Goal: Task Accomplishment & Management: Manage account settings

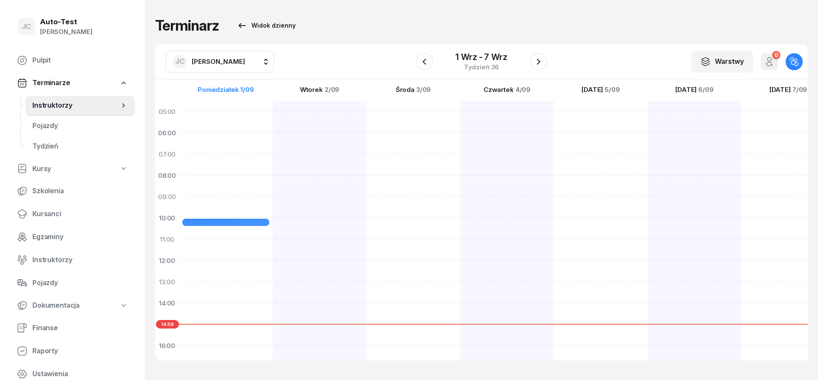
click at [245, 62] on span "[PERSON_NAME]" at bounding box center [218, 61] width 53 height 8
type input "depta"
click at [223, 122] on span "[PERSON_NAME]" at bounding box center [222, 117] width 52 height 11
click at [77, 213] on span "Kursanci" at bounding box center [79, 214] width 95 height 11
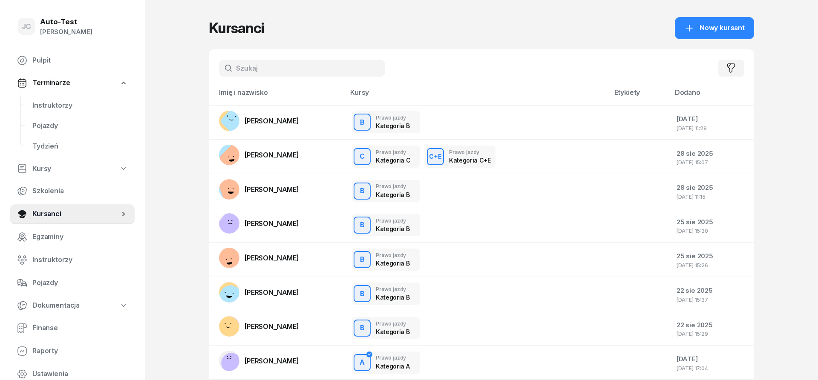
click at [251, 68] on input "text" at bounding box center [302, 68] width 166 height 17
type input "klim"
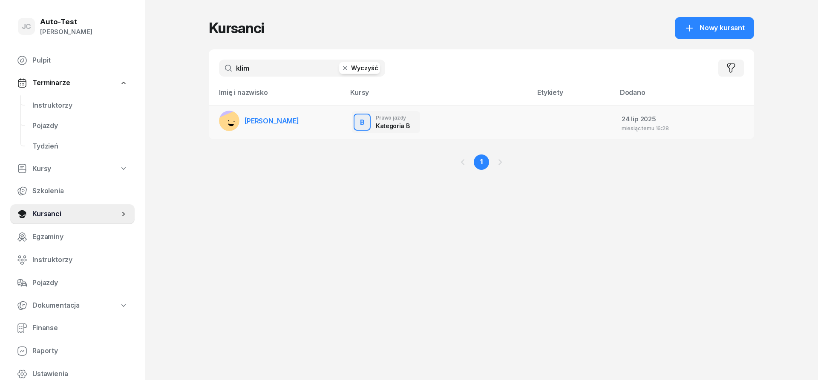
click at [272, 121] on span "[PERSON_NAME]" at bounding box center [271, 121] width 55 height 9
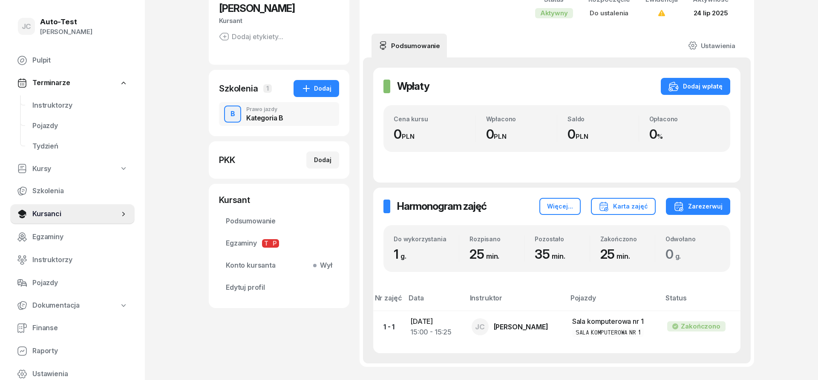
scroll to position [115, 0]
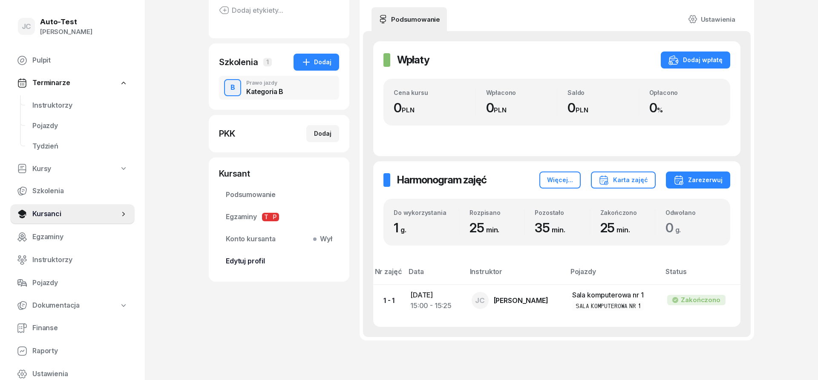
click at [259, 264] on span "Edytuj profil" at bounding box center [279, 261] width 106 height 11
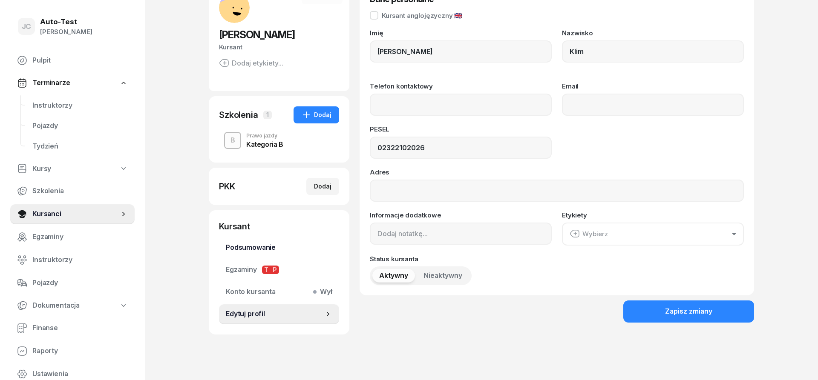
scroll to position [83, 0]
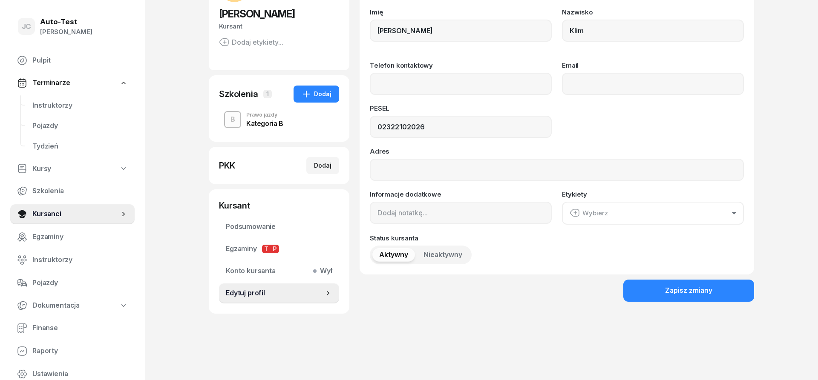
click at [260, 296] on span "Edytuj profil" at bounding box center [275, 293] width 98 height 11
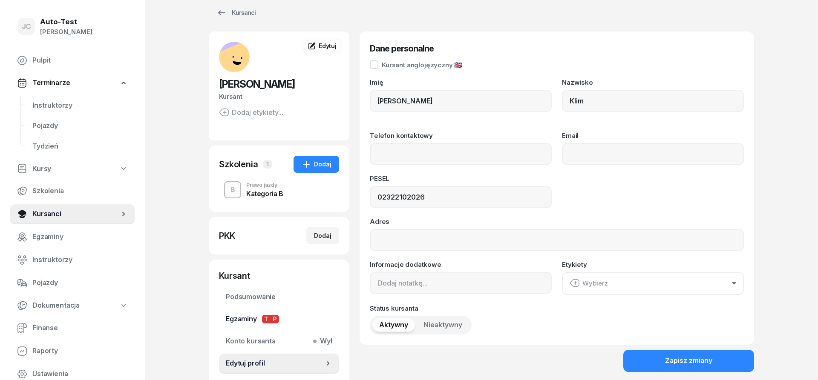
scroll to position [0, 0]
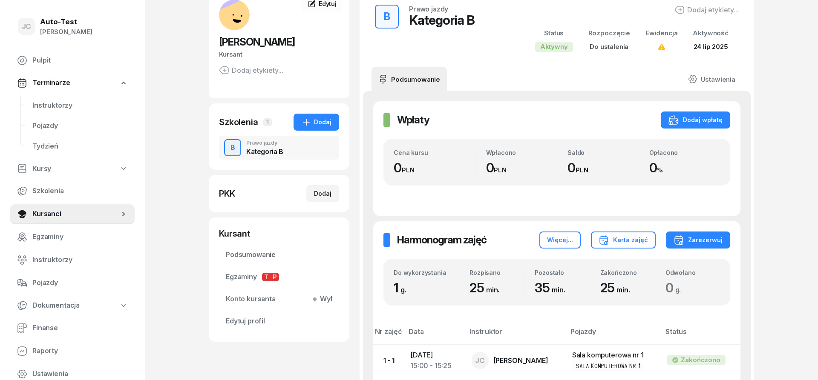
scroll to position [87, 0]
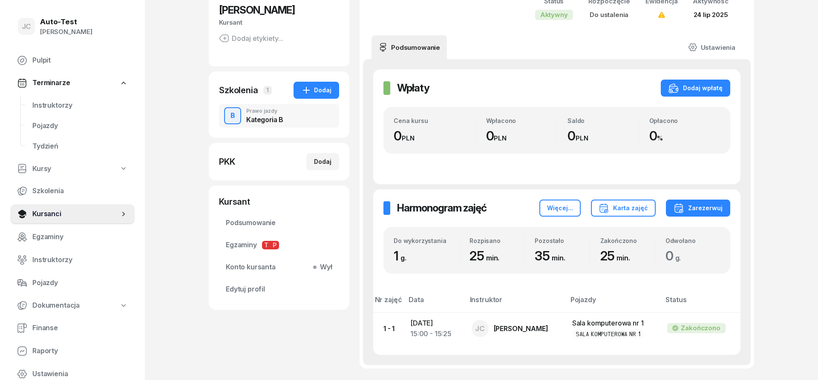
click at [523, 239] on div "Rozpisano" at bounding box center [496, 240] width 55 height 7
click at [561, 209] on div "Więcej..." at bounding box center [560, 208] width 26 height 10
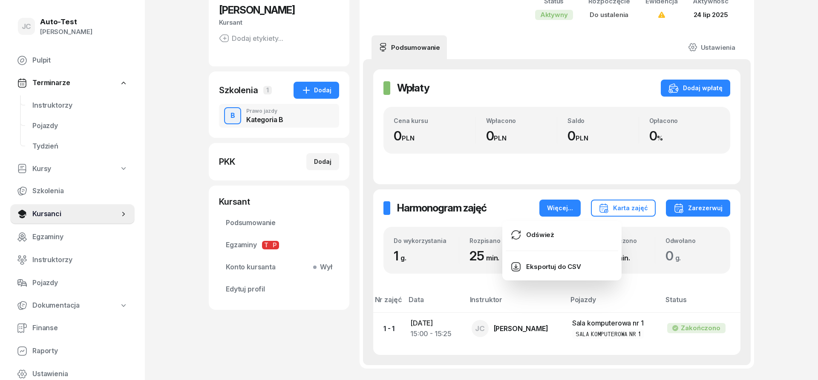
click at [708, 228] on div "Do wykorzystania 1 g. Rozpisano 25 min. Pozostało 35 min. Zakończono 25 min. Od…" at bounding box center [556, 250] width 347 height 47
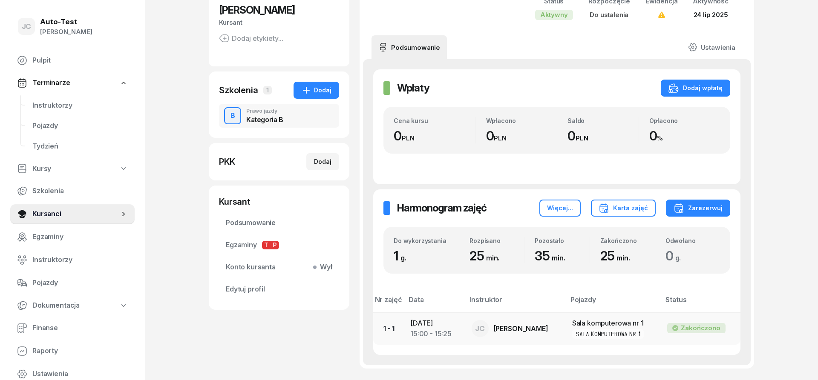
click at [533, 324] on div "[PERSON_NAME]" at bounding box center [514, 328] width 87 height 17
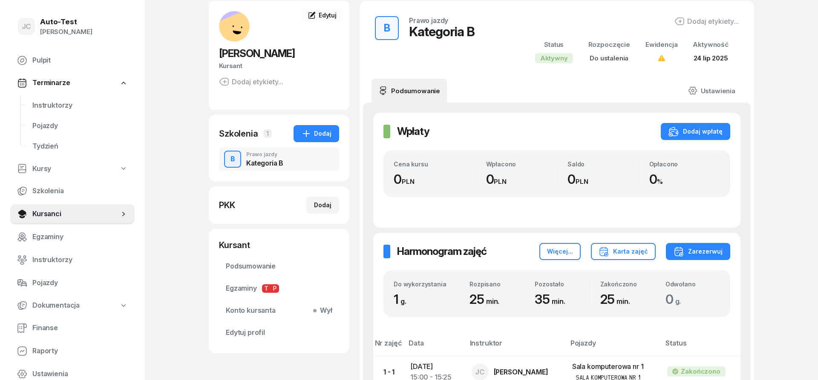
click at [285, 163] on div "B Prawo jazdy Kategoria B" at bounding box center [279, 159] width 120 height 24
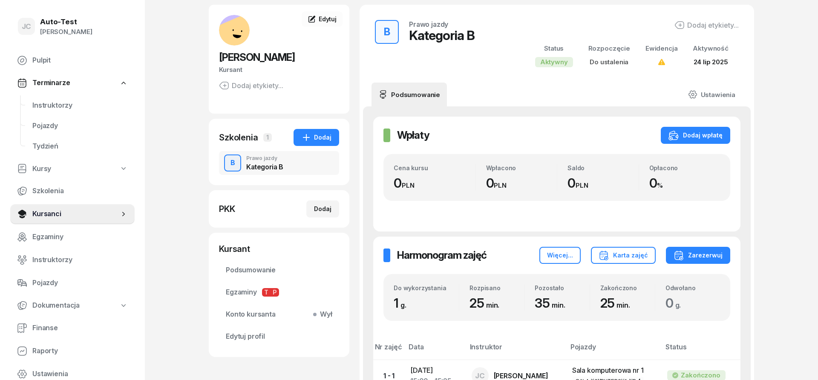
scroll to position [130, 0]
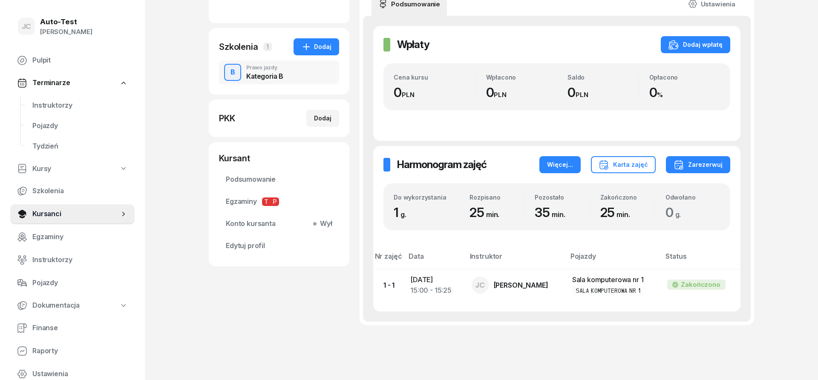
click at [560, 162] on div "Więcej..." at bounding box center [560, 165] width 26 height 10
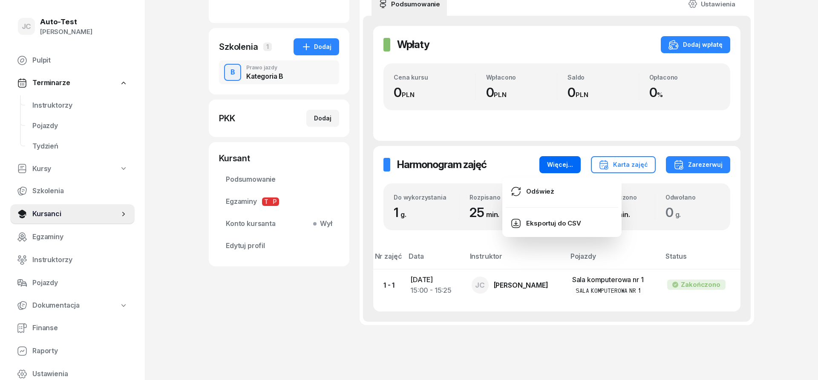
click at [561, 162] on div "Więcej..." at bounding box center [560, 165] width 26 height 10
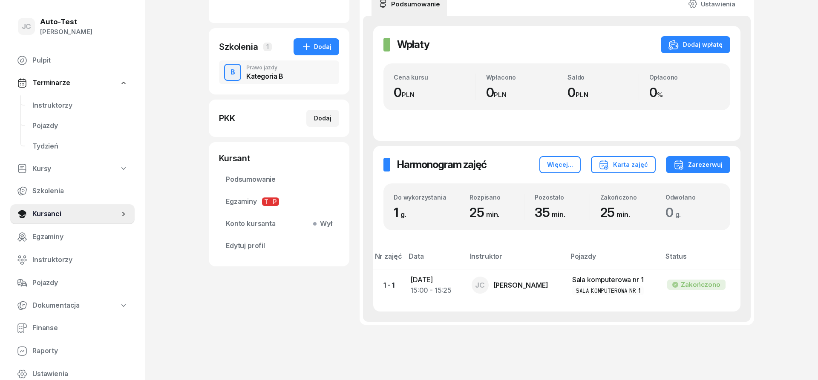
scroll to position [0, 0]
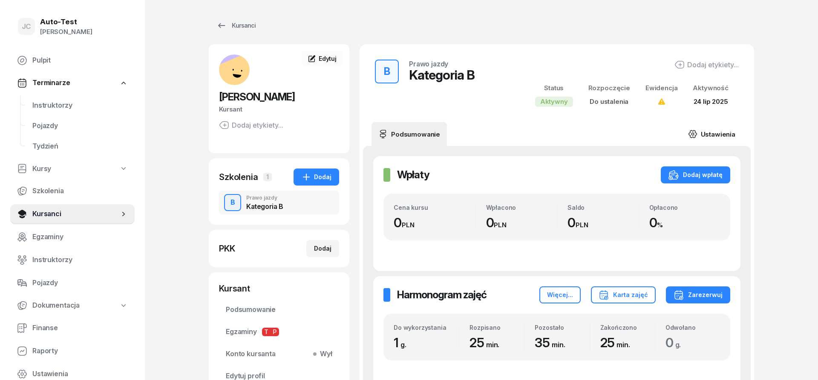
click at [709, 128] on link "Ustawienia" at bounding box center [711, 134] width 61 height 24
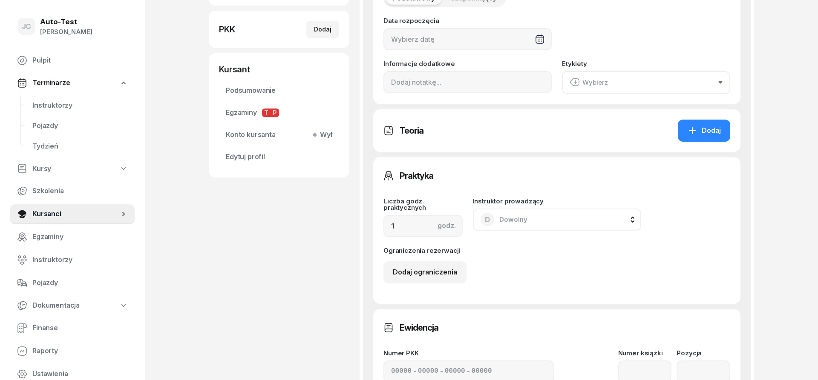
scroll to position [217, 0]
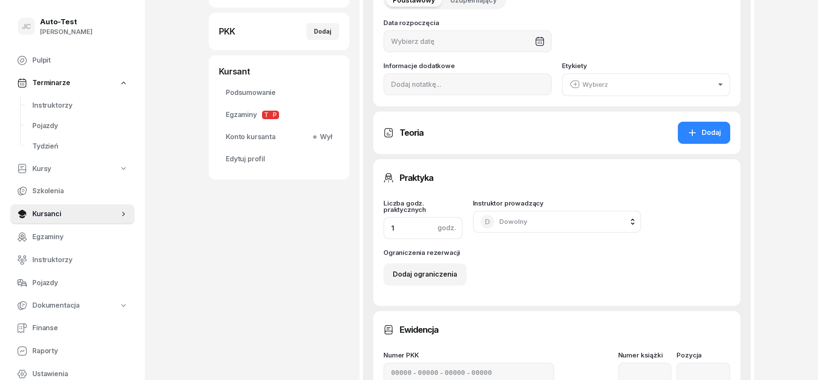
drag, startPoint x: 424, startPoint y: 228, endPoint x: 361, endPoint y: 234, distance: 63.3
click at [383, 228] on input "1" at bounding box center [422, 228] width 79 height 22
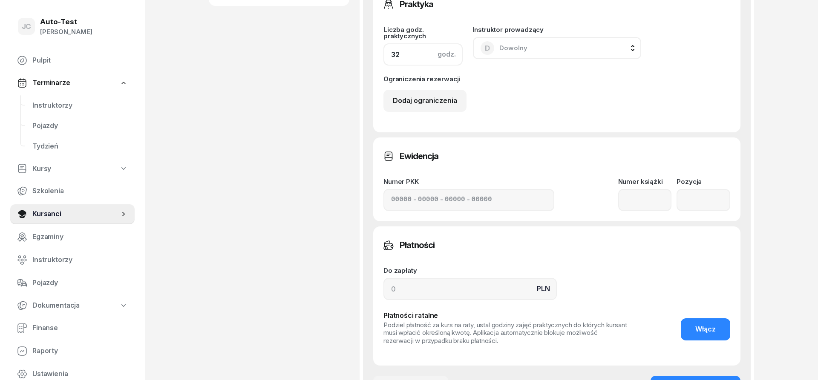
scroll to position [506, 0]
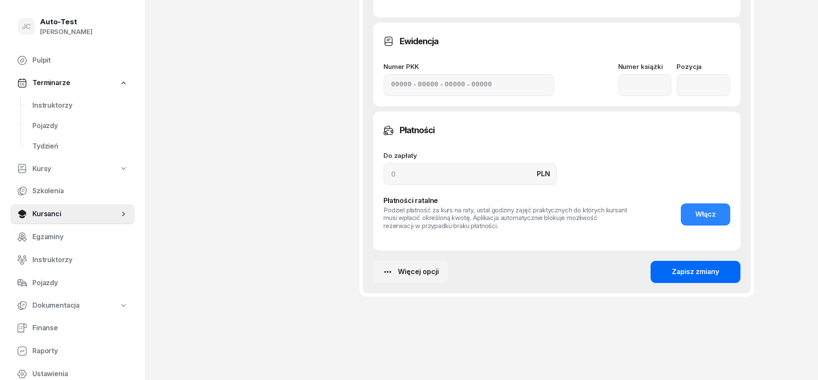
type input "32"
click at [681, 277] on div "Zapisz zmiany" at bounding box center [695, 272] width 47 height 11
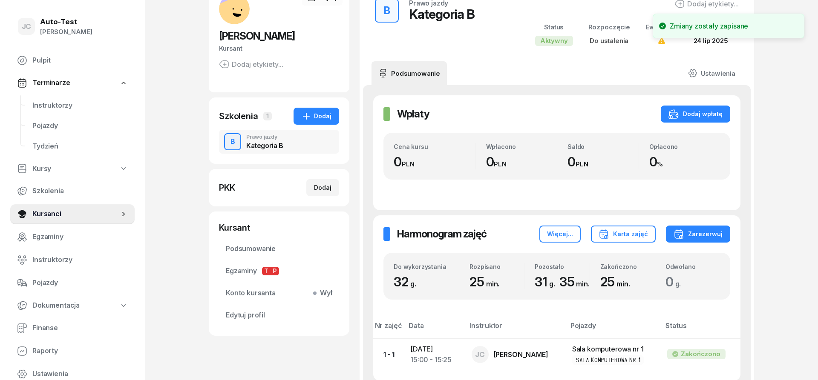
scroll to position [28, 0]
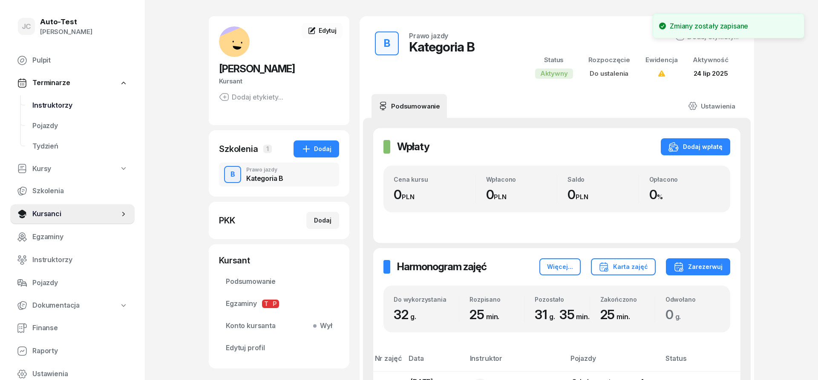
click at [67, 103] on span "Instruktorzy" at bounding box center [79, 105] width 95 height 11
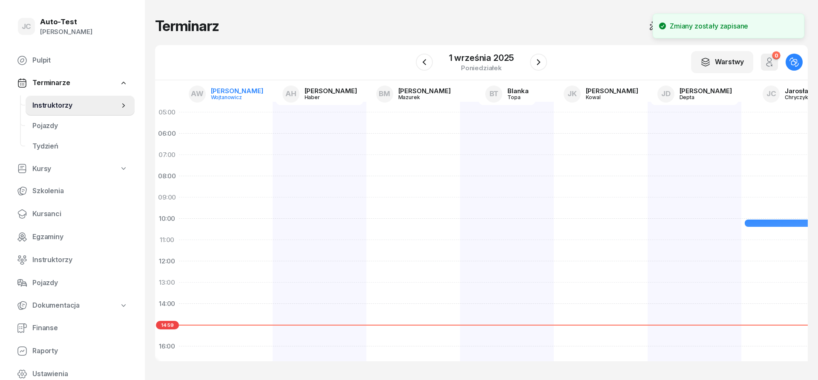
click at [233, 92] on div "[PERSON_NAME]" at bounding box center [237, 91] width 52 height 6
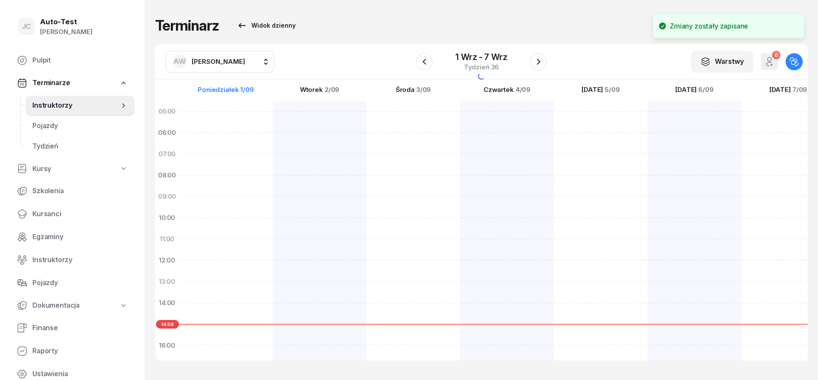
click at [219, 65] on span "[PERSON_NAME]" at bounding box center [218, 61] width 53 height 8
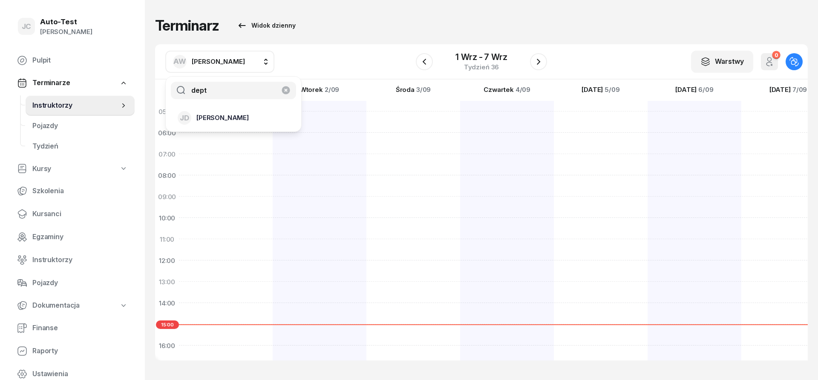
type input "dept"
click at [229, 116] on span "[PERSON_NAME]" at bounding box center [222, 117] width 52 height 11
click at [424, 65] on icon "button" at bounding box center [424, 62] width 10 height 10
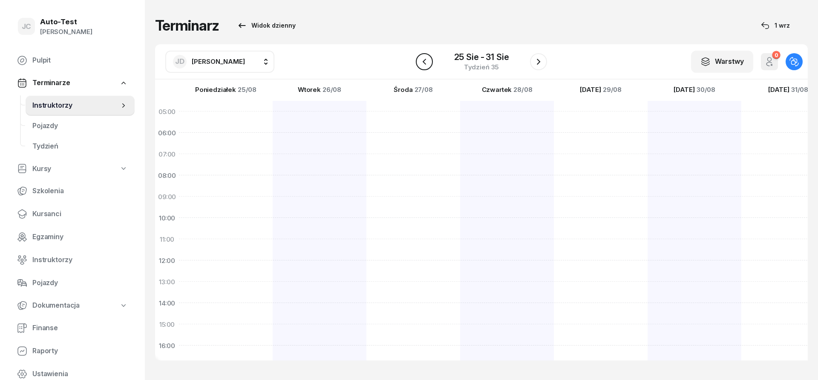
click at [424, 65] on icon "button" at bounding box center [424, 62] width 10 height 10
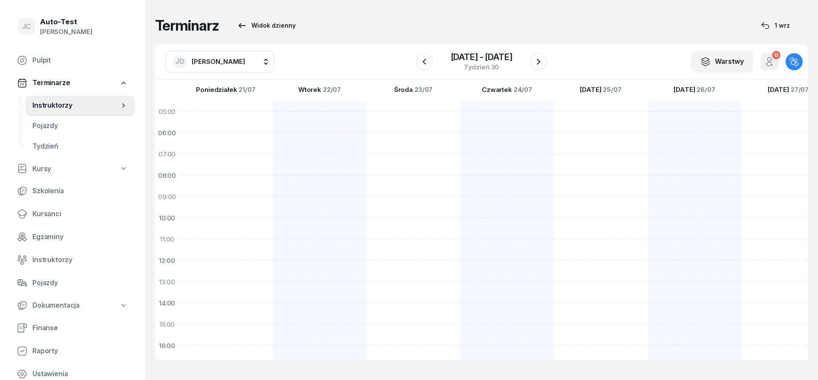
click at [676, 220] on div at bounding box center [694, 314] width 94 height 426
select select "10"
select select "12"
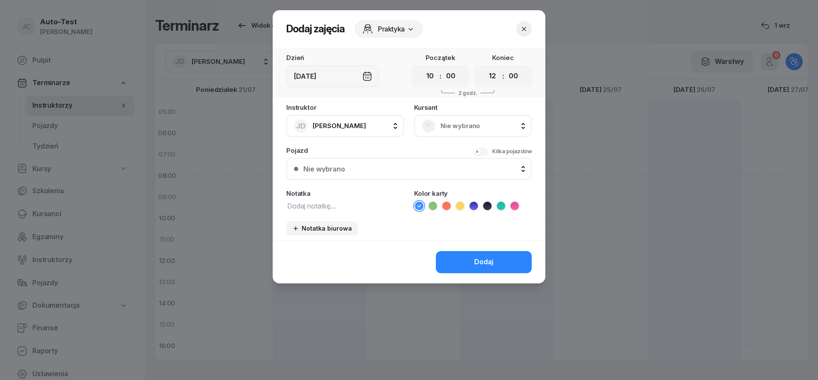
click at [465, 122] on span "Nie wybrano" at bounding box center [481, 126] width 83 height 11
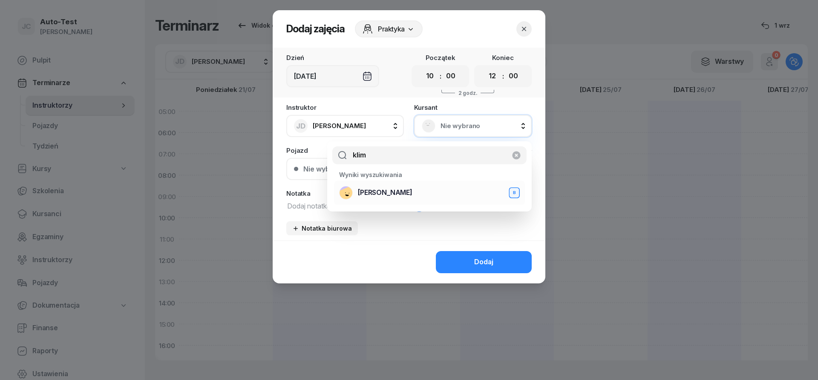
type input "klim"
click at [370, 197] on span "[PERSON_NAME]" at bounding box center [385, 192] width 55 height 11
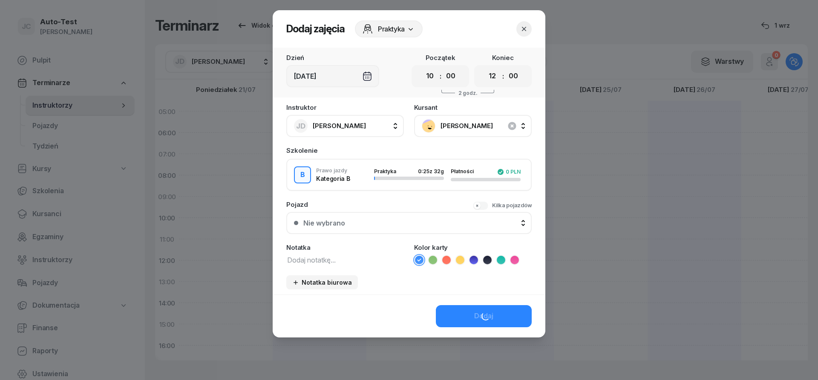
click at [357, 220] on div "Nie wybrano" at bounding box center [413, 223] width 221 height 7
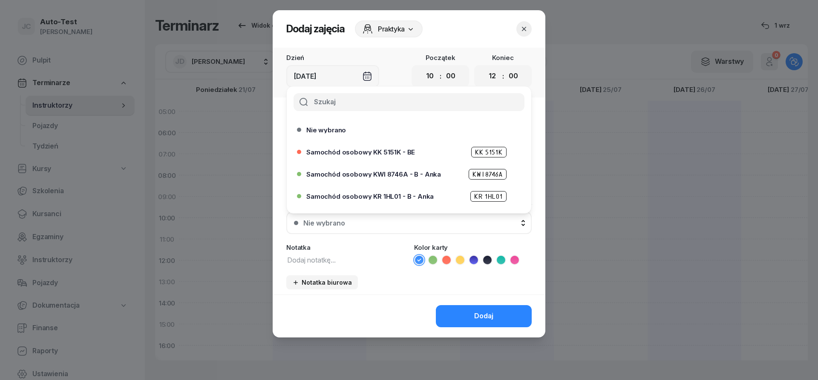
click at [398, 198] on span "Samochód osobowy KR 1HL01 - B - Anka" at bounding box center [369, 196] width 127 height 6
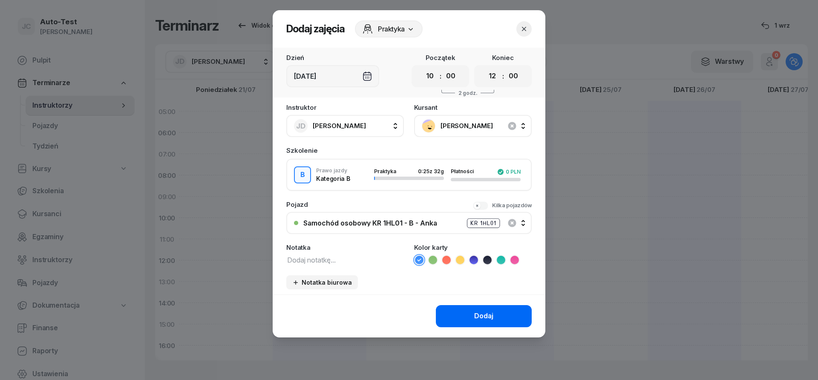
click at [465, 321] on button "Dodaj" at bounding box center [484, 316] width 96 height 22
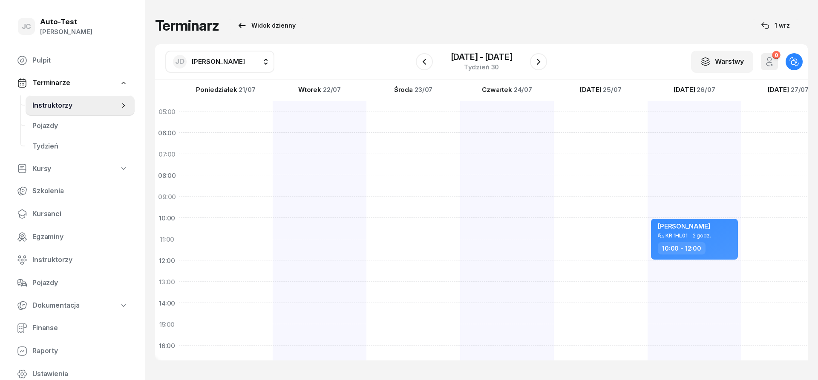
click at [761, 248] on div at bounding box center [788, 314] width 94 height 426
select select "11"
select select "13"
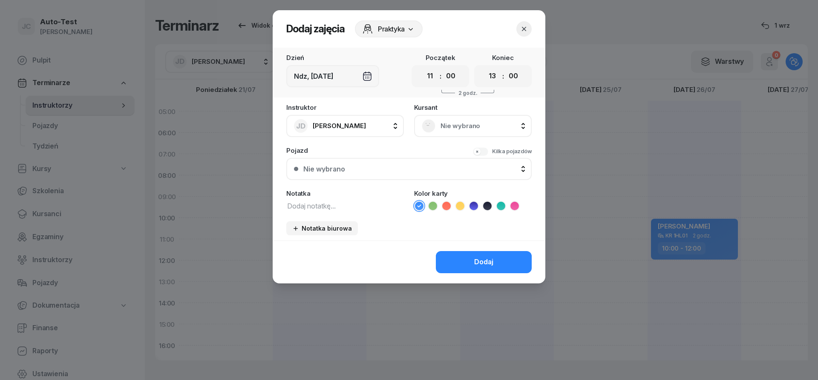
click at [474, 120] on div "Nie wybrano" at bounding box center [473, 126] width 102 height 14
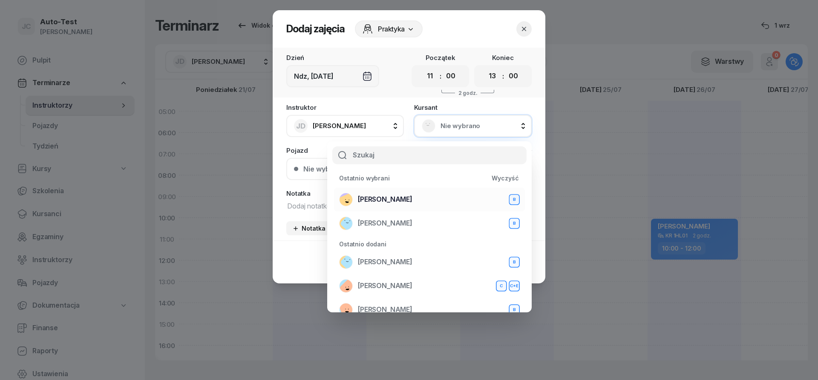
click at [402, 202] on div "[PERSON_NAME] B" at bounding box center [429, 200] width 181 height 14
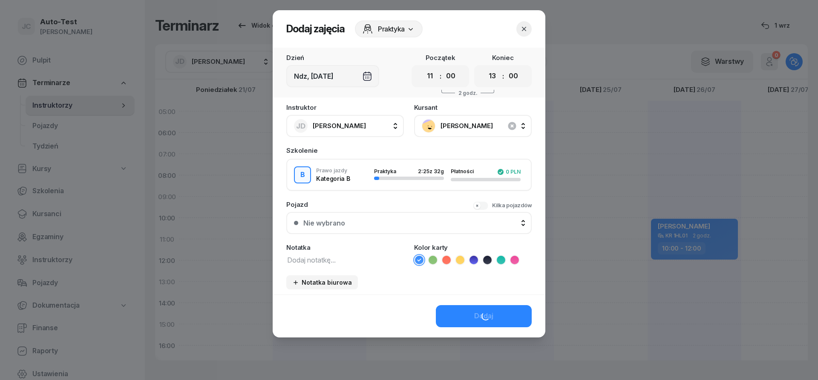
click at [396, 224] on div "Nie wybrano" at bounding box center [413, 223] width 221 height 7
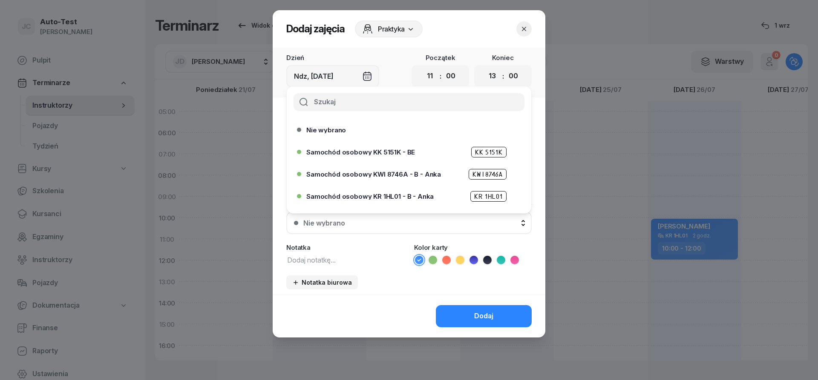
click at [400, 198] on span "Samochód osobowy KR 1HL01 - B - Anka" at bounding box center [369, 196] width 127 height 6
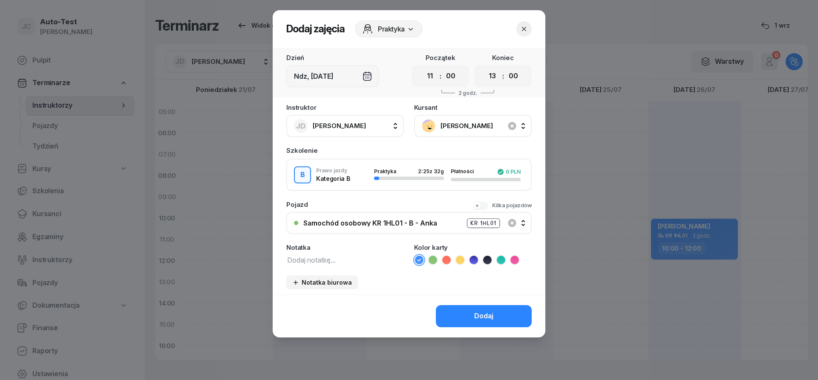
click at [465, 307] on button "Dodaj" at bounding box center [484, 316] width 96 height 22
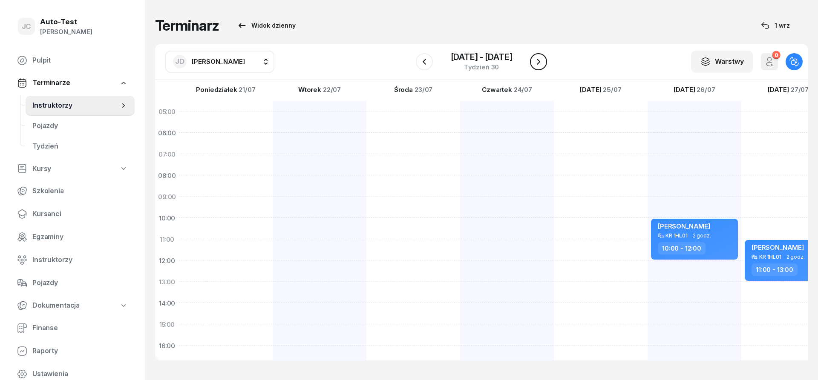
click at [539, 64] on icon "button" at bounding box center [538, 62] width 10 height 10
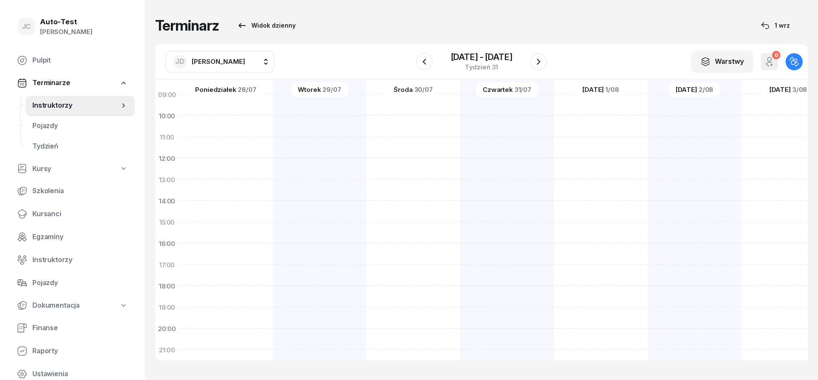
click at [334, 275] on div at bounding box center [320, 212] width 94 height 426
select select "17"
select select "19"
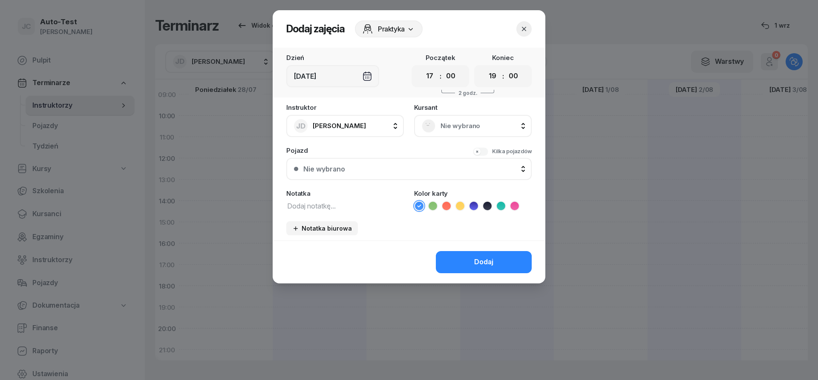
scroll to position [102, 0]
click at [462, 124] on span "Nie wybrano" at bounding box center [481, 126] width 83 height 11
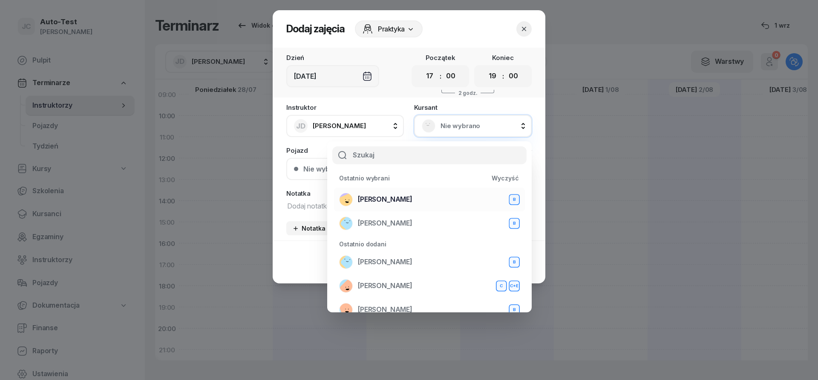
click at [389, 201] on span "[PERSON_NAME]" at bounding box center [385, 199] width 55 height 11
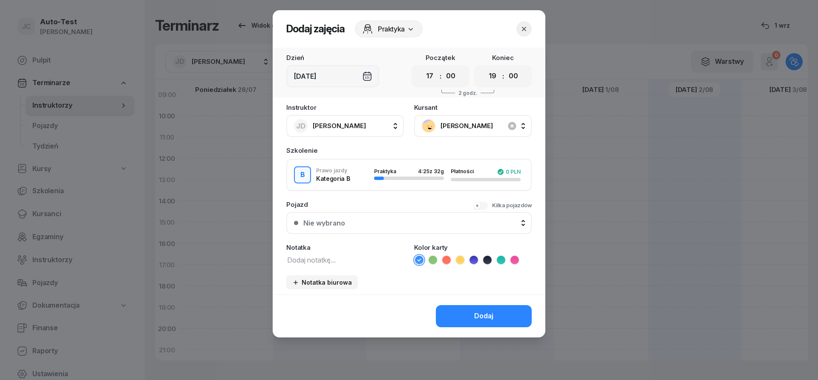
click at [379, 221] on div "Nie wybrano" at bounding box center [413, 223] width 221 height 7
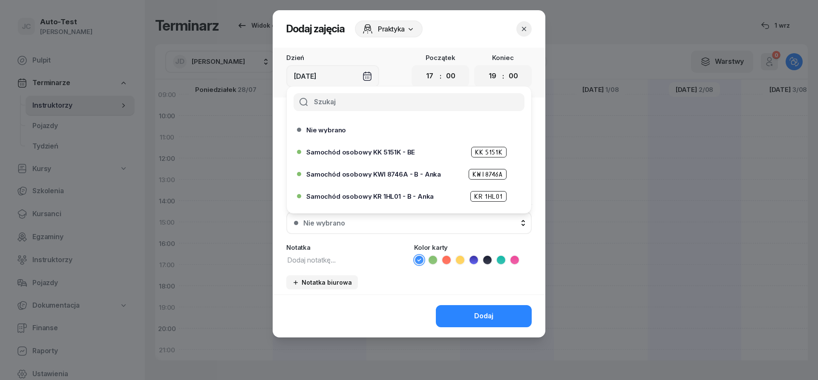
click at [395, 195] on span "Samochód osobowy KR 1HL01 - B - Anka" at bounding box center [369, 196] width 127 height 6
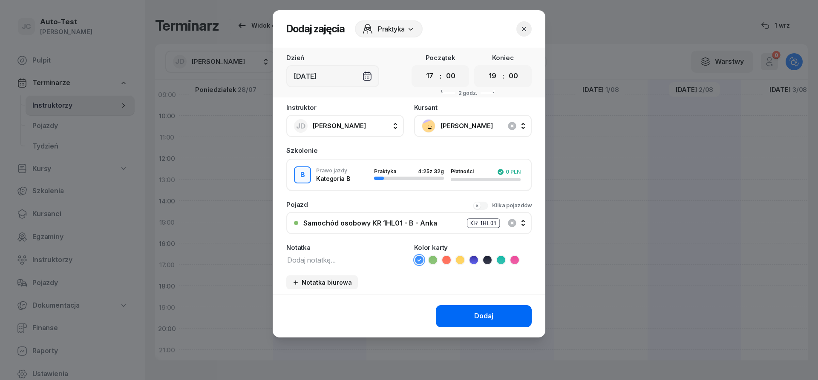
click at [453, 315] on button "Dodaj" at bounding box center [484, 316] width 96 height 22
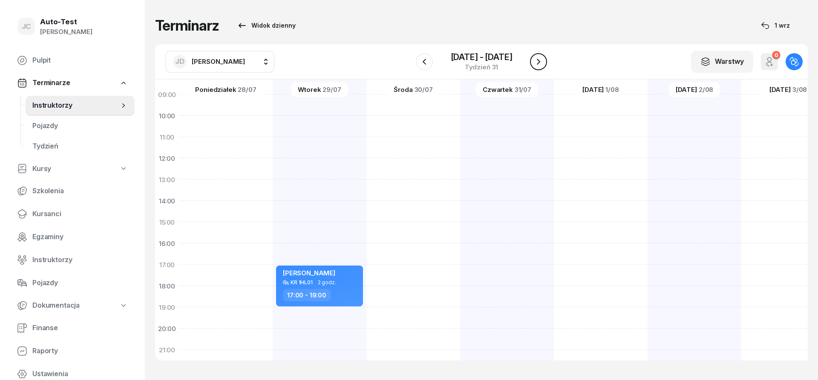
click at [535, 60] on icon "button" at bounding box center [538, 62] width 10 height 10
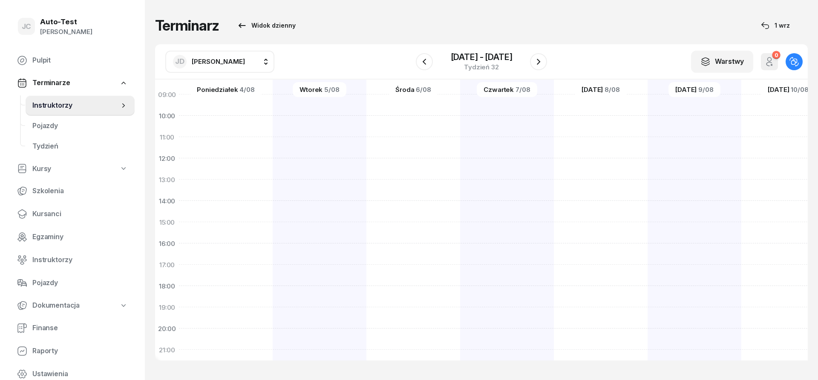
click at [245, 269] on div at bounding box center [226, 212] width 94 height 426
select select "17"
select select "19"
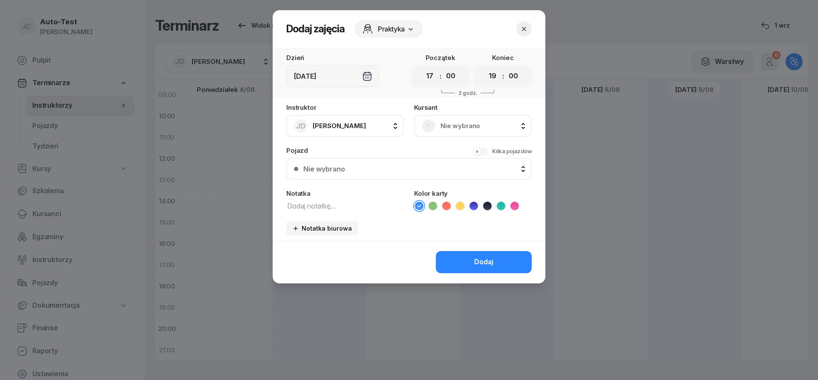
scroll to position [102, 0]
click at [465, 131] on span "Nie wybrano" at bounding box center [481, 126] width 83 height 11
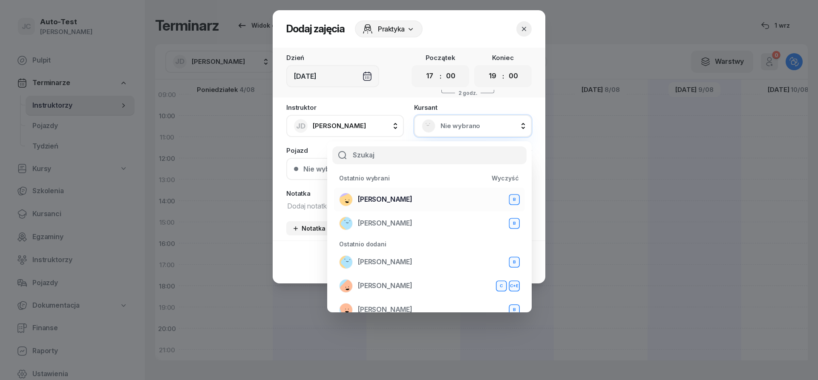
click at [388, 202] on span "[PERSON_NAME]" at bounding box center [385, 199] width 55 height 11
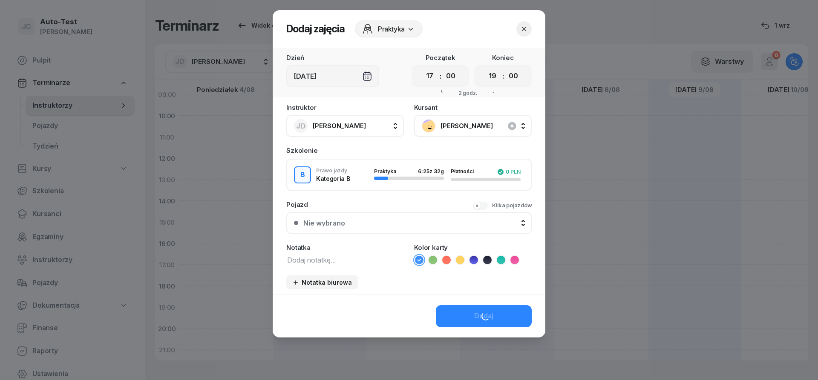
drag, startPoint x: 398, startPoint y: 225, endPoint x: 399, endPoint y: 230, distance: 4.9
click at [398, 225] on div "Nie wybrano" at bounding box center [413, 223] width 221 height 7
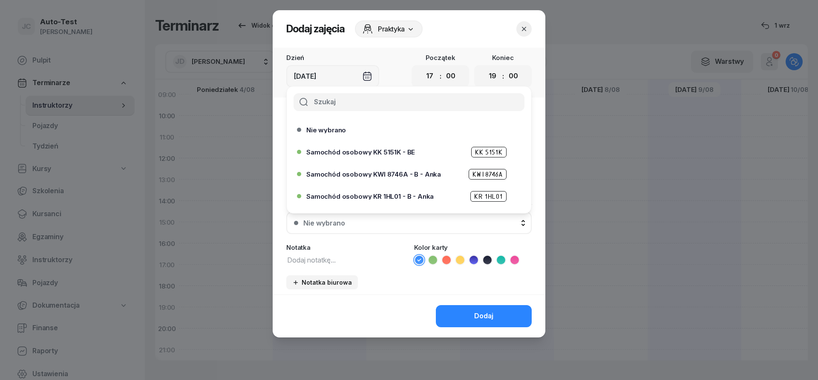
click at [402, 196] on span "Samochód osobowy KR 1HL01 - B - Anka" at bounding box center [369, 196] width 127 height 6
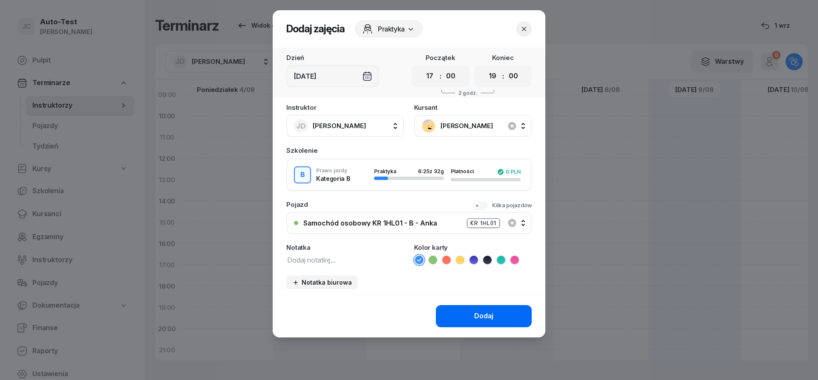
click at [469, 319] on button "Dodaj" at bounding box center [484, 316] width 96 height 22
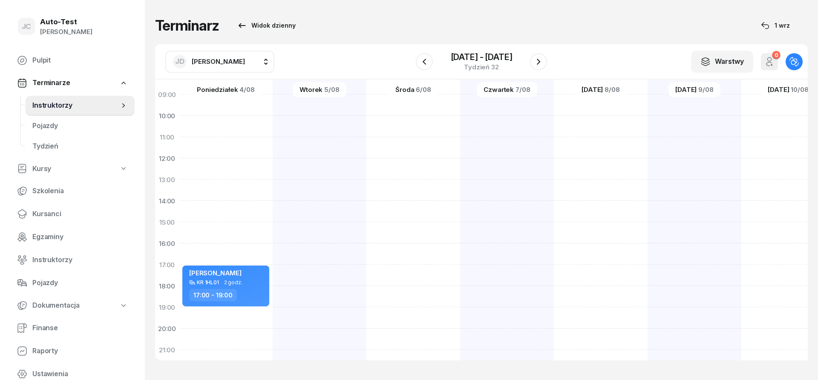
click at [330, 272] on div at bounding box center [320, 212] width 94 height 426
select select "17"
select select "19"
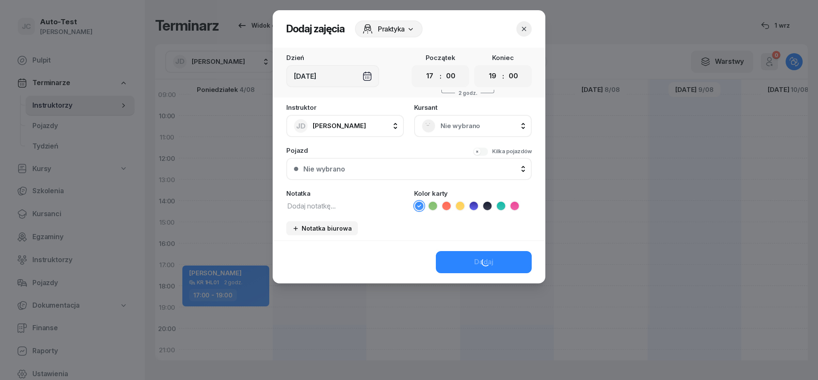
click at [438, 128] on div "Nie wybrano" at bounding box center [473, 126] width 102 height 14
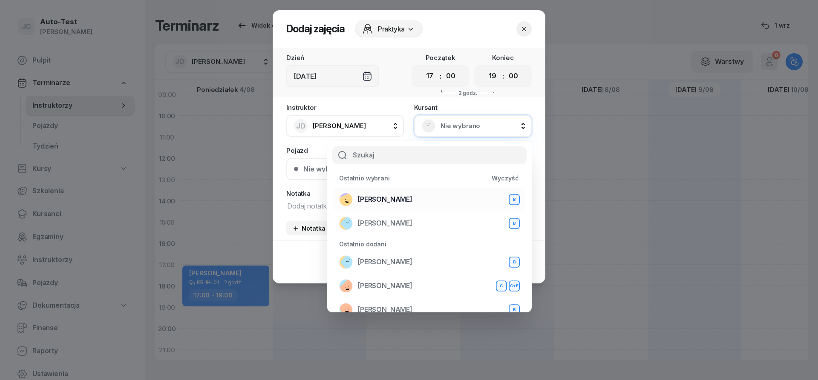
click at [394, 203] on div "[PERSON_NAME] B" at bounding box center [429, 200] width 181 height 14
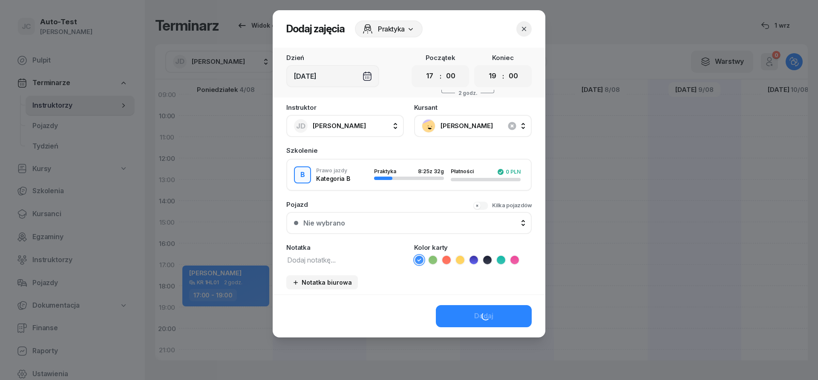
click at [382, 229] on button "Nie wybrano" at bounding box center [408, 223] width 245 height 22
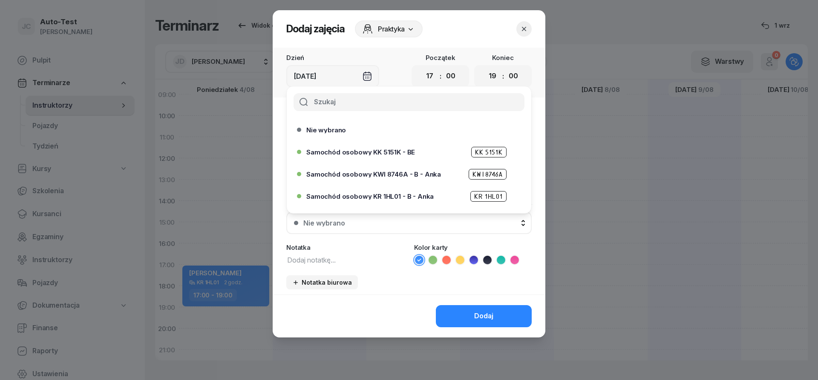
click at [391, 198] on span "Samochód osobowy KR 1HL01 - B - Anka" at bounding box center [369, 196] width 127 height 6
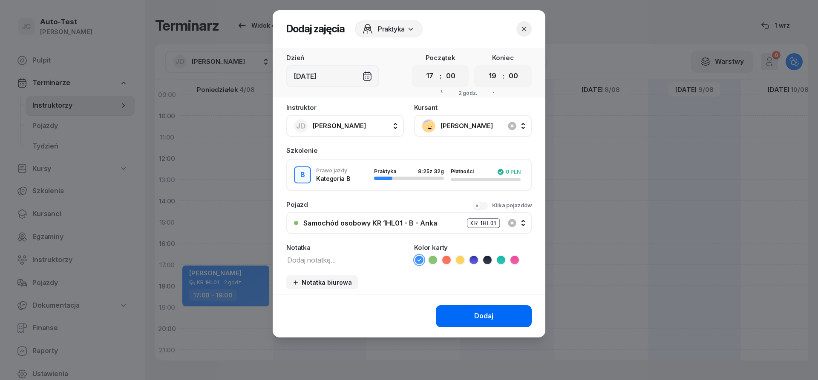
click at [452, 310] on button "Dodaj" at bounding box center [484, 316] width 96 height 22
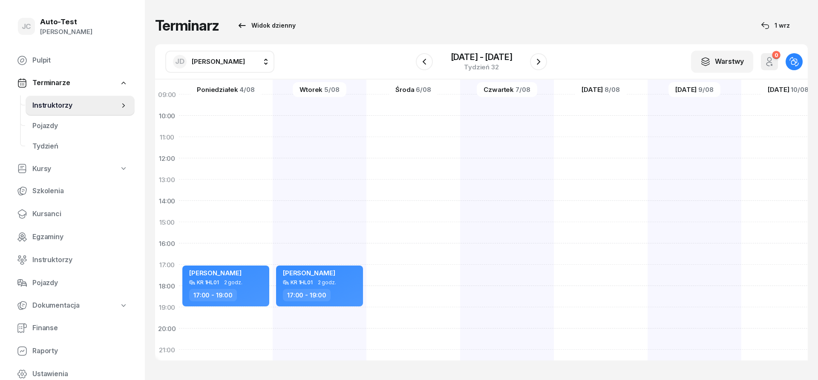
click at [412, 288] on div at bounding box center [413, 212] width 94 height 426
select select "18"
select select "20"
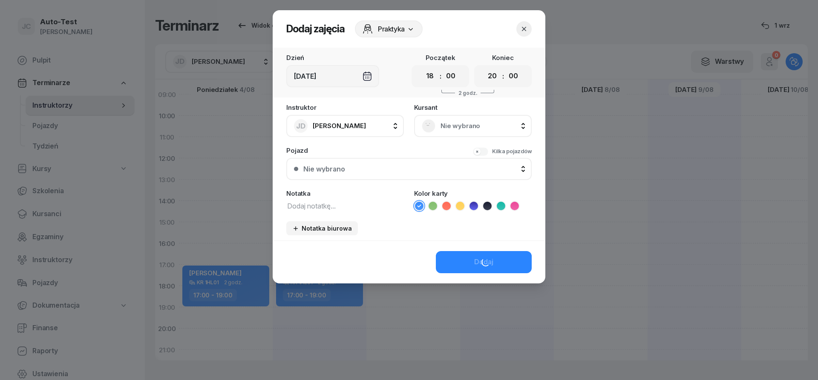
click at [469, 127] on span "Nie wybrano" at bounding box center [481, 126] width 83 height 11
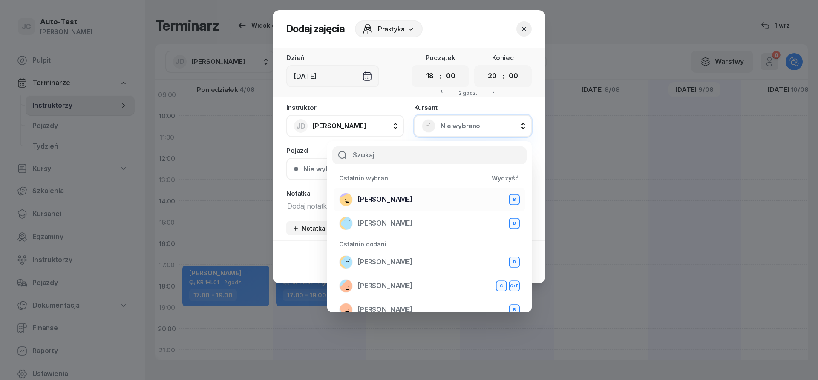
click at [405, 201] on div "[PERSON_NAME] B" at bounding box center [429, 200] width 181 height 14
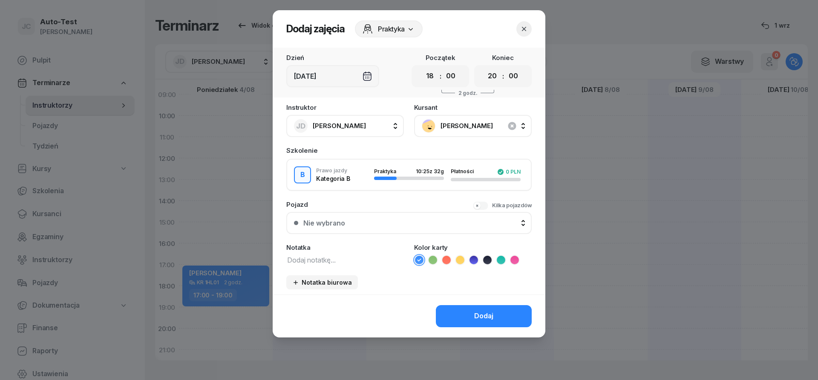
click at [391, 222] on div "Nie wybrano" at bounding box center [413, 223] width 221 height 7
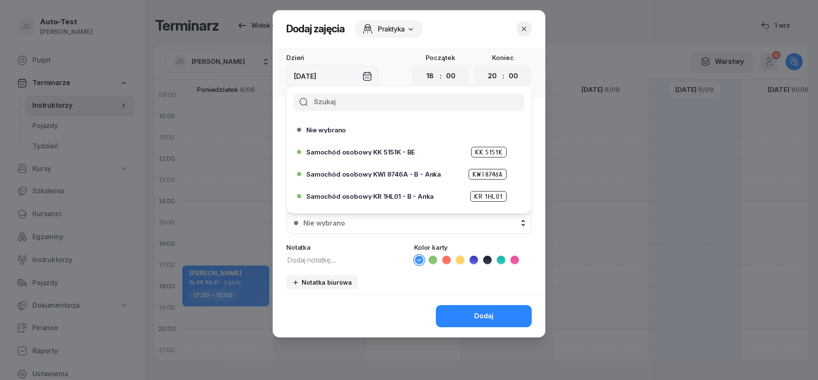
click at [388, 198] on span "Samochód osobowy KR 1HL01 - B - Anka" at bounding box center [369, 196] width 127 height 6
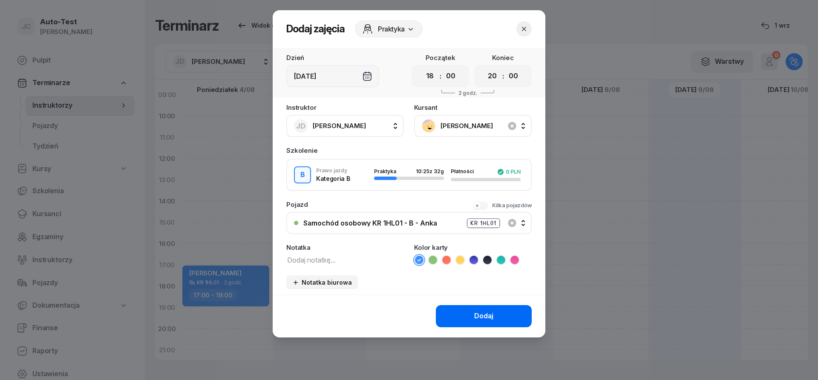
click at [453, 306] on button "Dodaj" at bounding box center [484, 316] width 96 height 22
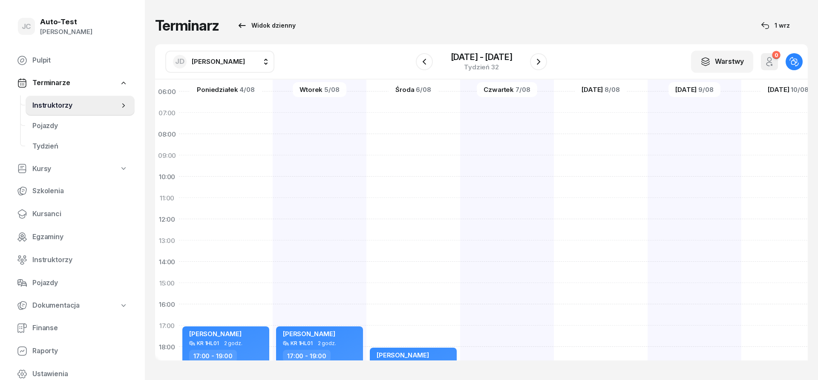
scroll to position [0, 0]
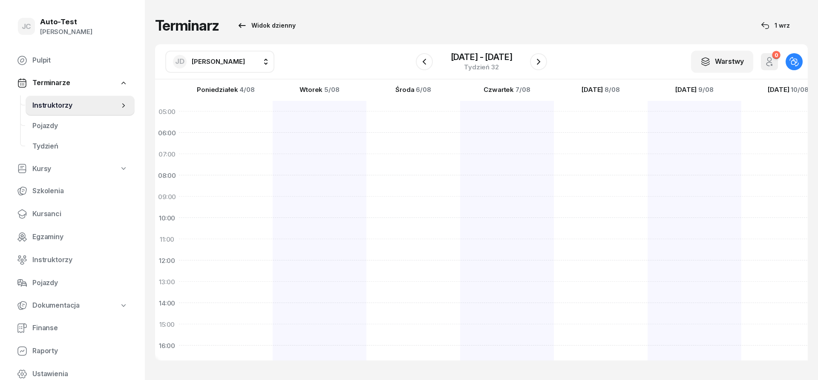
click at [519, 161] on div at bounding box center [507, 314] width 94 height 426
select select "07"
select select "09"
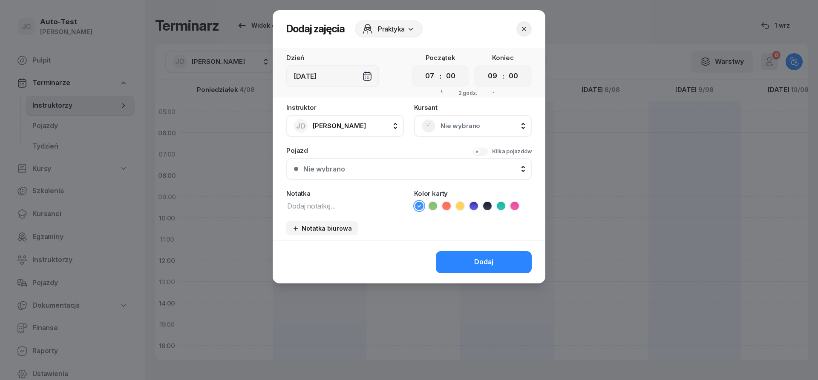
click at [457, 127] on span "Nie wybrano" at bounding box center [481, 126] width 83 height 11
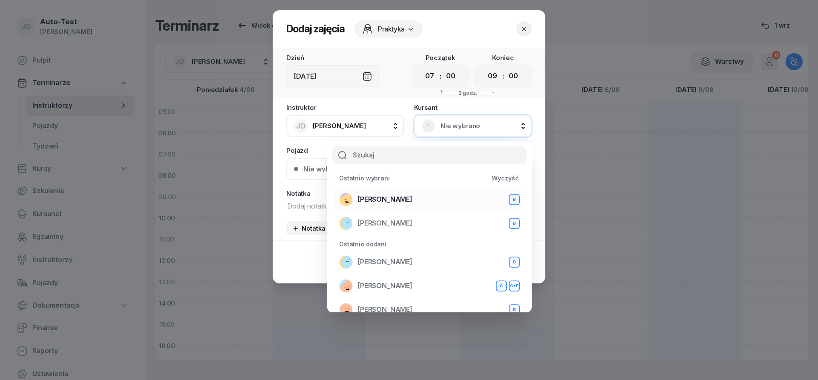
click at [405, 195] on div "[PERSON_NAME] B" at bounding box center [429, 200] width 181 height 14
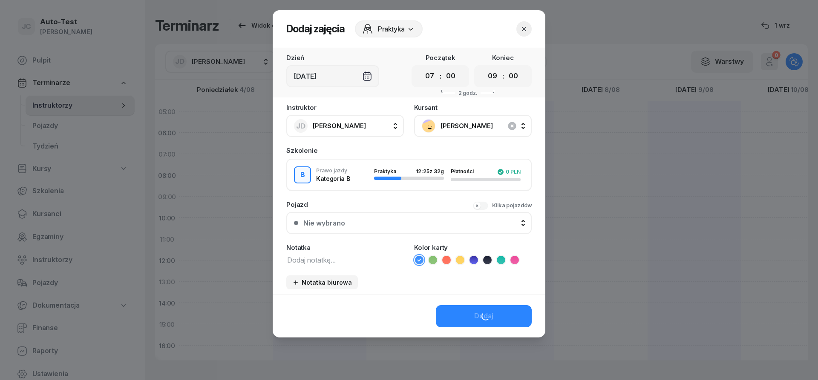
click at [390, 228] on button "Nie wybrano" at bounding box center [408, 223] width 245 height 22
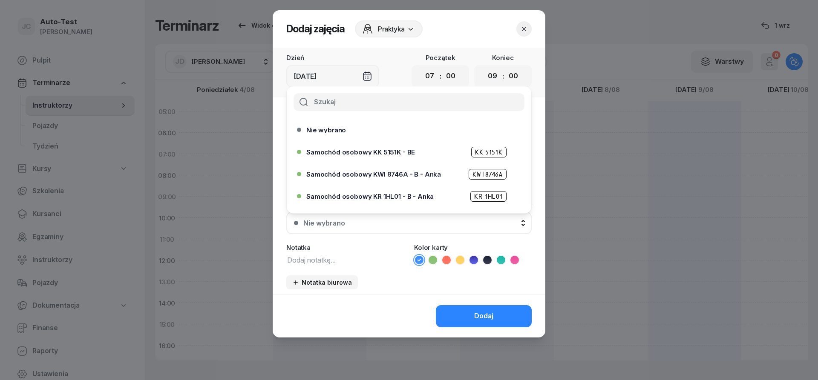
click at [394, 199] on span "Samochód osobowy KR 1HL01 - B - Anka" at bounding box center [369, 196] width 127 height 6
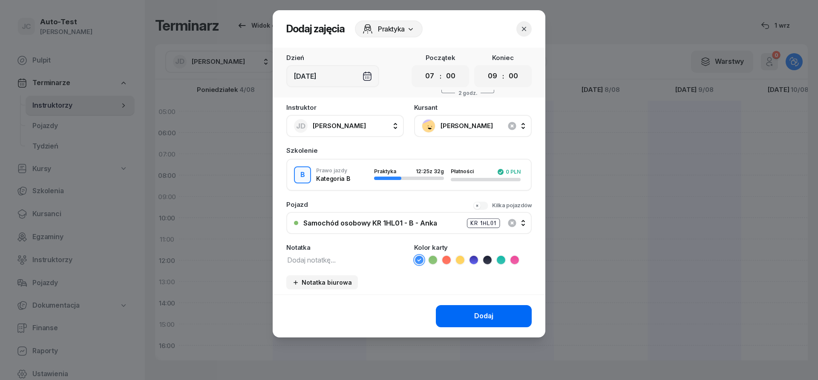
click at [462, 317] on button "Dodaj" at bounding box center [484, 316] width 96 height 22
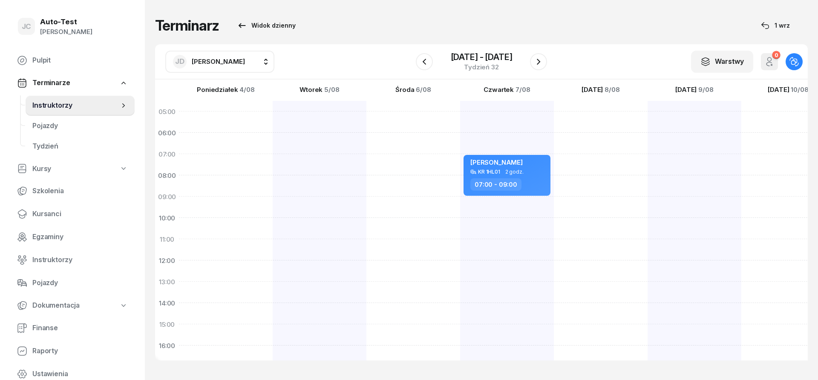
scroll to position [102, 0]
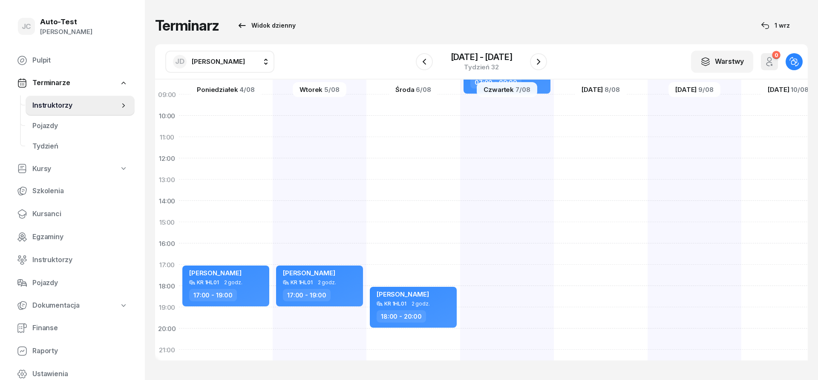
click at [575, 274] on div at bounding box center [601, 212] width 94 height 426
select select "17"
select select "19"
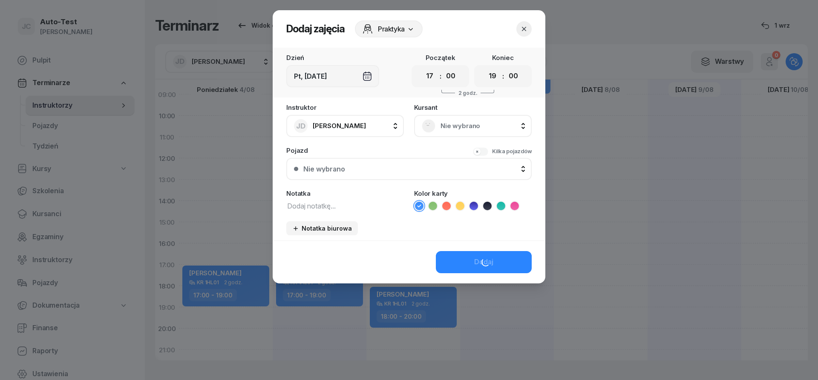
click at [475, 116] on div "Nie wybrano" at bounding box center [473, 126] width 118 height 22
click at [473, 132] on div "Nie wybrano" at bounding box center [473, 126] width 102 height 14
click at [441, 130] on span "Nie wybrano" at bounding box center [481, 126] width 83 height 11
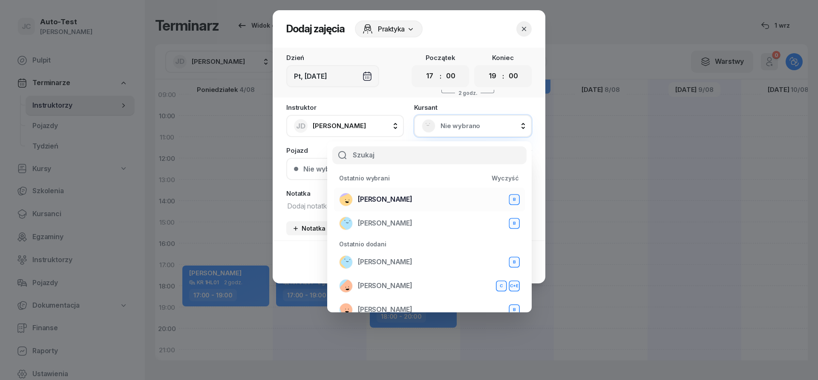
click at [399, 200] on div "[PERSON_NAME] B" at bounding box center [429, 200] width 181 height 14
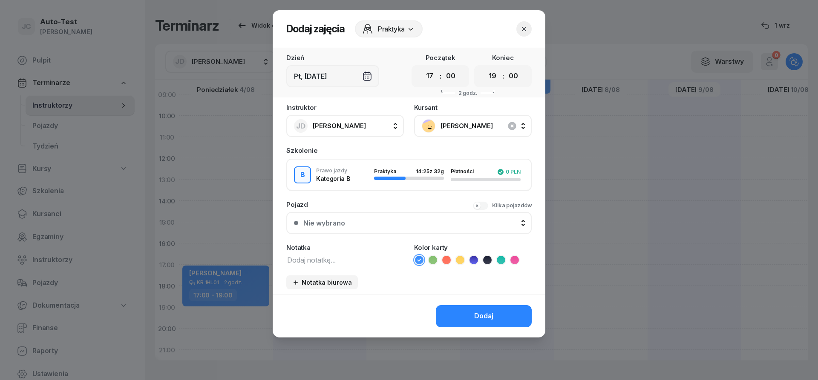
click at [400, 227] on button "Nie wybrano" at bounding box center [408, 223] width 245 height 22
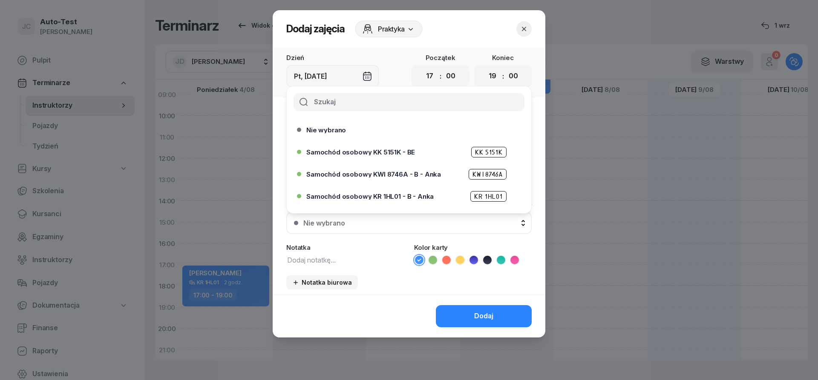
click at [410, 195] on span "Samochód osobowy KR 1HL01 - B - Anka" at bounding box center [369, 196] width 127 height 6
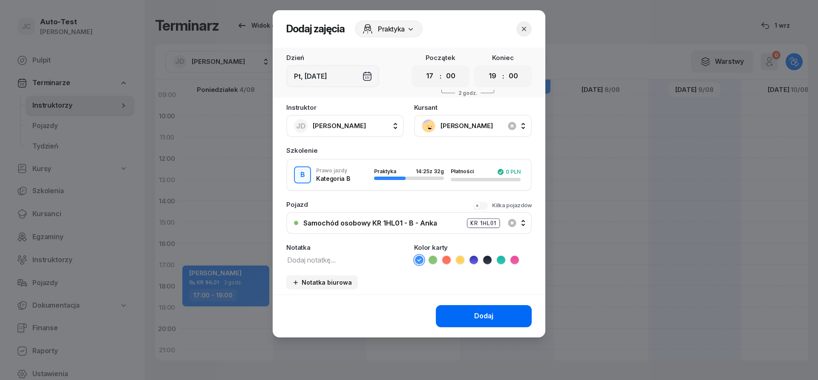
click at [457, 316] on button "Dodaj" at bounding box center [484, 316] width 96 height 22
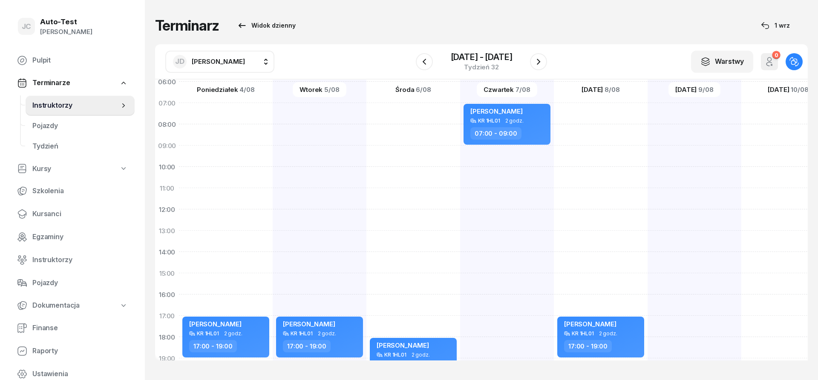
click at [698, 130] on div at bounding box center [694, 263] width 94 height 426
select select "08"
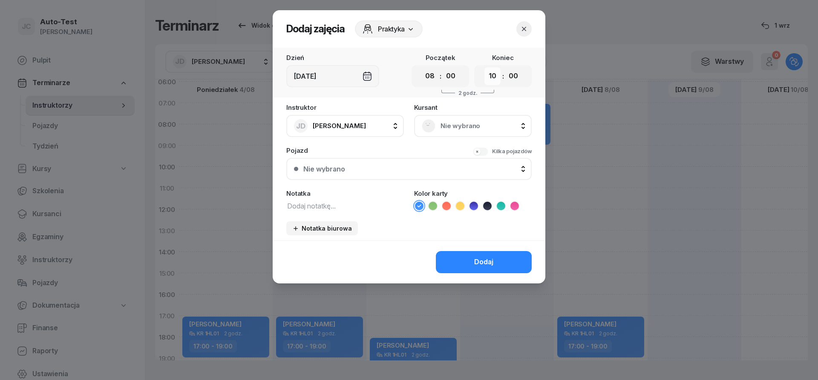
click at [484, 67] on select "00 01 02 03 04 05 06 07 08 09 10 11 12 13 14 15 16 17 18 19 20 21 22 23" at bounding box center [492, 76] width 16 height 18
select select "11"
click option "11" at bounding box center [0, 0] width 0 height 0
click at [455, 125] on span "Nie wybrano" at bounding box center [481, 126] width 83 height 11
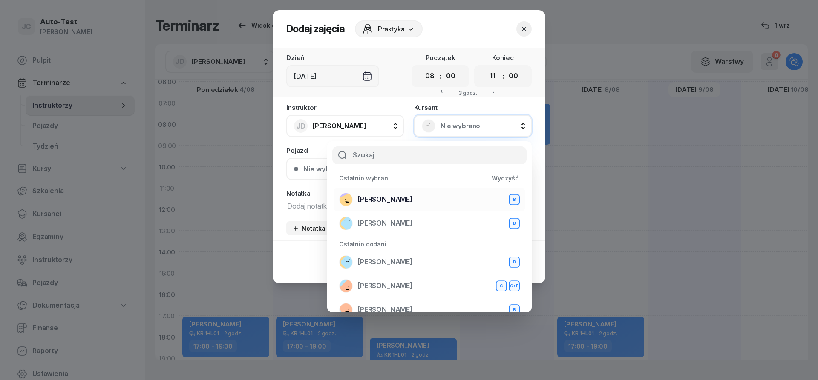
click at [405, 198] on div "[PERSON_NAME] B" at bounding box center [429, 200] width 181 height 14
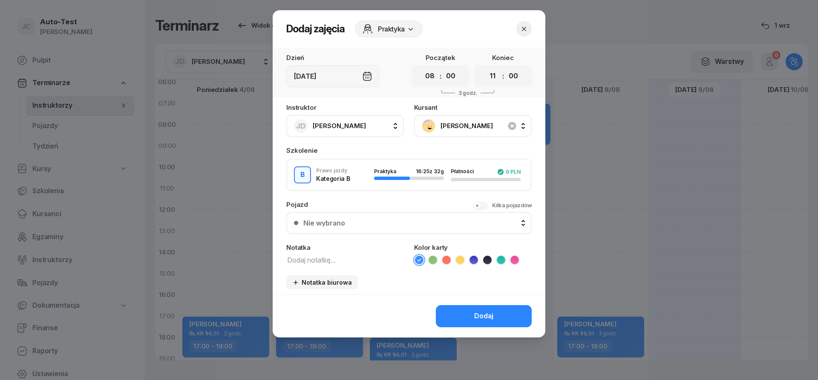
click at [373, 226] on div "Nie wybrano" at bounding box center [413, 223] width 221 height 7
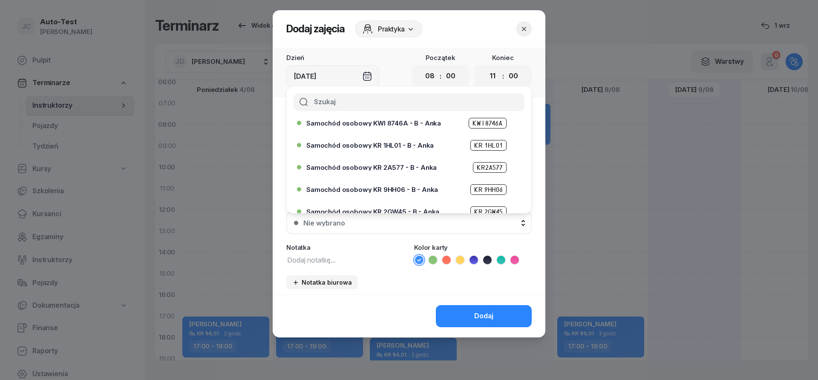
click at [403, 171] on div "Samochód osobowy KR 2A577 - B - Anka KR2A577" at bounding box center [411, 167] width 210 height 11
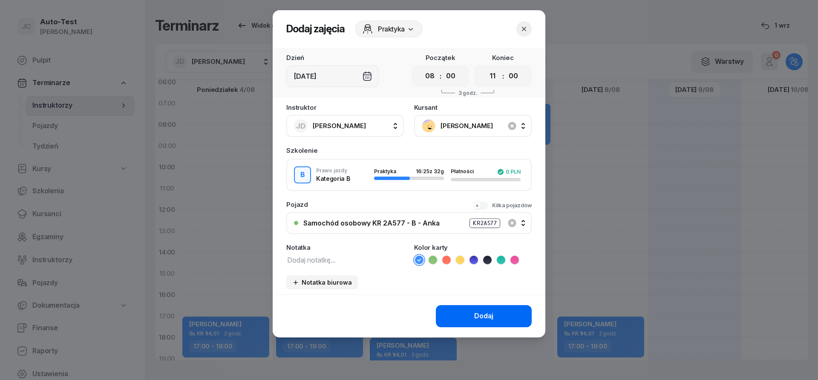
click at [457, 315] on button "Dodaj" at bounding box center [484, 316] width 96 height 22
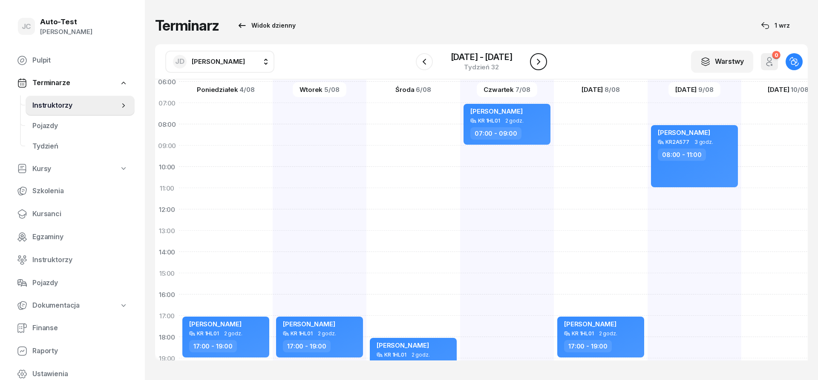
click at [543, 60] on icon "button" at bounding box center [538, 62] width 10 height 10
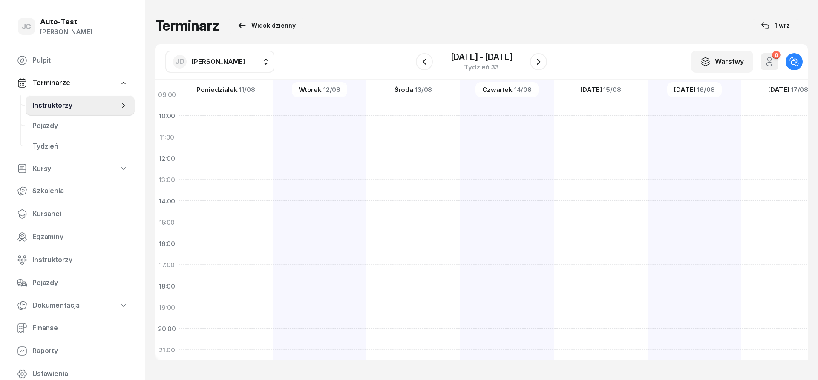
click at [321, 270] on div at bounding box center [320, 212] width 94 height 426
select select "17"
select select "19"
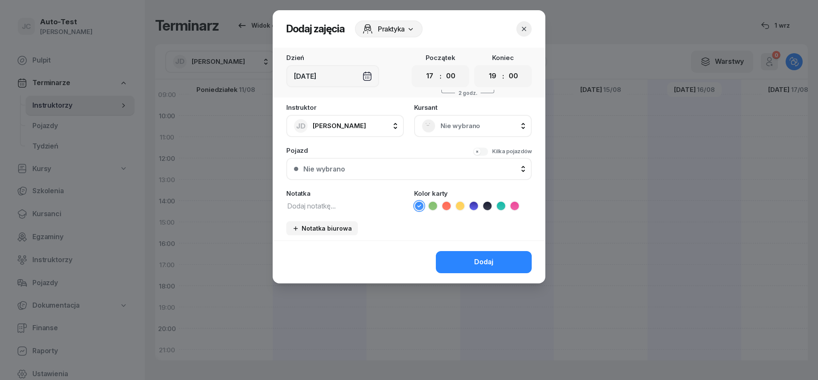
scroll to position [102, 0]
click at [442, 128] on span "Nie wybrano" at bounding box center [481, 126] width 83 height 11
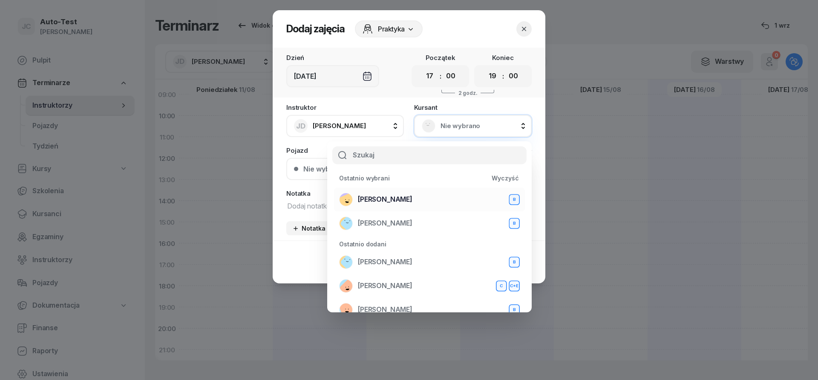
click at [402, 197] on div "[PERSON_NAME] B" at bounding box center [429, 200] width 181 height 14
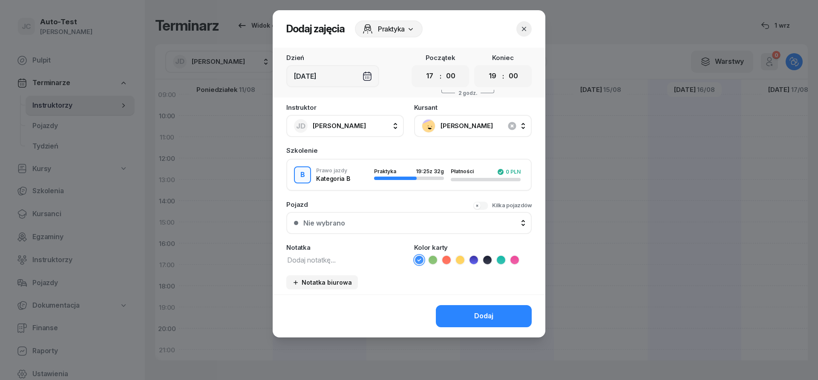
click at [385, 223] on div "Nie wybrano" at bounding box center [413, 223] width 221 height 7
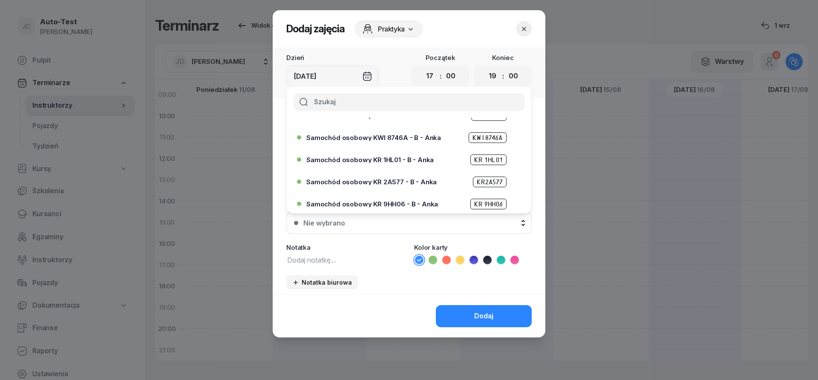
scroll to position [51, 0]
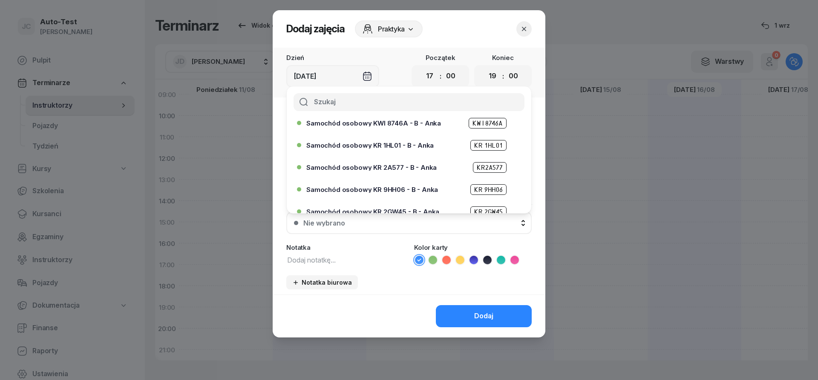
click at [394, 167] on span "Samochód osobowy KR 2A577 - B - Anka" at bounding box center [371, 167] width 130 height 6
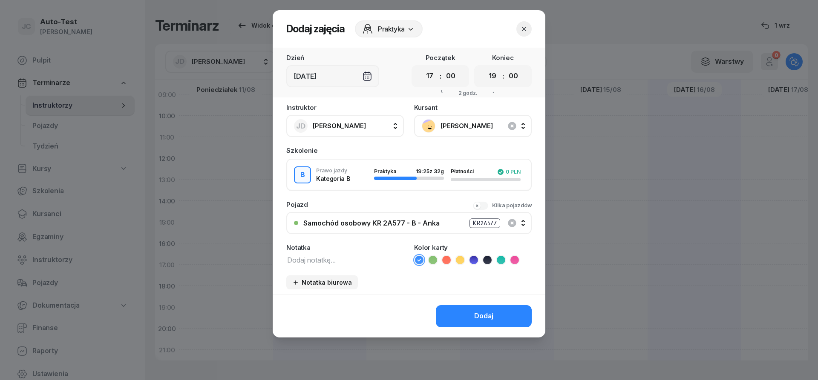
click at [460, 300] on div "Dodaj" at bounding box center [409, 316] width 273 height 43
click at [463, 309] on button "Dodaj" at bounding box center [484, 316] width 96 height 22
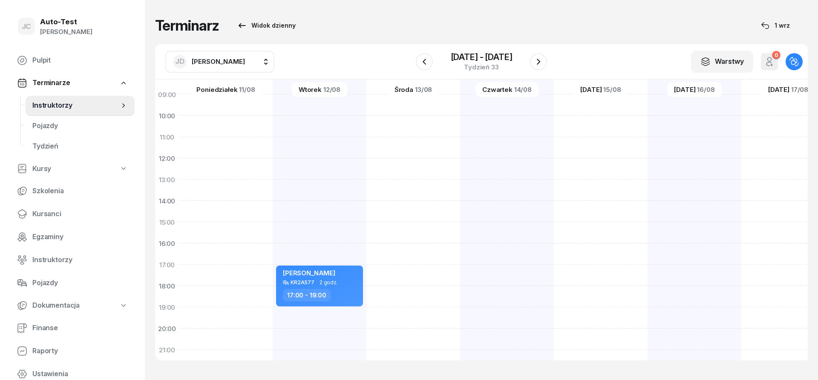
scroll to position [102, 0]
click at [412, 273] on div at bounding box center [413, 212] width 94 height 426
select select "17"
select select "19"
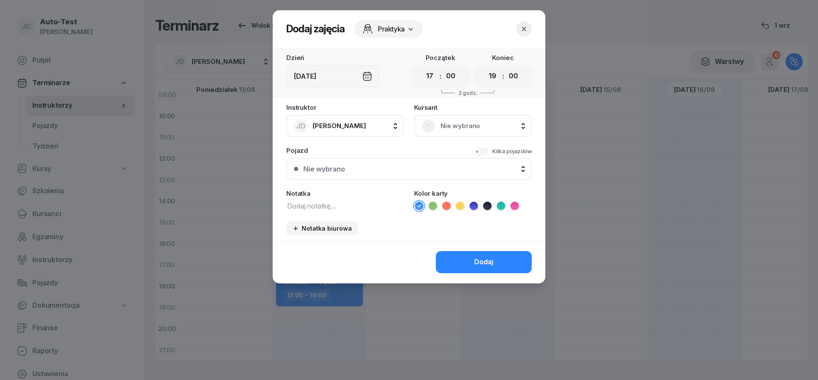
click at [454, 130] on span "Nie wybrano" at bounding box center [481, 126] width 83 height 11
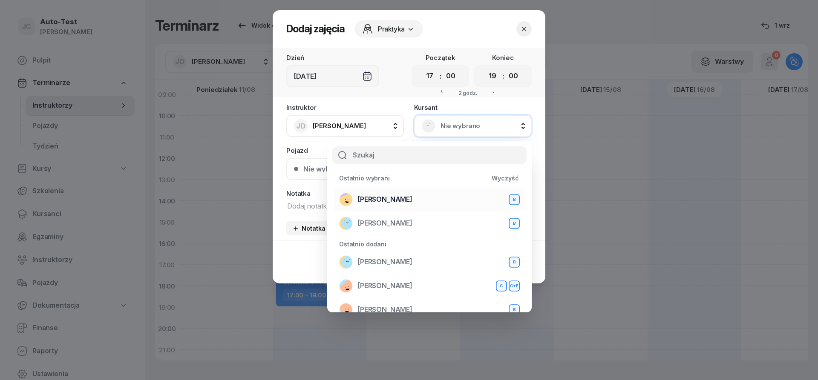
click at [404, 196] on div "[PERSON_NAME] B" at bounding box center [429, 200] width 181 height 14
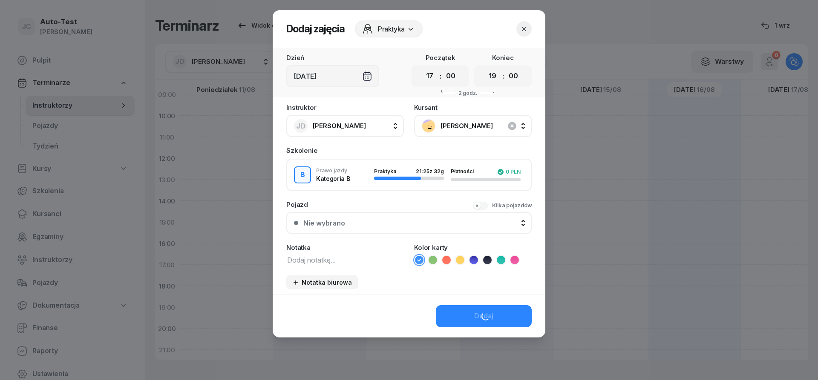
click at [399, 221] on div "Nie wybrano" at bounding box center [413, 223] width 221 height 7
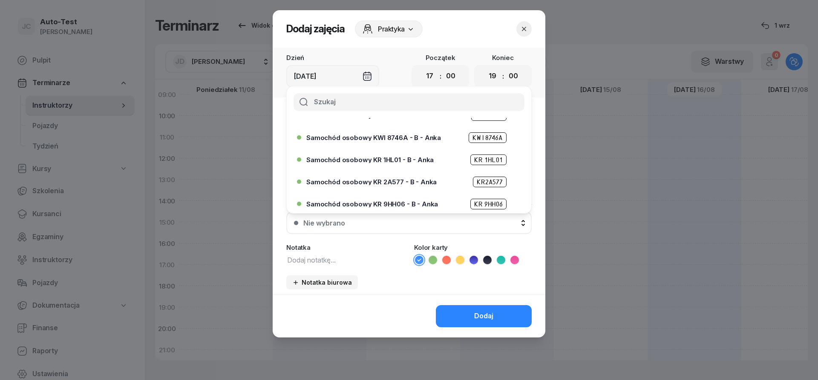
scroll to position [51, 0]
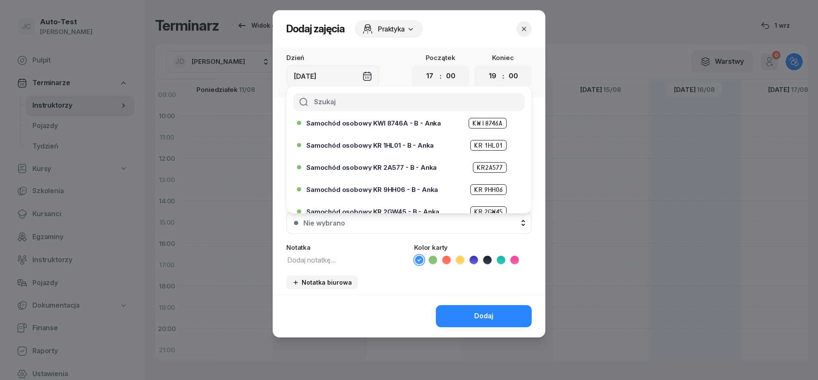
click at [399, 168] on span "Samochód osobowy KR 2A577 - B - Anka" at bounding box center [371, 167] width 130 height 6
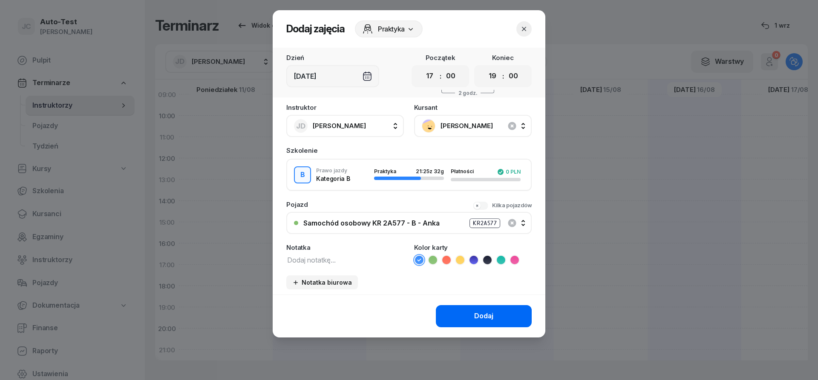
click at [460, 311] on button "Dodaj" at bounding box center [484, 316] width 96 height 22
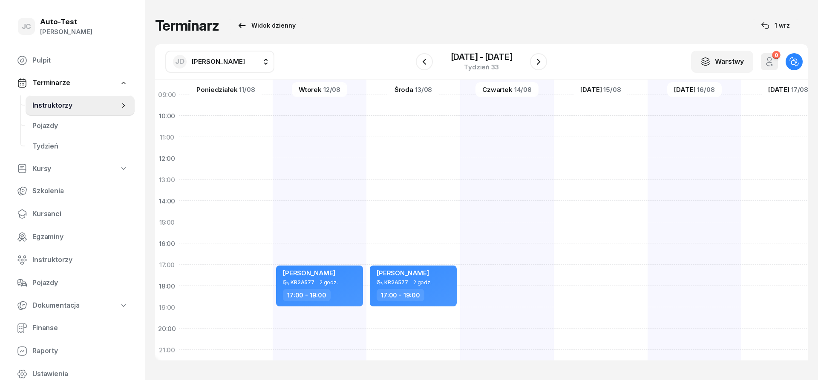
scroll to position [102, 0]
click at [507, 254] on div at bounding box center [507, 212] width 94 height 426
select select "16"
select select "18"
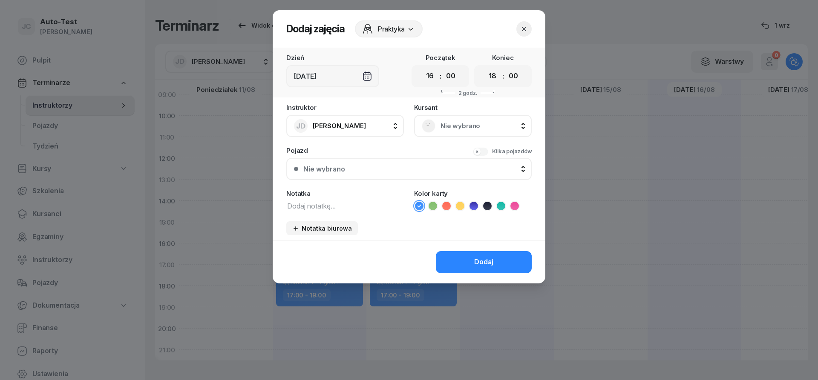
click at [475, 128] on span "Nie wybrano" at bounding box center [481, 126] width 83 height 11
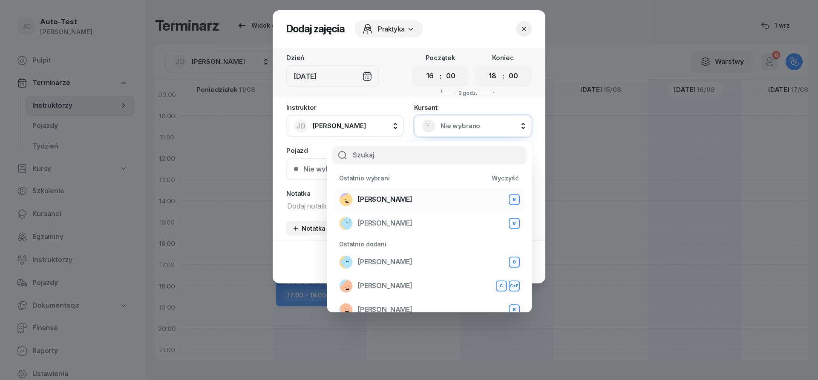
click at [395, 199] on div "[PERSON_NAME] B" at bounding box center [429, 200] width 181 height 14
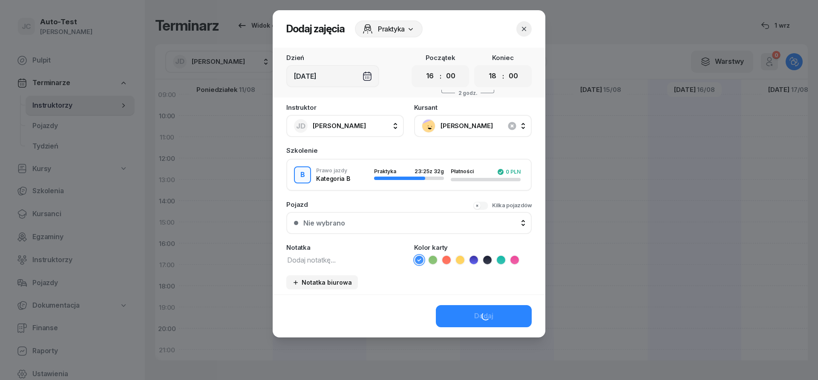
click at [386, 221] on div "Nie wybrano" at bounding box center [413, 223] width 221 height 7
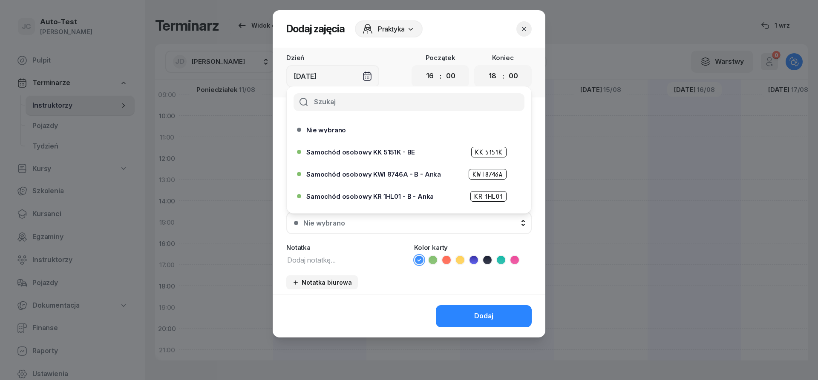
scroll to position [51, 0]
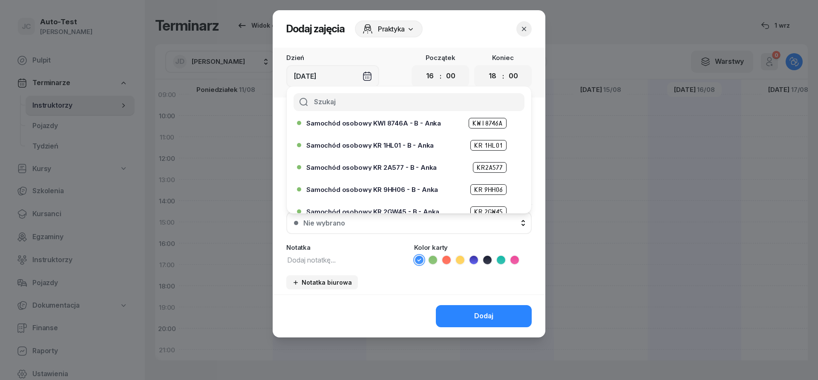
click at [406, 166] on span "Samochód osobowy KR 2A577 - B - Anka" at bounding box center [371, 167] width 130 height 6
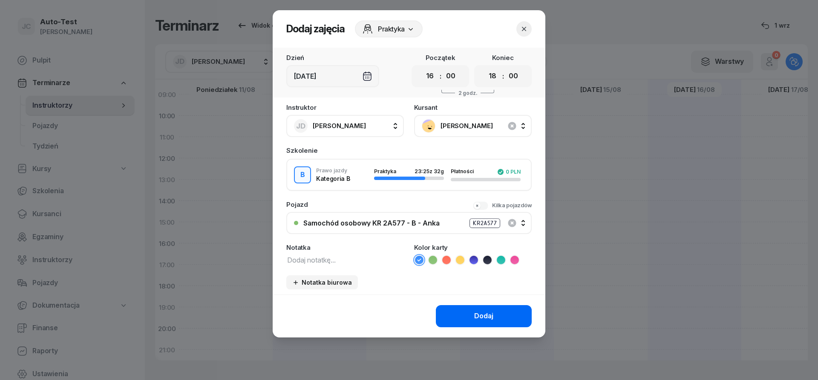
click at [463, 318] on button "Dodaj" at bounding box center [484, 316] width 96 height 22
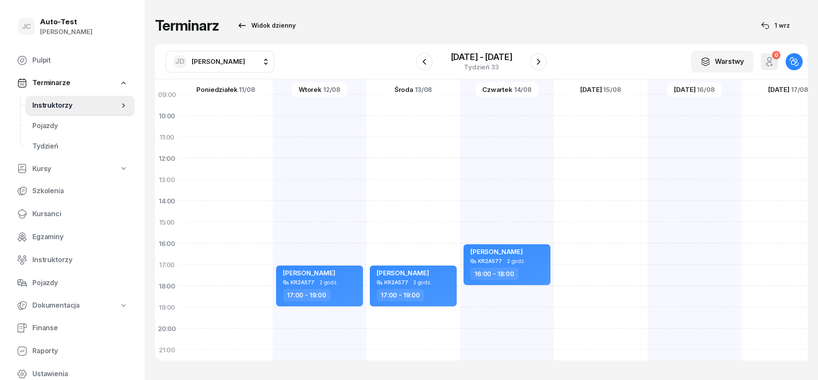
scroll to position [102, 0]
click at [541, 65] on icon "button" at bounding box center [538, 62] width 10 height 10
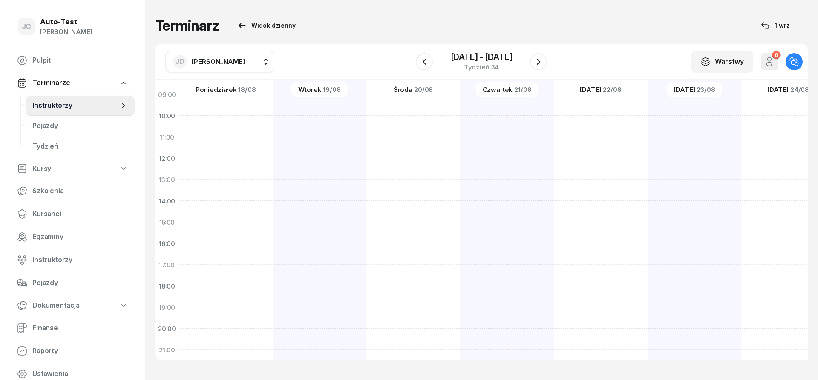
click at [497, 248] on div at bounding box center [507, 212] width 94 height 426
select select "16"
select select "18"
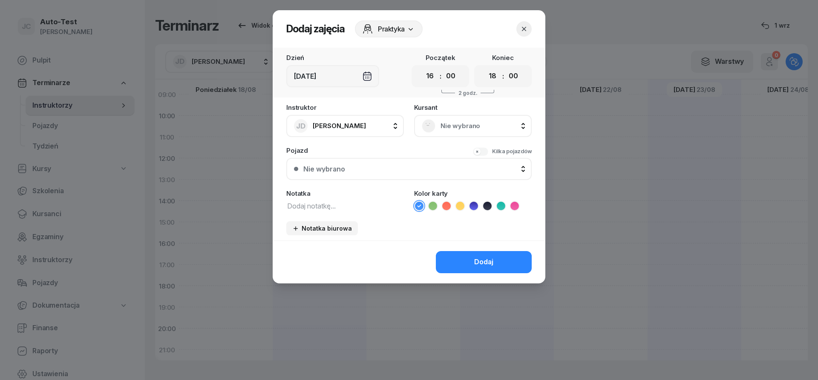
click at [471, 129] on span "Nie wybrano" at bounding box center [481, 126] width 83 height 11
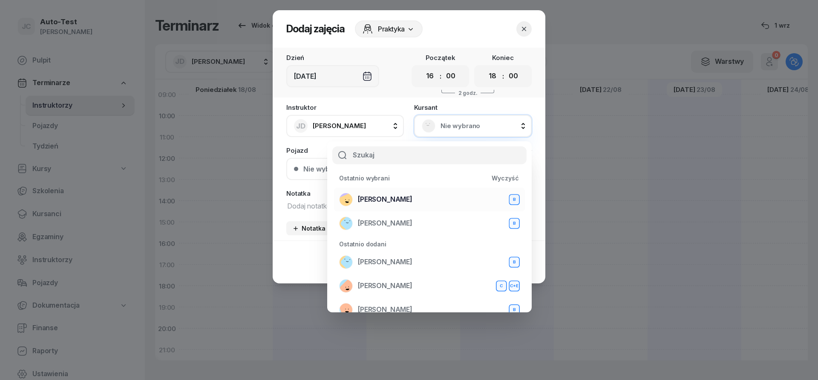
click at [416, 199] on div "[PERSON_NAME] B" at bounding box center [429, 200] width 181 height 14
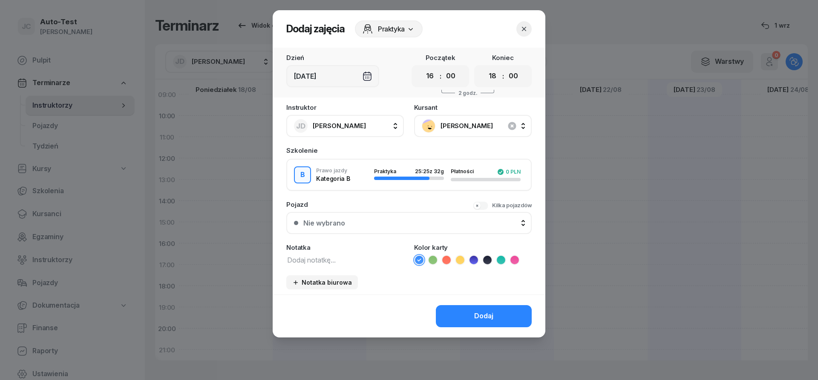
click at [393, 229] on button "Nie wybrano" at bounding box center [408, 223] width 245 height 22
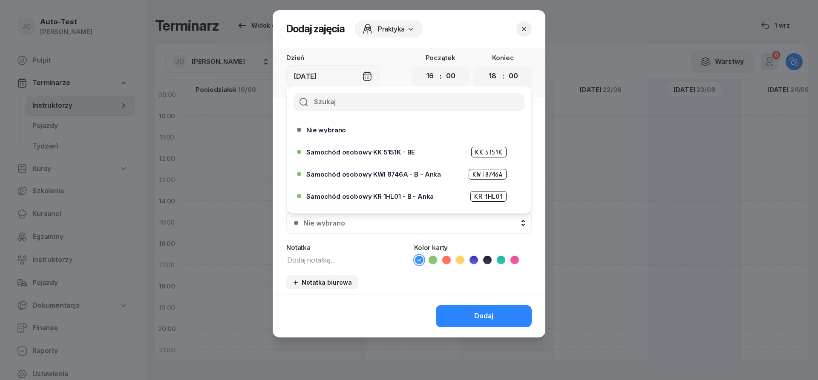
click at [396, 199] on span "Samochód osobowy KR 1HL01 - B - Anka" at bounding box center [369, 196] width 127 height 6
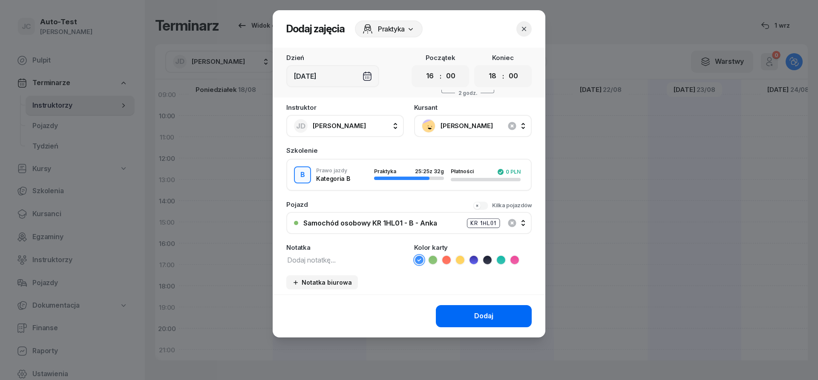
click at [486, 324] on button "Dodaj" at bounding box center [484, 316] width 96 height 22
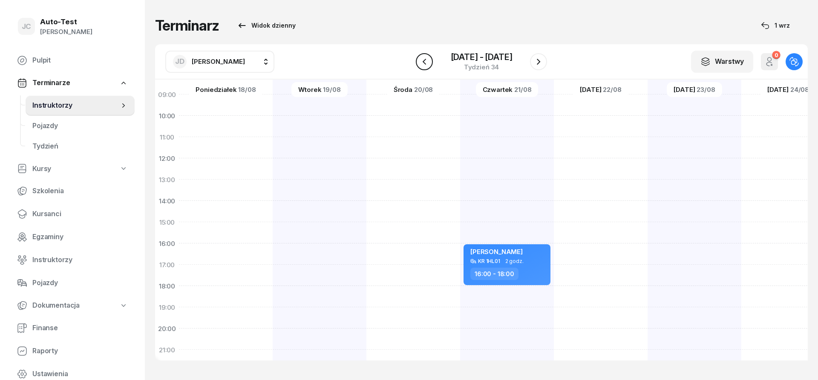
click at [425, 64] on icon "button" at bounding box center [423, 61] width 3 height 6
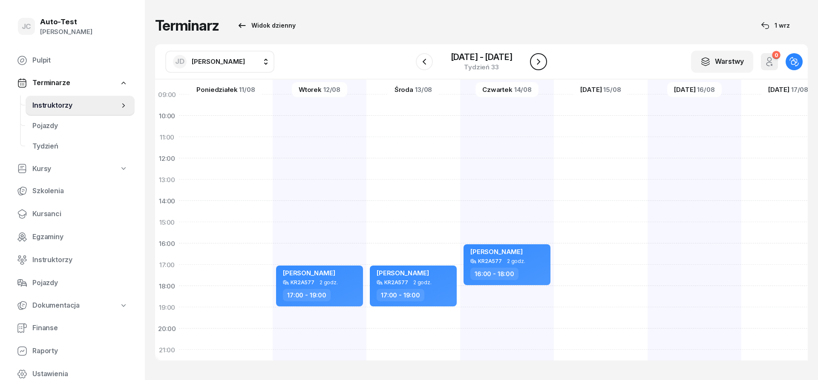
click at [540, 63] on icon "button" at bounding box center [538, 62] width 10 height 10
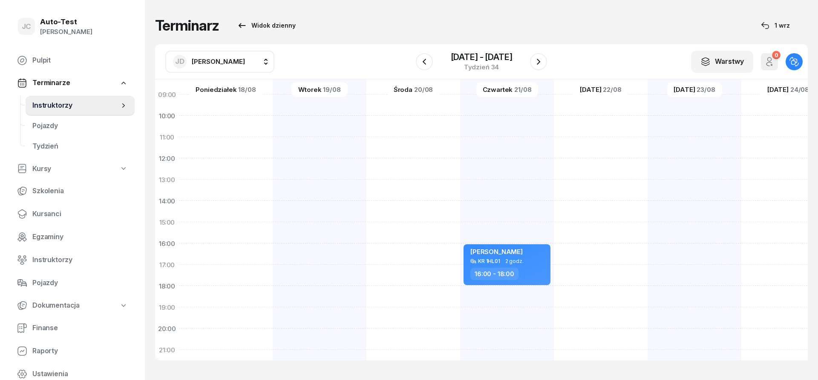
scroll to position [51, 0]
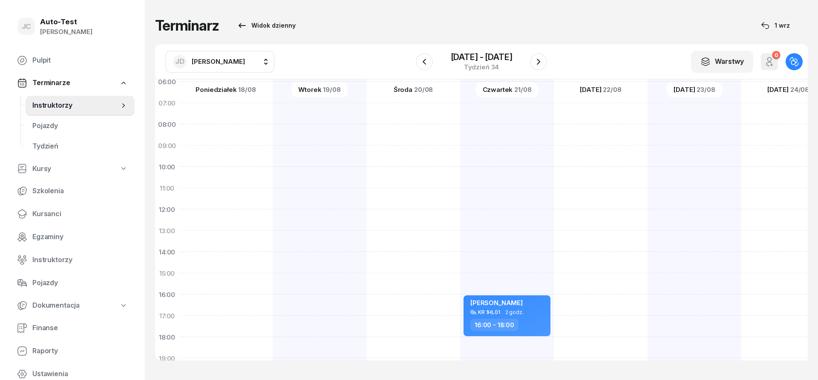
click at [592, 110] on div at bounding box center [601, 263] width 94 height 426
select select "07"
select select "09"
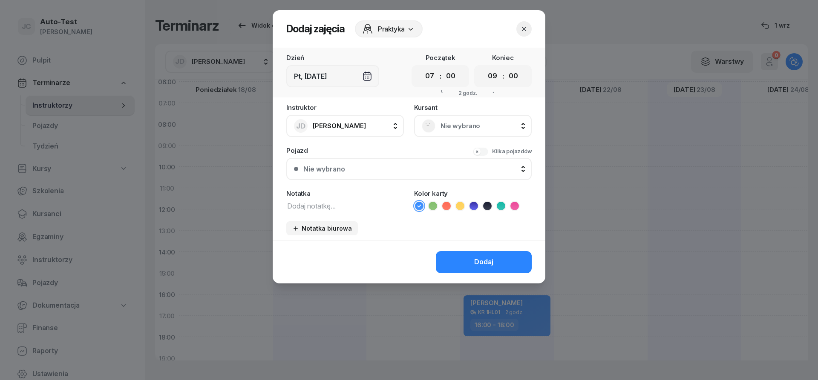
click at [468, 120] on div "Nie wybrano" at bounding box center [473, 126] width 102 height 14
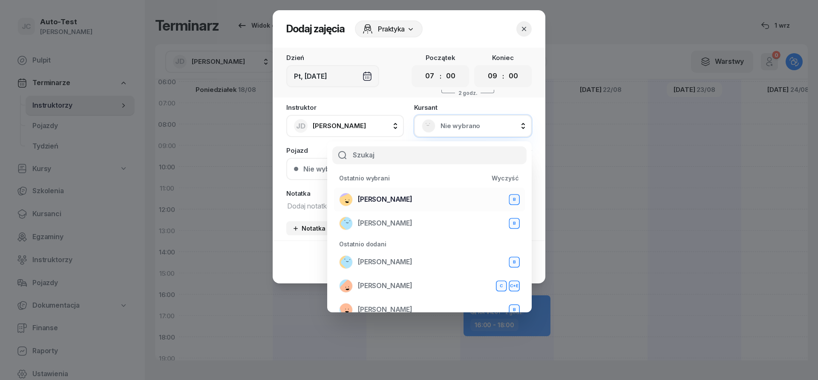
click at [417, 202] on div "[PERSON_NAME] B" at bounding box center [429, 200] width 181 height 14
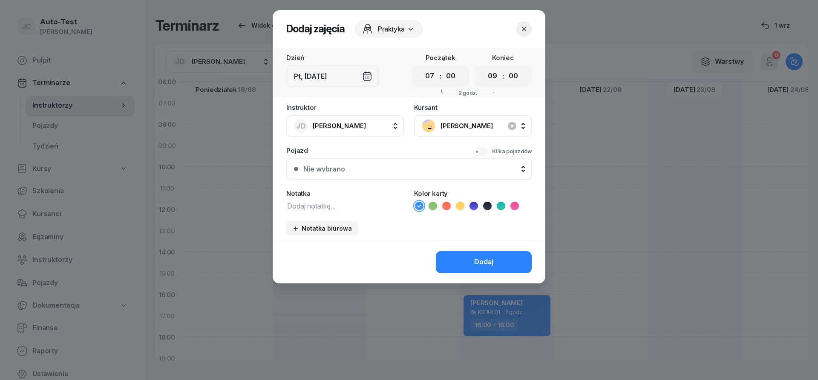
click at [373, 177] on div "Instruktor JD [PERSON_NAME] AW [PERSON_NAME] AH [PERSON_NAME] BM [PERSON_NAME] …" at bounding box center [409, 172] width 273 height 136
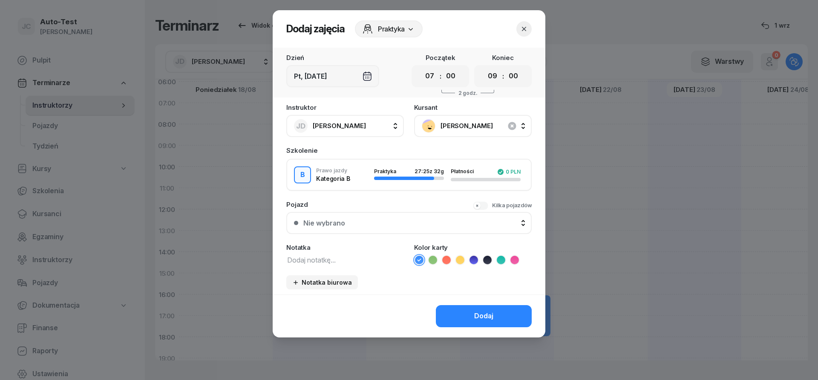
click at [376, 213] on button "Nie wybrano" at bounding box center [408, 223] width 245 height 22
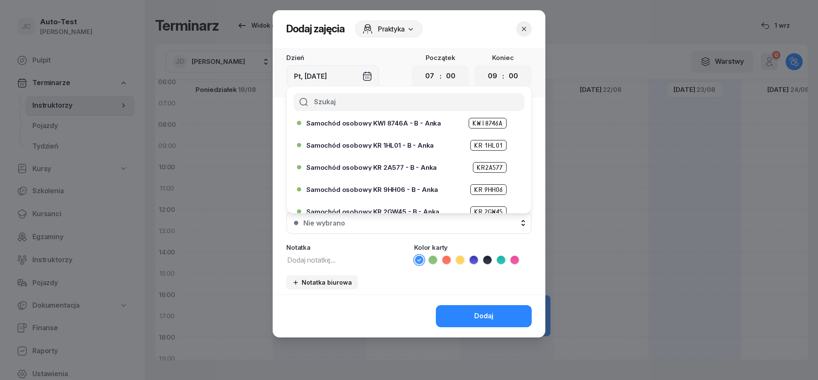
click at [393, 150] on div "Samochód osobowy KR 1HL01 - B - Anka KR 1HL01" at bounding box center [411, 145] width 210 height 11
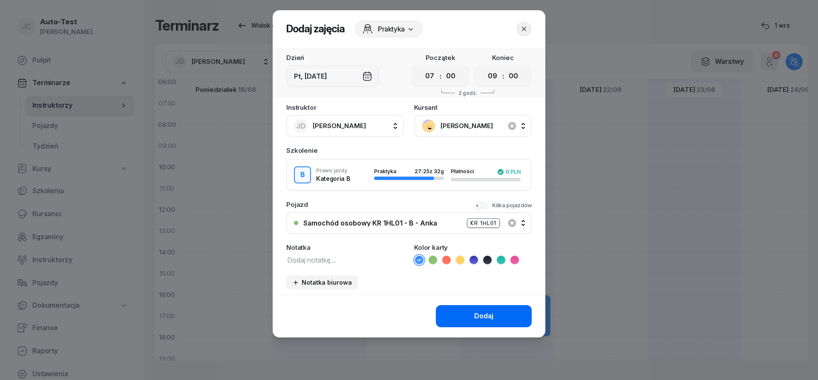
click at [462, 327] on button "Dodaj" at bounding box center [484, 316] width 96 height 22
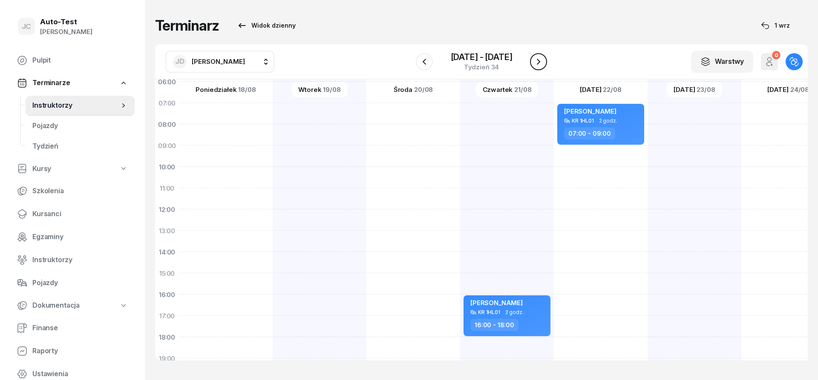
click at [535, 62] on icon "button" at bounding box center [538, 62] width 10 height 10
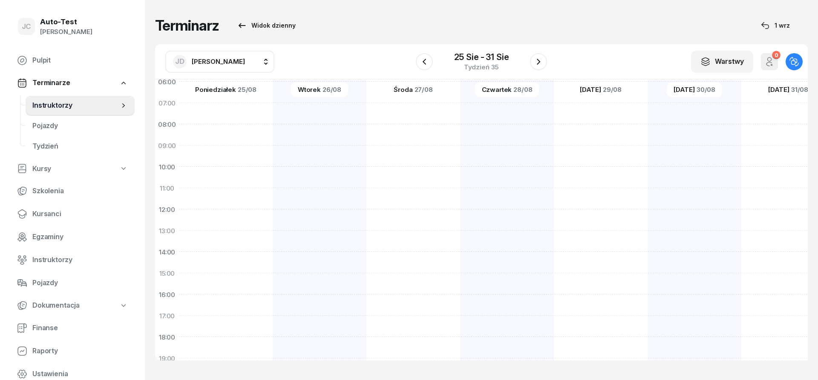
click at [585, 110] on div at bounding box center [601, 263] width 94 height 426
select select "07"
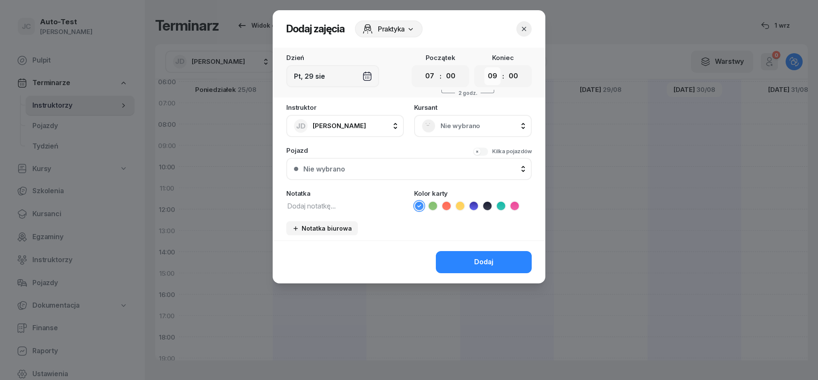
click at [484, 67] on select "00 01 02 03 04 05 06 07 08 09 10 11 12 13 14 15 16 17 18 19 20 21 22 23" at bounding box center [492, 76] width 16 height 18
select select "08"
click option "08" at bounding box center [0, 0] width 0 height 0
click at [447, 122] on span "Nie wybrano" at bounding box center [481, 126] width 83 height 11
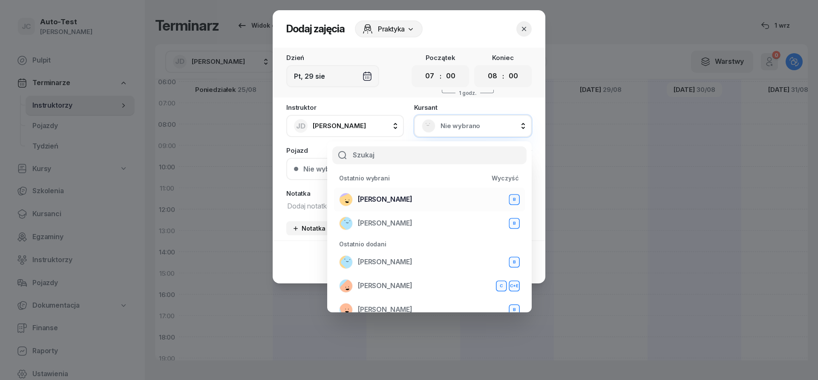
click at [405, 202] on div "[PERSON_NAME] B" at bounding box center [429, 200] width 181 height 14
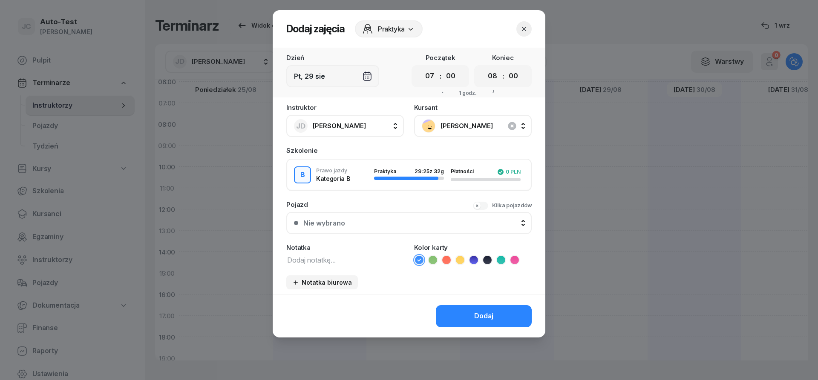
click at [383, 224] on div "Nie wybrano" at bounding box center [413, 223] width 221 height 7
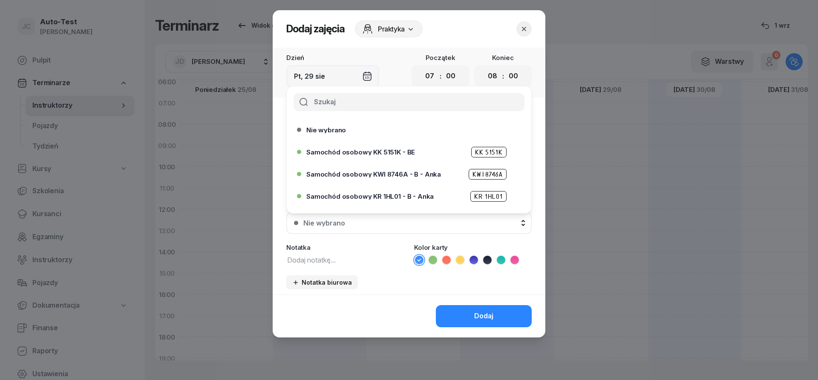
click at [407, 197] on span "Samochód osobowy KR 1HL01 - B - Anka" at bounding box center [369, 196] width 127 height 6
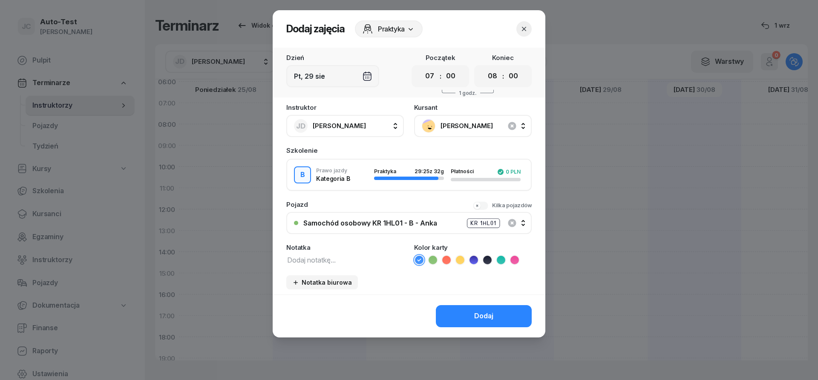
click at [459, 306] on button "Dodaj" at bounding box center [484, 316] width 96 height 22
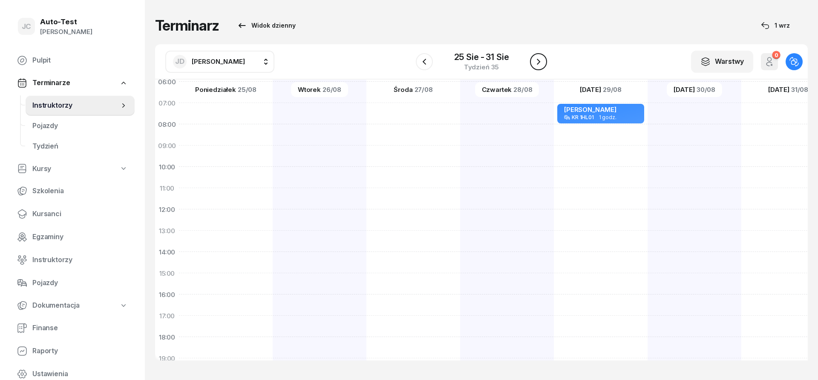
click at [543, 61] on icon "button" at bounding box center [538, 62] width 10 height 10
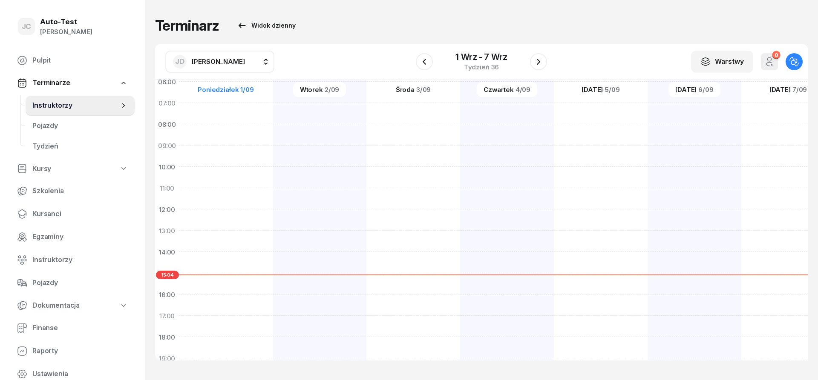
click at [246, 111] on div at bounding box center [226, 263] width 94 height 426
select select "07"
select select "09"
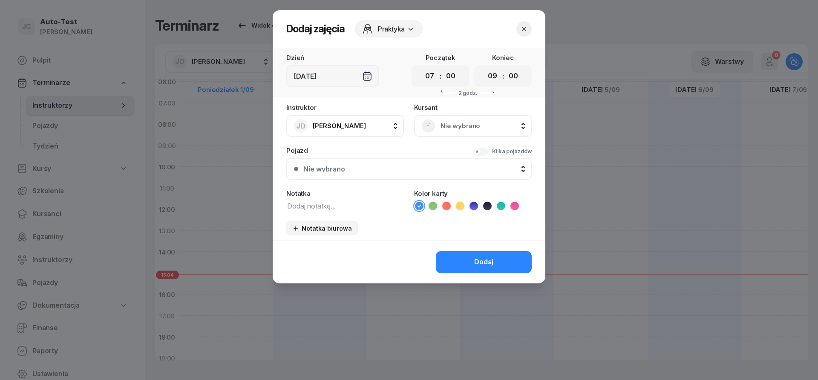
scroll to position [51, 0]
click at [442, 67] on select "00 05 10 15 20 25 30 35 40 45 50 55" at bounding box center [450, 76] width 16 height 18
select select "30"
click option "30" at bounding box center [0, 0] width 0 height 0
click at [484, 67] on select "00 01 02 03 04 05 06 07 08 09 10 11 12 13 14 15 16 17 18 19 20 21 22 23" at bounding box center [492, 76] width 16 height 18
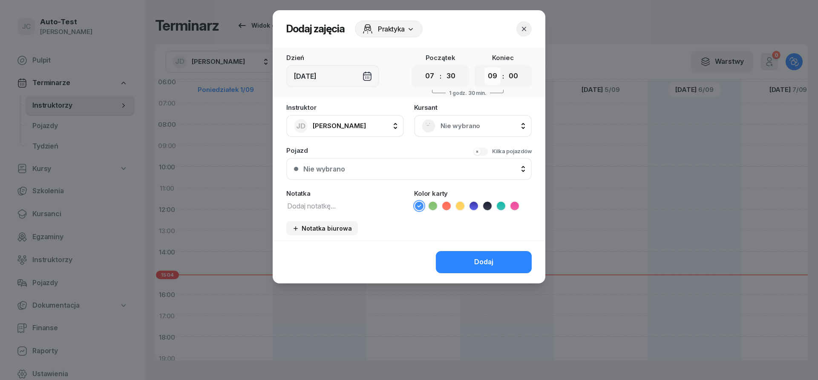
select select "08"
click option "08" at bounding box center [0, 0] width 0 height 0
click at [505, 67] on select "00 05 10 15 20 25 30 35 40 45 50 55" at bounding box center [513, 76] width 16 height 18
select select "30"
click option "30" at bounding box center [0, 0] width 0 height 0
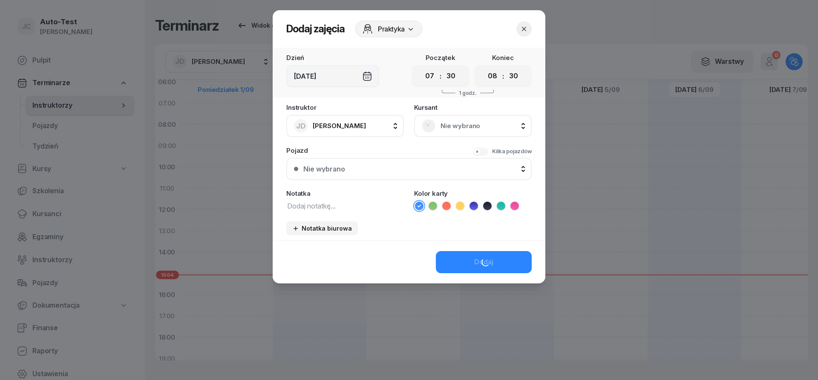
click at [456, 126] on span "Nie wybrano" at bounding box center [481, 126] width 83 height 11
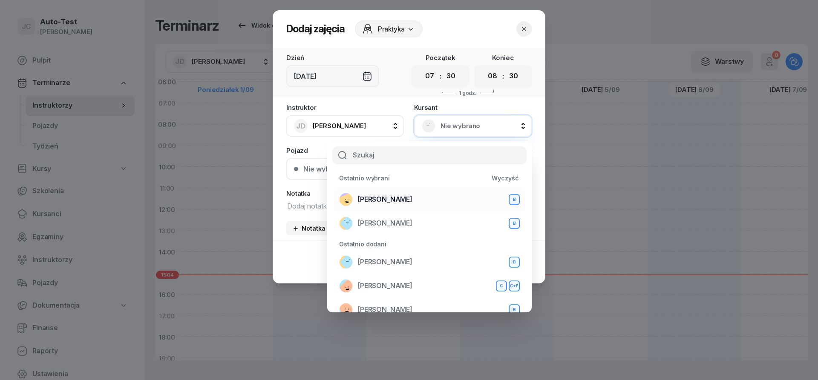
click at [392, 199] on span "[PERSON_NAME]" at bounding box center [385, 199] width 55 height 11
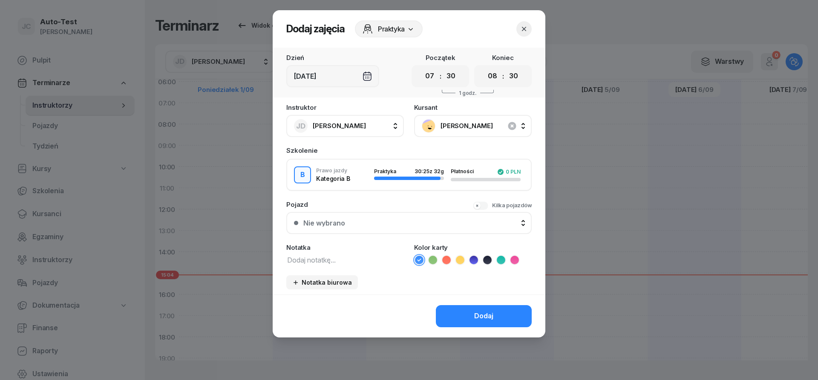
click at [386, 217] on button "Nie wybrano" at bounding box center [408, 223] width 245 height 22
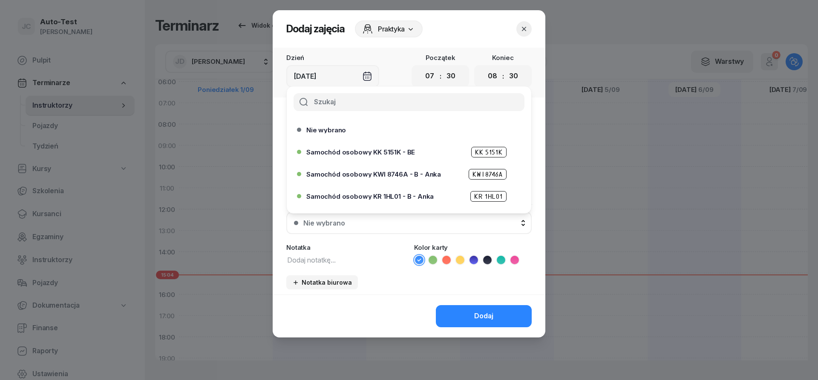
click at [400, 196] on span "Samochód osobowy KR 1HL01 - B - Anka" at bounding box center [369, 196] width 127 height 6
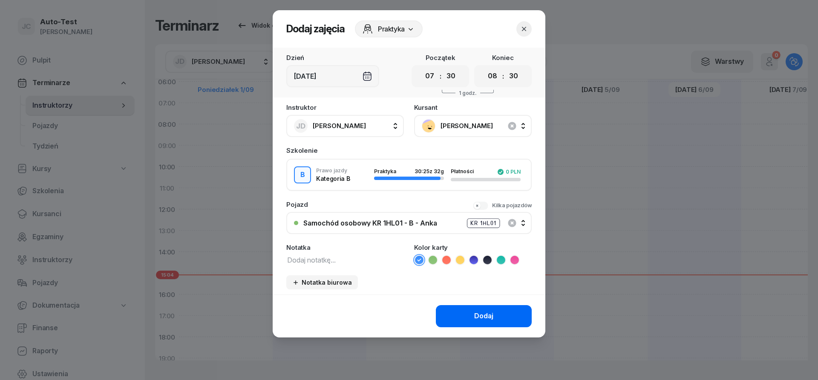
click at [458, 312] on button "Dodaj" at bounding box center [484, 316] width 96 height 22
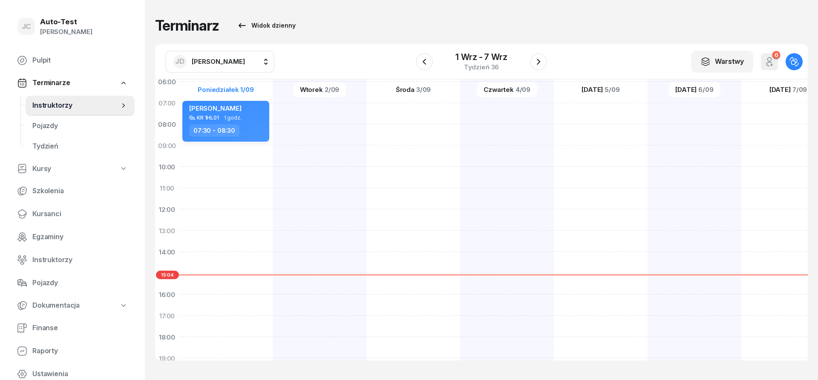
click at [247, 122] on div "[PERSON_NAME] KR 1HL01 1 godz. 07:30 - 08:30" at bounding box center [225, 121] width 87 height 41
select select "07"
select select "30"
select select "08"
select select "30"
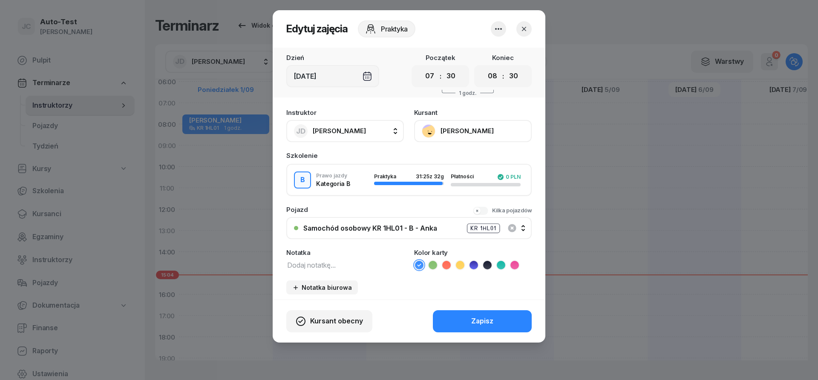
click at [528, 30] on icon "button" at bounding box center [524, 29] width 9 height 9
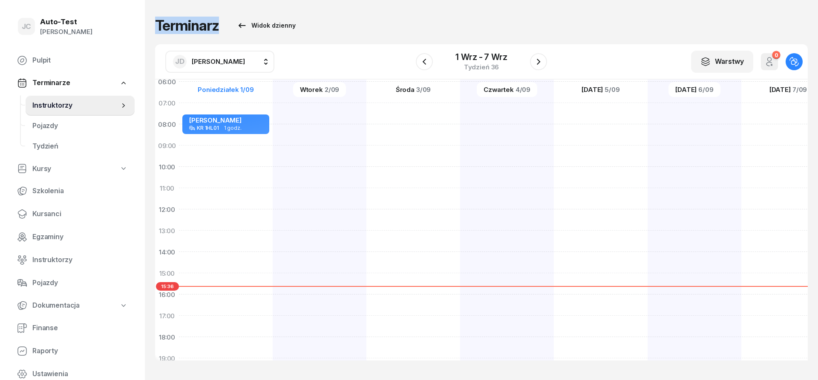
drag, startPoint x: 340, startPoint y: 25, endPoint x: 156, endPoint y: 19, distance: 184.1
click at [156, 19] on div "Terminarz Widok dzienny" at bounding box center [481, 25] width 652 height 17
click at [156, 23] on h1 "Terminarz" at bounding box center [187, 25] width 64 height 15
drag, startPoint x: 156, startPoint y: 23, endPoint x: 312, endPoint y: 26, distance: 155.9
click at [312, 26] on div "Terminarz Widok dzienny" at bounding box center [481, 25] width 652 height 17
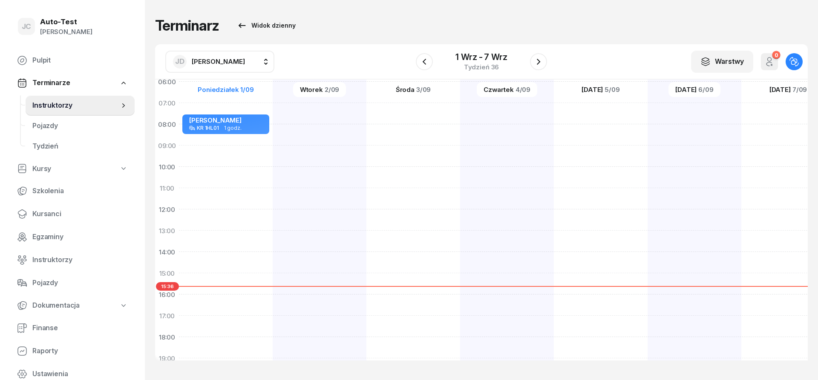
click at [348, 20] on div "Terminarz Widok dzienny" at bounding box center [481, 25] width 652 height 17
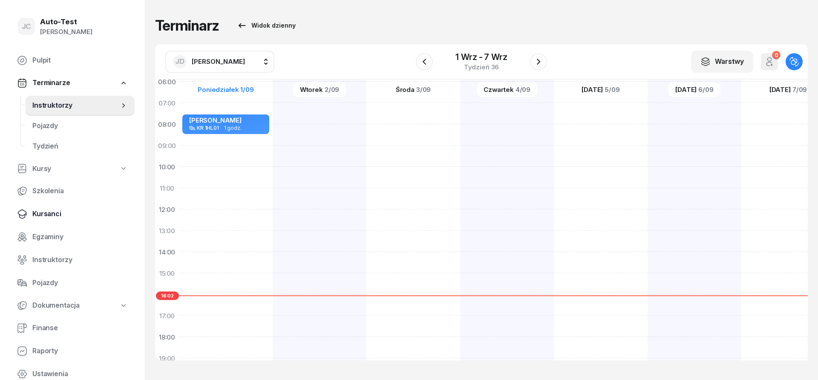
click at [54, 214] on span "Kursanci" at bounding box center [79, 214] width 95 height 11
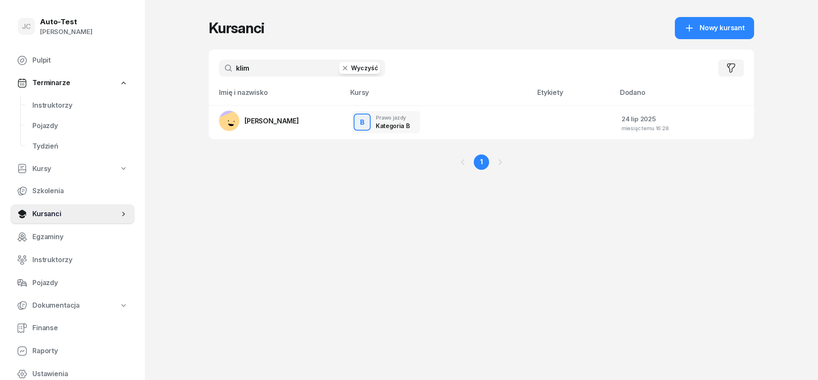
drag, startPoint x: 272, startPoint y: 63, endPoint x: 212, endPoint y: 66, distance: 60.5
click at [219, 66] on input "klim" at bounding box center [302, 68] width 166 height 17
type input "stanula"
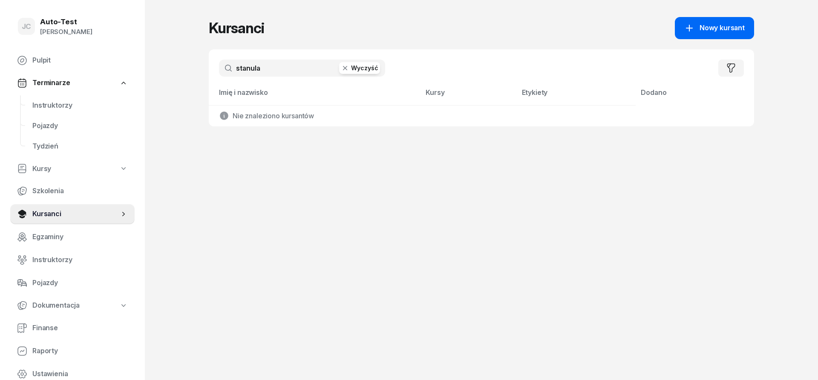
click at [710, 29] on span "Nowy kursant" at bounding box center [721, 28] width 45 height 11
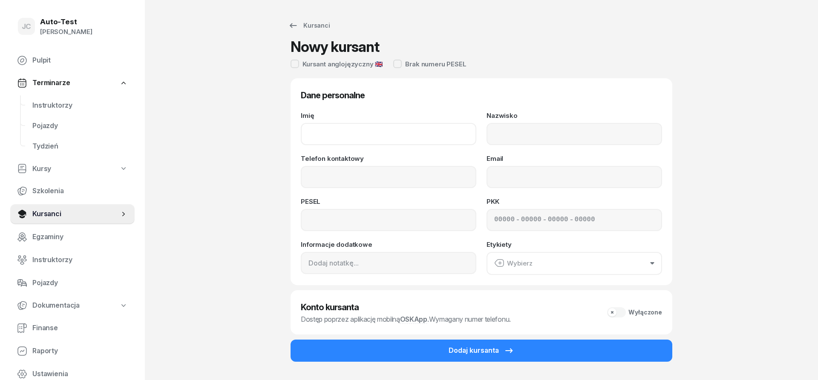
click at [373, 135] on input "Imię" at bounding box center [388, 134] width 175 height 22
type input "[PERSON_NAME]"
type input "Stanula"
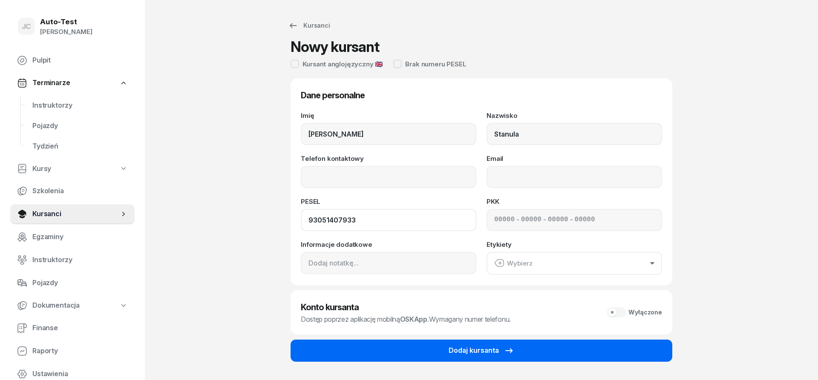
type input "93051407933"
click at [462, 352] on div "Dodaj kursanta" at bounding box center [481, 350] width 66 height 11
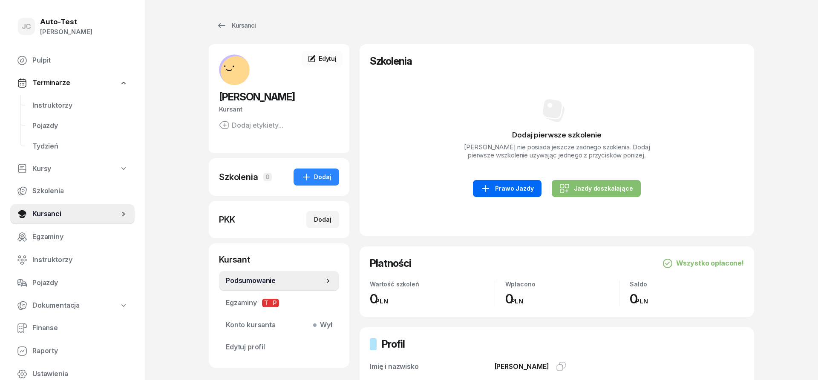
click at [499, 188] on div "Prawo Jazdy" at bounding box center [506, 189] width 53 height 10
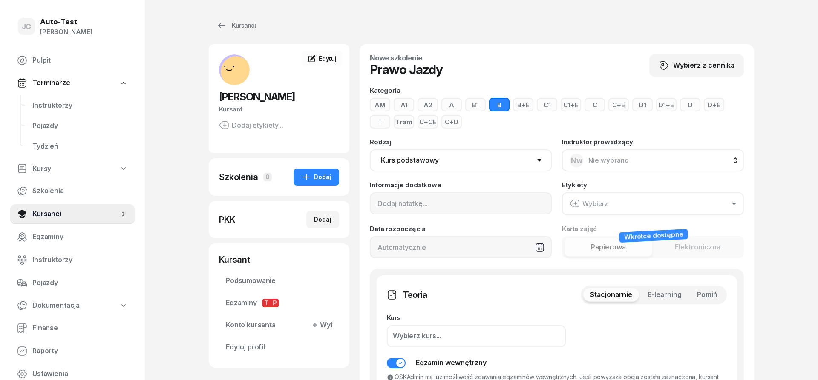
click at [520, 102] on button "B+E" at bounding box center [523, 105] width 20 height 14
click at [716, 290] on button "Pomiń" at bounding box center [707, 295] width 34 height 14
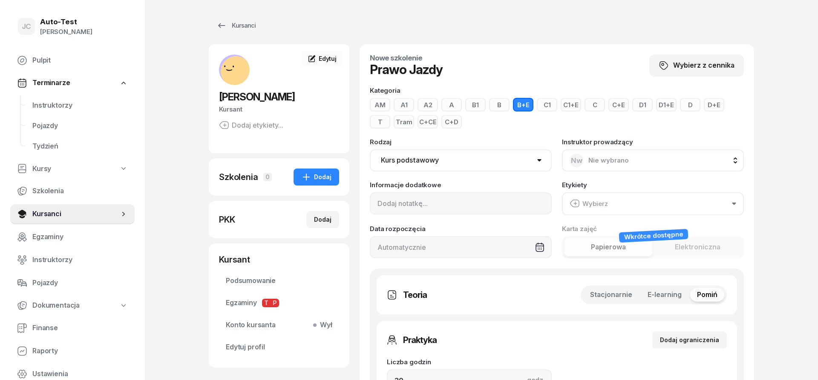
scroll to position [174, 0]
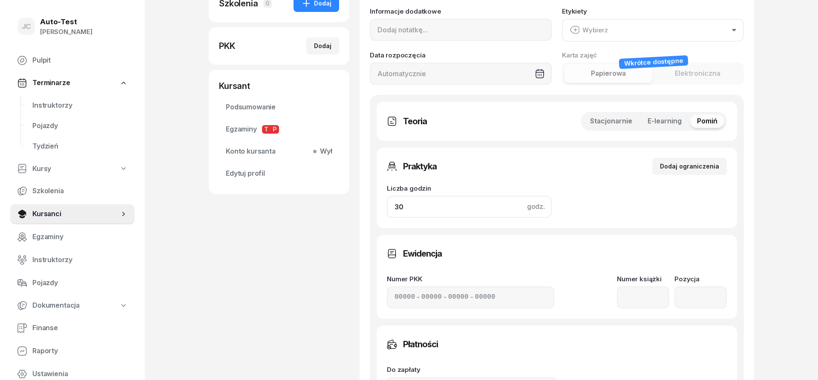
drag, startPoint x: 404, startPoint y: 207, endPoint x: 353, endPoint y: 208, distance: 51.1
click at [387, 208] on input "30" at bounding box center [469, 207] width 165 height 22
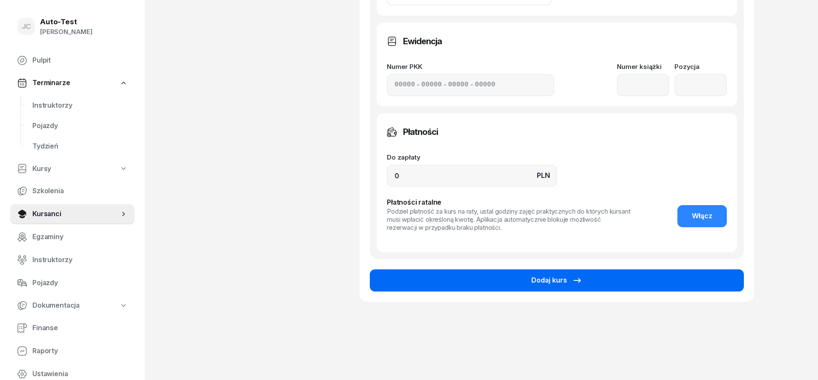
type input "16"
click at [461, 275] on button "Dodaj kurs" at bounding box center [557, 281] width 374 height 22
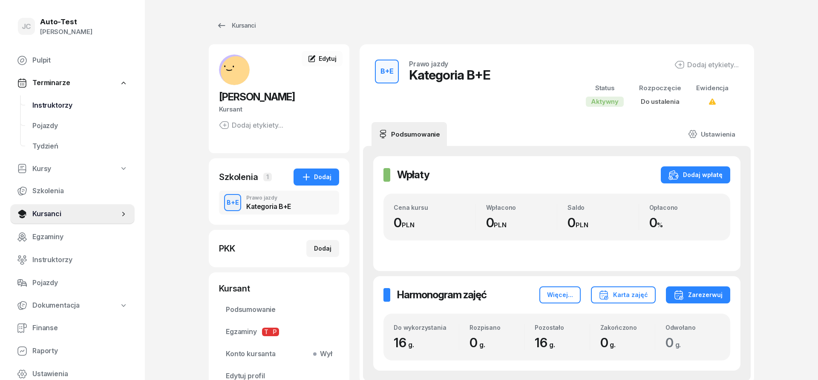
click at [80, 111] on link "Instruktorzy" at bounding box center [80, 105] width 109 height 20
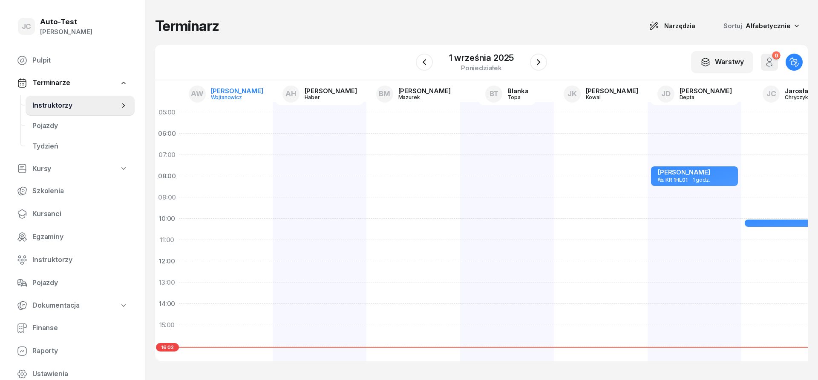
click at [217, 98] on link "AW [PERSON_NAME]" at bounding box center [226, 94] width 88 height 22
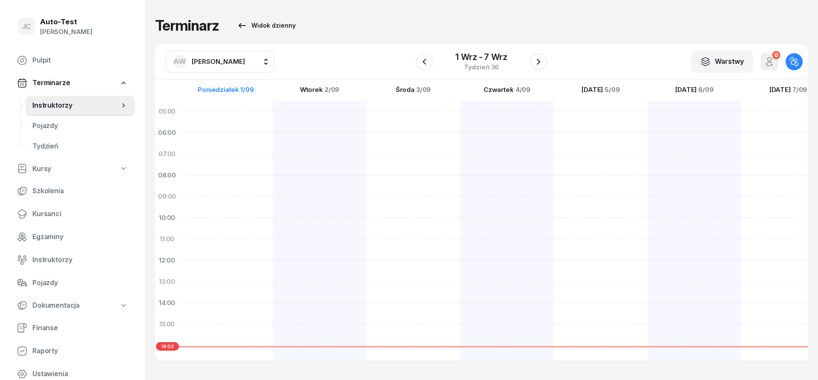
click at [227, 63] on span "[PERSON_NAME]" at bounding box center [218, 61] width 53 height 8
type input "jerz"
click at [236, 115] on span "[PERSON_NAME]" at bounding box center [222, 117] width 52 height 11
click at [422, 67] on button "button" at bounding box center [424, 61] width 17 height 17
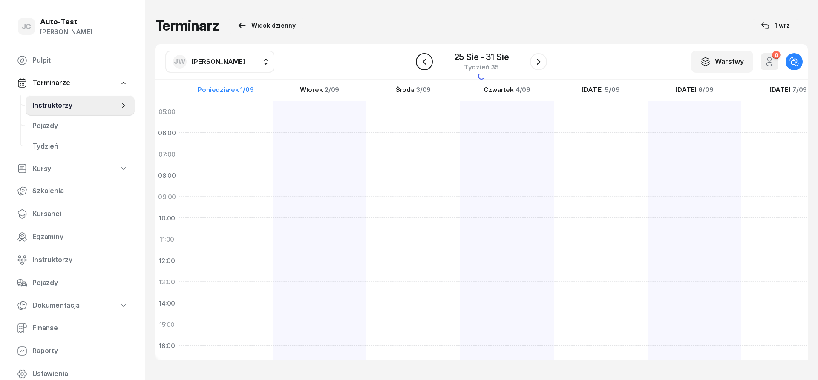
click at [423, 66] on icon "button" at bounding box center [424, 62] width 10 height 10
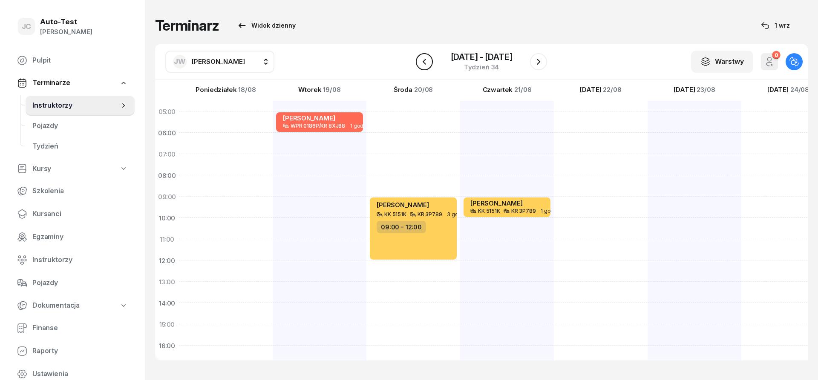
click at [423, 66] on icon "button" at bounding box center [424, 62] width 10 height 10
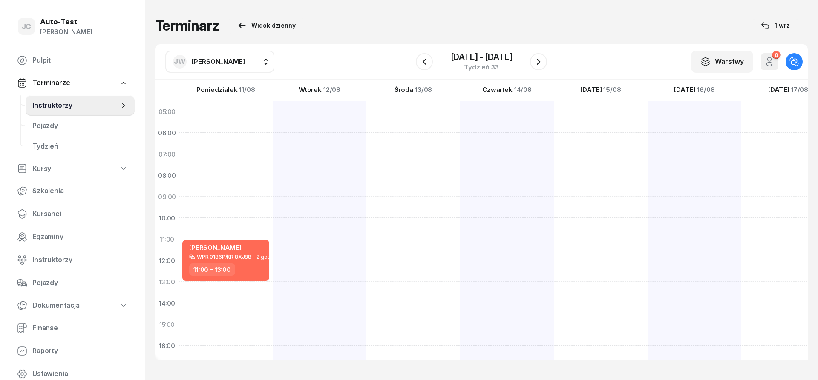
click at [493, 200] on div at bounding box center [507, 314] width 94 height 426
select select "09"
select select "11"
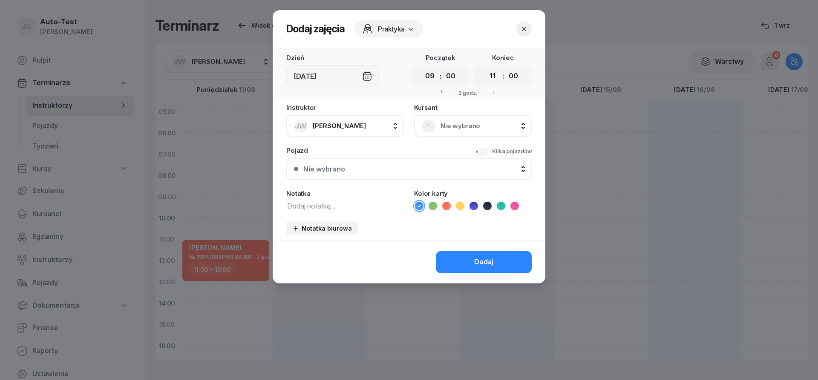
click at [440, 126] on span "Nie wybrano" at bounding box center [481, 126] width 83 height 11
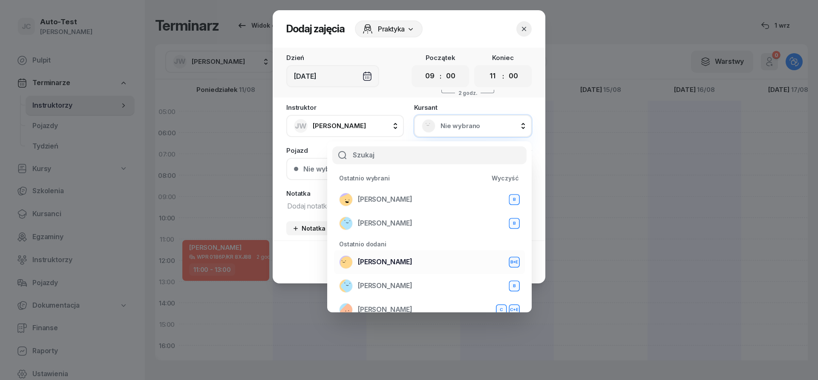
drag, startPoint x: 402, startPoint y: 263, endPoint x: 400, endPoint y: 268, distance: 5.4
click at [402, 263] on span "[PERSON_NAME]" at bounding box center [385, 262] width 55 height 11
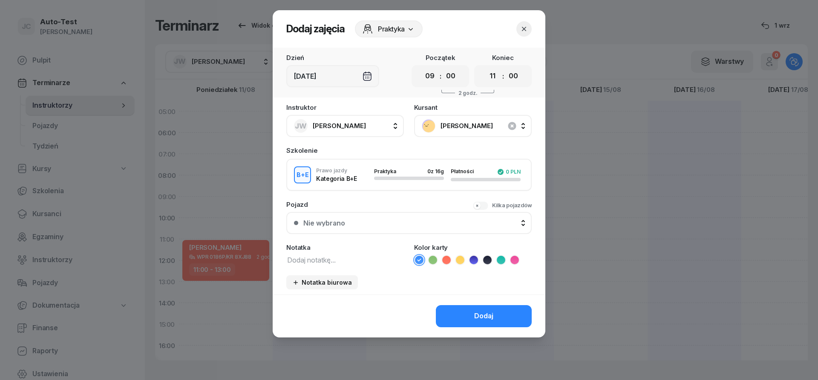
click at [367, 221] on div "Nie wybrano" at bounding box center [413, 223] width 221 height 7
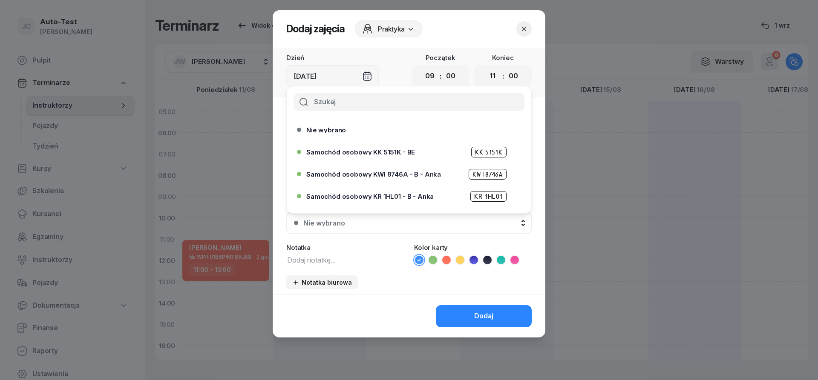
click at [397, 154] on span "Samochód osobowy KK 5151K - BE" at bounding box center [360, 152] width 109 height 6
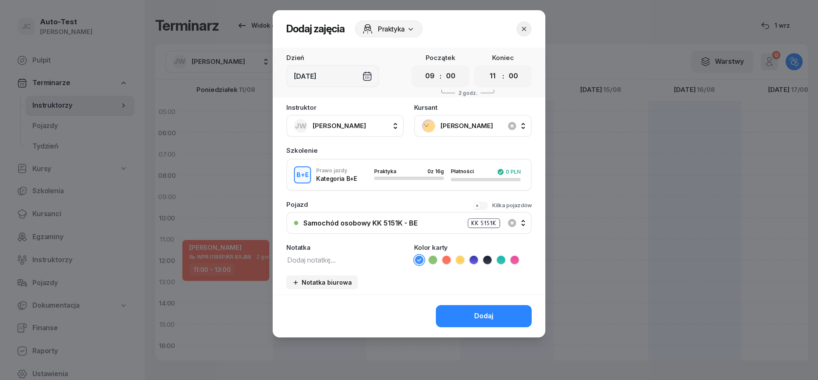
click at [497, 199] on div "Instruktor JW [PERSON_NAME] AW [PERSON_NAME] AH [PERSON_NAME] BM [PERSON_NAME] …" at bounding box center [409, 199] width 273 height 190
click at [479, 203] on button "Kilka pojazdów" at bounding box center [502, 205] width 59 height 9
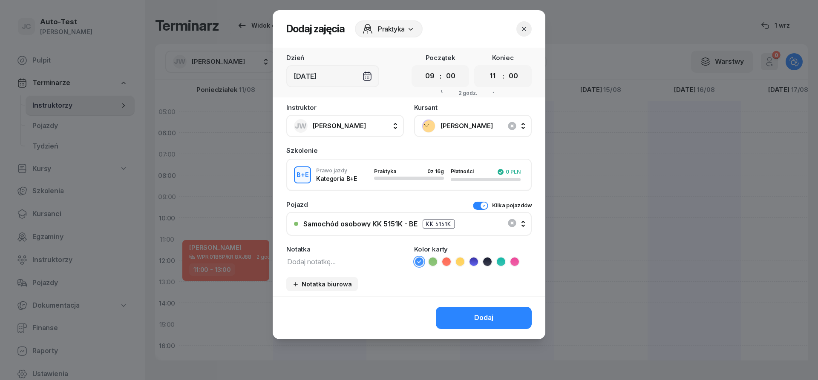
click at [477, 225] on div "Samochód osobowy KK 5151K - BE KK 5151K" at bounding box center [409, 224] width 230 height 21
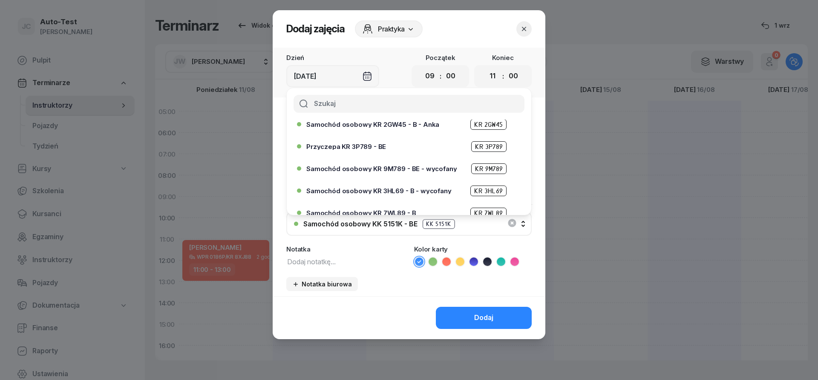
scroll to position [102, 0]
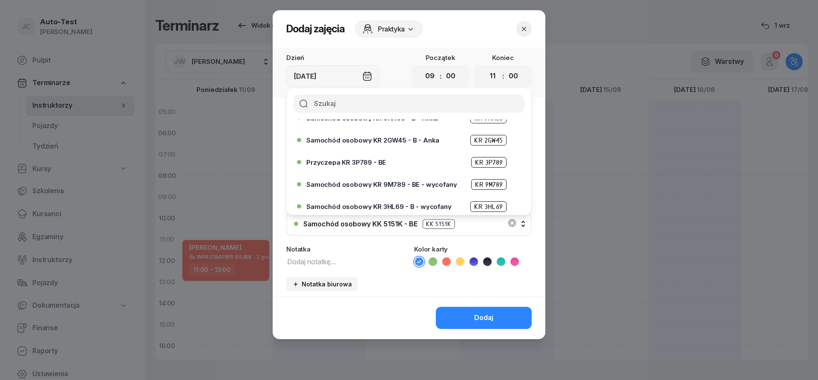
click at [379, 163] on span "Przyczepa KR 3P789 - BE" at bounding box center [346, 162] width 80 height 6
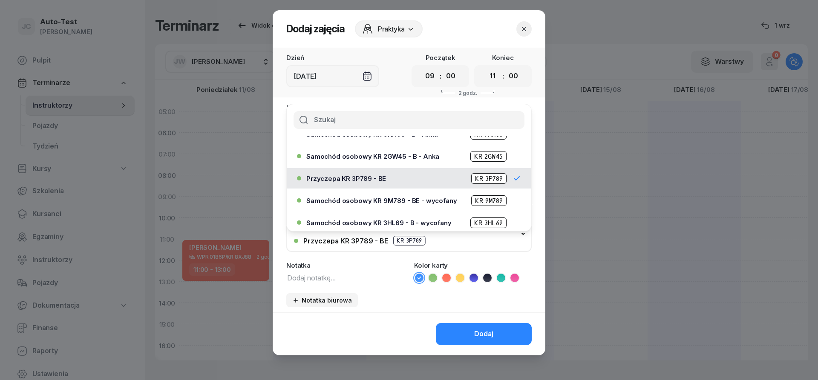
click at [461, 280] on icon at bounding box center [460, 278] width 9 height 9
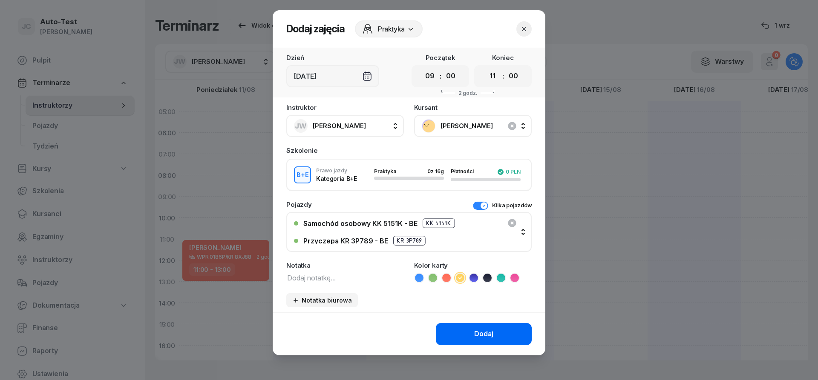
click at [486, 334] on div "Dodaj" at bounding box center [483, 334] width 19 height 11
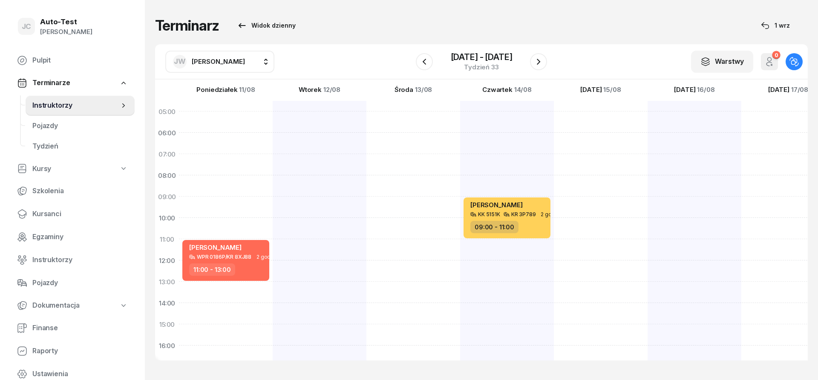
click at [582, 290] on div at bounding box center [601, 314] width 94 height 426
select select "13"
select select "15"
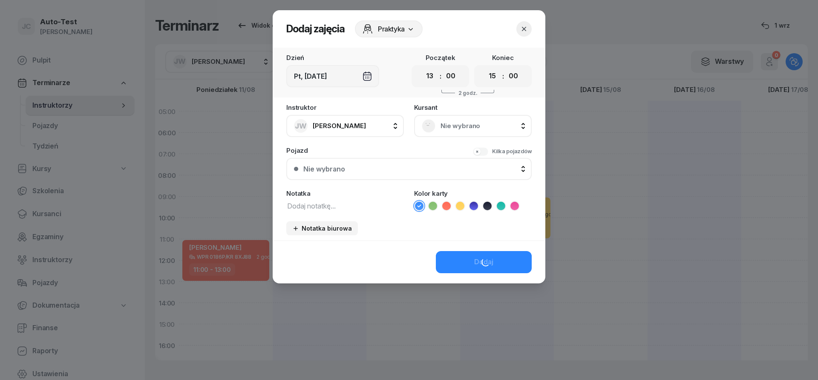
click at [463, 130] on span "Nie wybrano" at bounding box center [481, 126] width 83 height 11
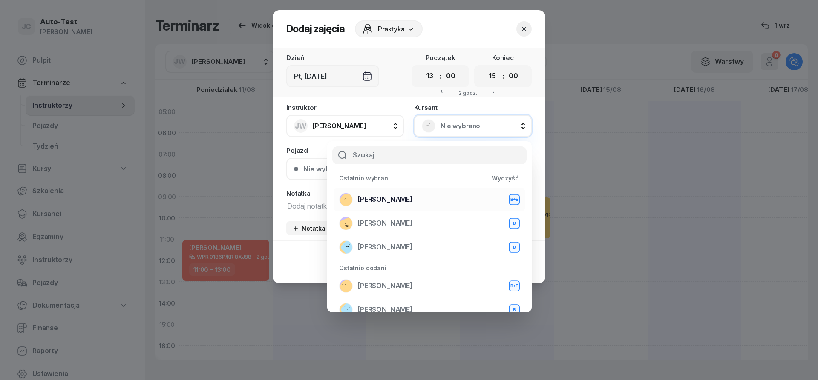
click at [414, 203] on div "[PERSON_NAME] B+E" at bounding box center [429, 200] width 181 height 14
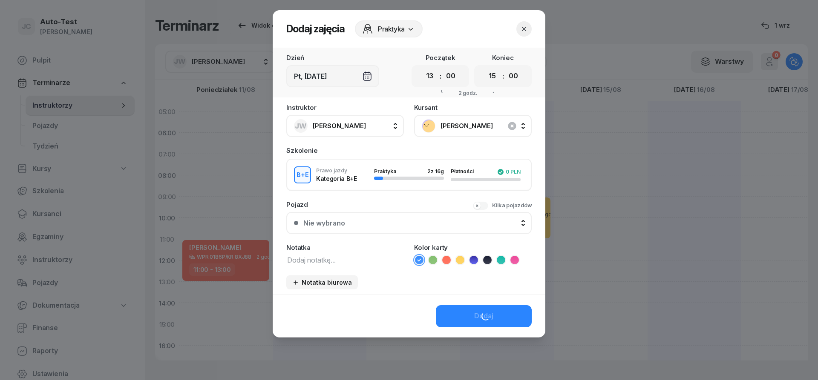
click at [388, 223] on div "Nie wybrano" at bounding box center [413, 223] width 221 height 7
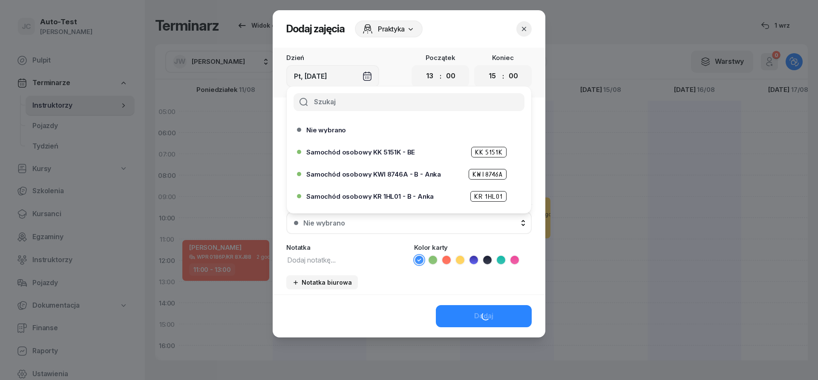
click at [398, 224] on div "Nie wybrano" at bounding box center [413, 223] width 221 height 7
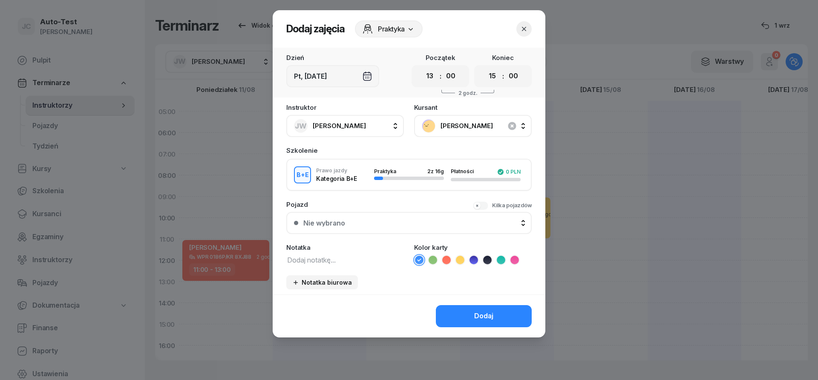
click at [485, 208] on button "Kilka pojazdów" at bounding box center [502, 205] width 59 height 9
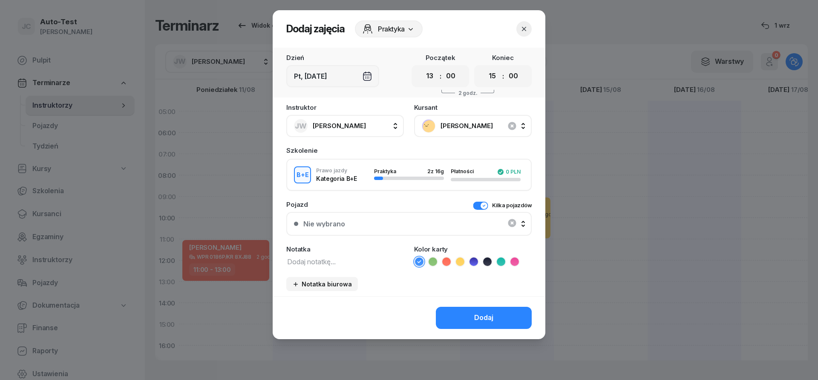
click at [454, 224] on div "Nie wybrano" at bounding box center [409, 223] width 230 height 17
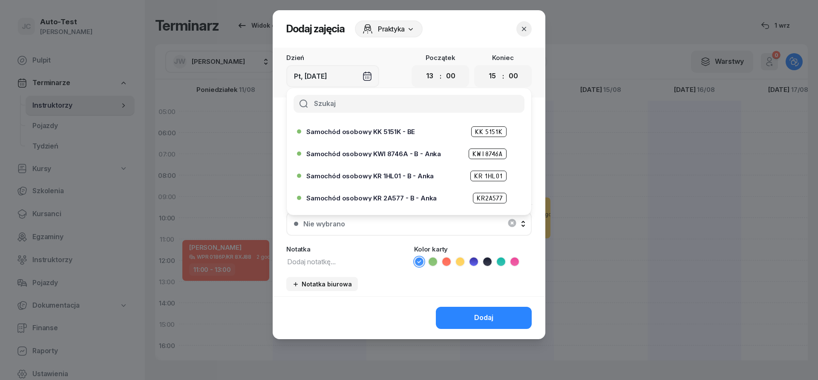
click at [385, 137] on div "Samochód osobowy KK 5151K - BE KK 5151K" at bounding box center [406, 132] width 219 height 14
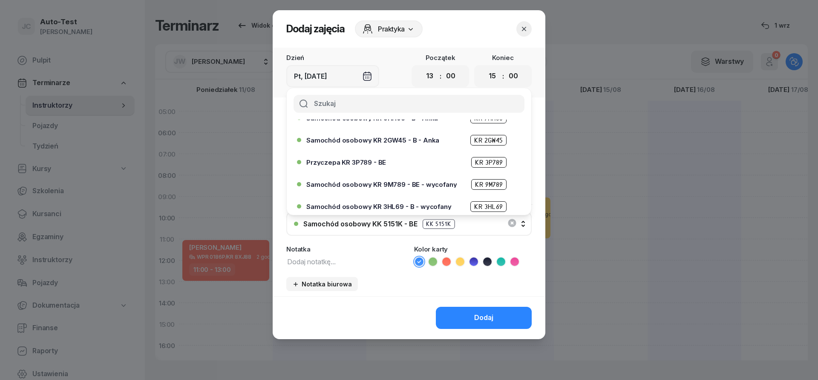
click at [385, 164] on div "Przyczepa KR 3P789 - BE KR 3P789" at bounding box center [411, 162] width 210 height 11
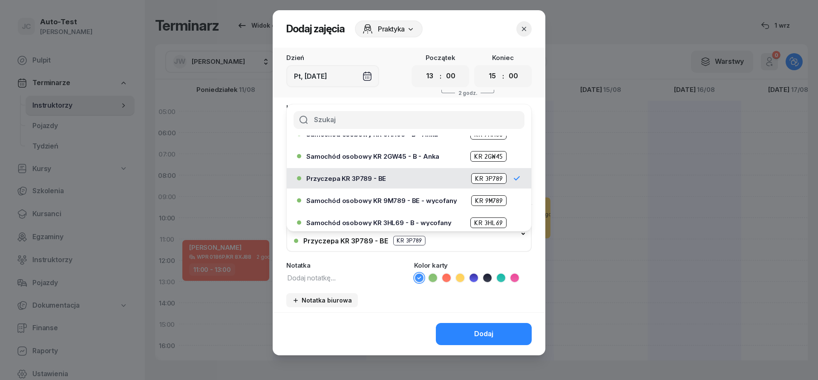
click at [460, 279] on icon at bounding box center [460, 277] width 4 height 3
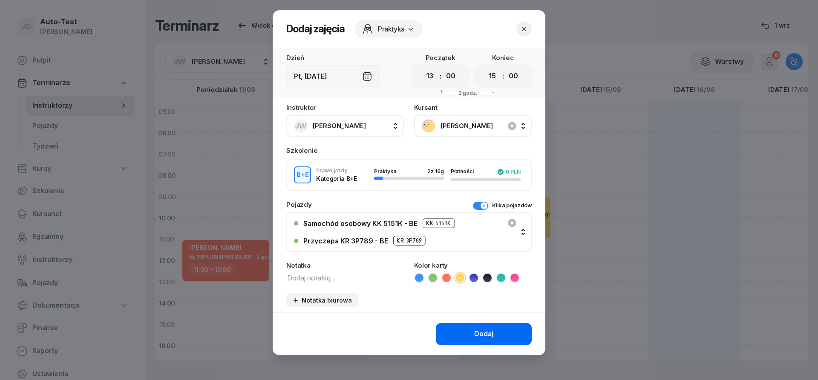
click at [465, 339] on button "Dodaj" at bounding box center [484, 334] width 96 height 22
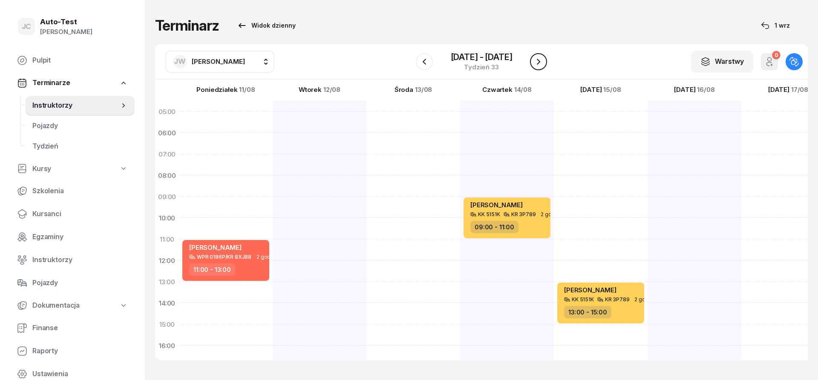
click at [538, 68] on button "button" at bounding box center [538, 61] width 17 height 17
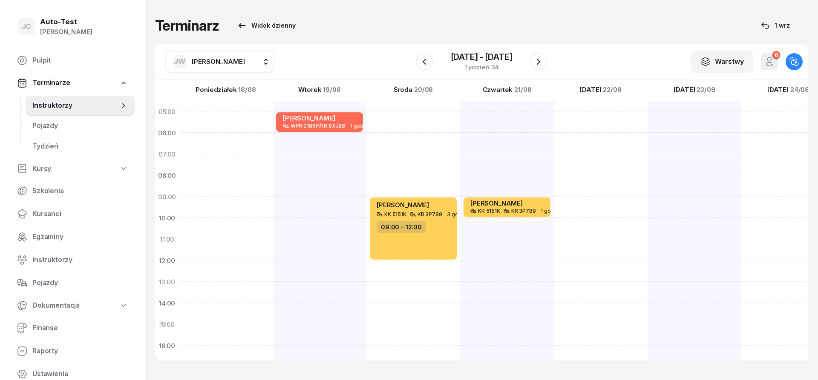
click at [245, 228] on div at bounding box center [226, 314] width 94 height 426
select select "10"
select select "12"
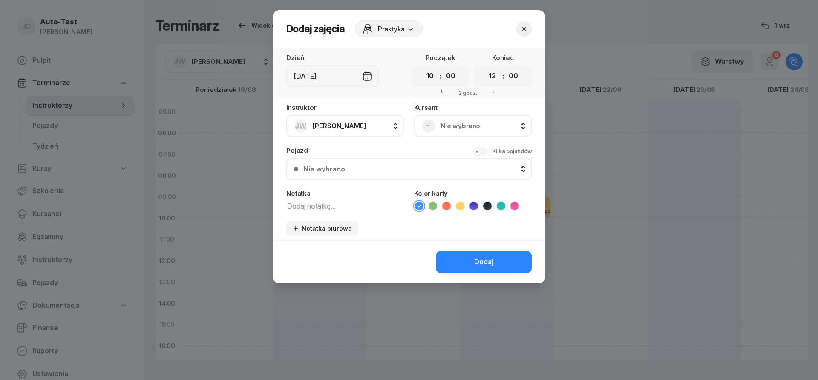
click at [462, 124] on span "Nie wybrano" at bounding box center [481, 126] width 83 height 11
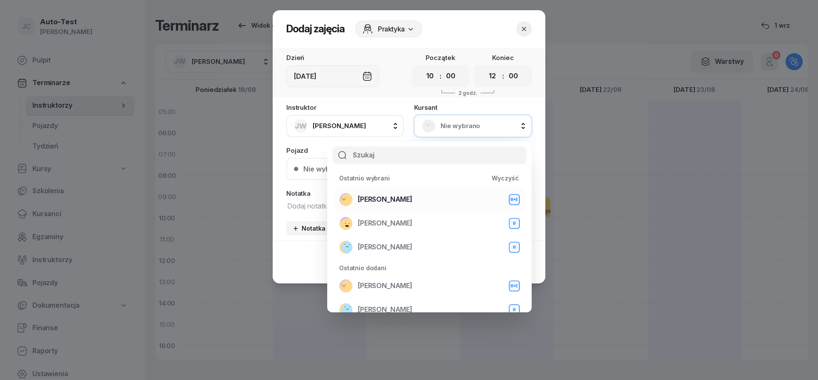
click at [400, 200] on span "[PERSON_NAME]" at bounding box center [385, 199] width 55 height 11
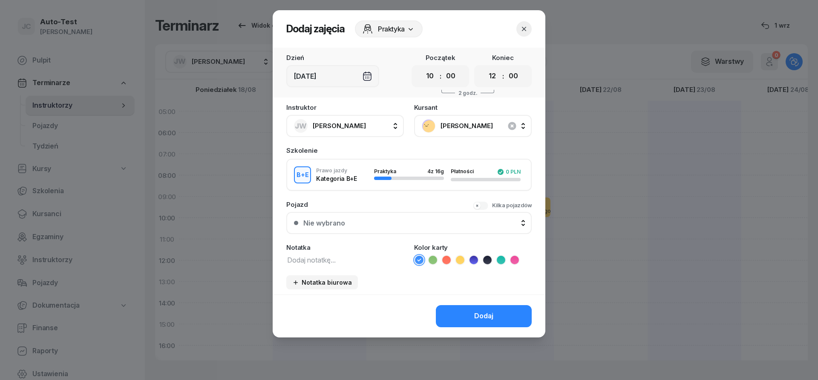
click at [496, 206] on div "Kilka pojazdów" at bounding box center [512, 205] width 40 height 9
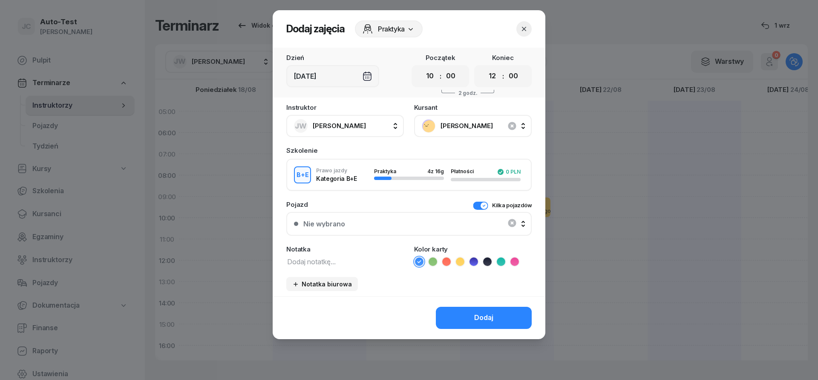
click at [417, 236] on div "Instruktor JW [PERSON_NAME] AW [PERSON_NAME] AH [PERSON_NAME] BM [PERSON_NAME] …" at bounding box center [409, 200] width 273 height 192
click at [391, 224] on div "Nie wybrano" at bounding box center [409, 223] width 230 height 17
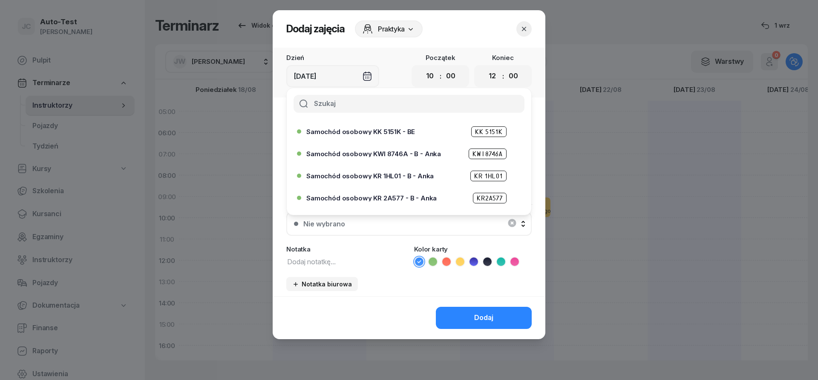
click at [397, 130] on span "Samochód osobowy KK 5151K - BE" at bounding box center [360, 132] width 109 height 6
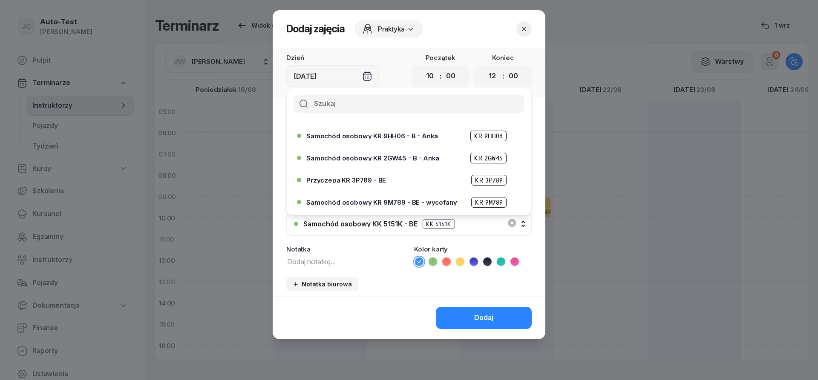
scroll to position [102, 0]
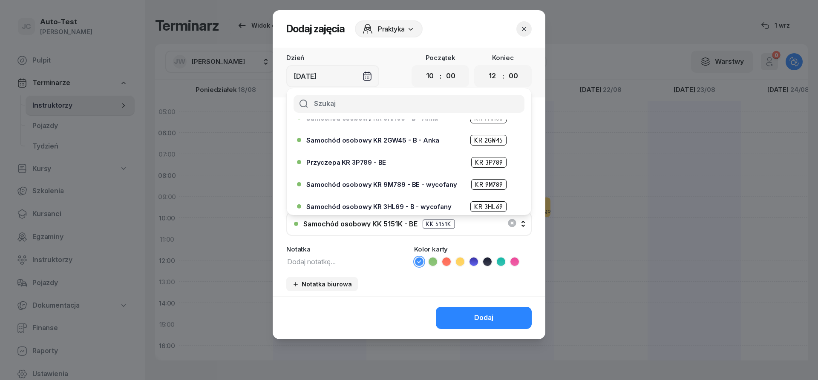
click at [388, 165] on div "Przyczepa KR 3P789 - BE KR 3P789" at bounding box center [411, 162] width 210 height 11
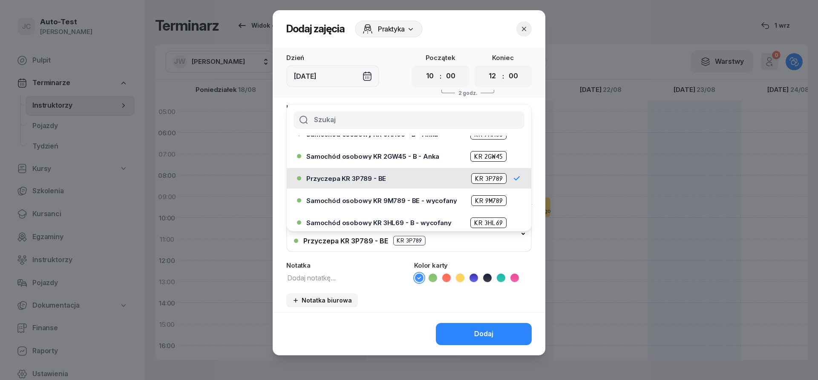
click at [463, 278] on icon at bounding box center [460, 278] width 9 height 9
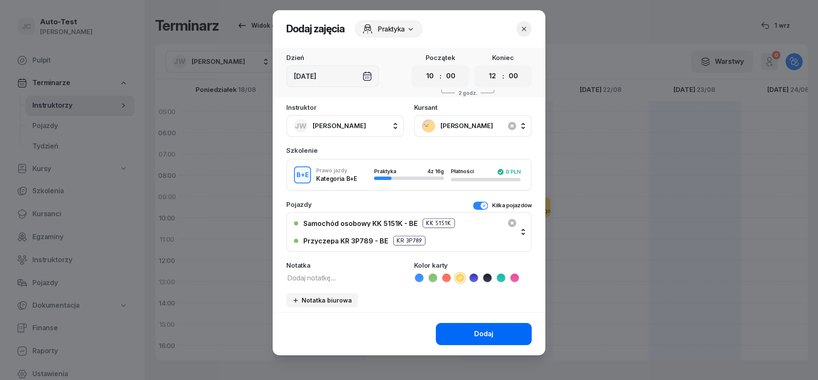
click at [479, 336] on div "Dodaj" at bounding box center [483, 334] width 19 height 11
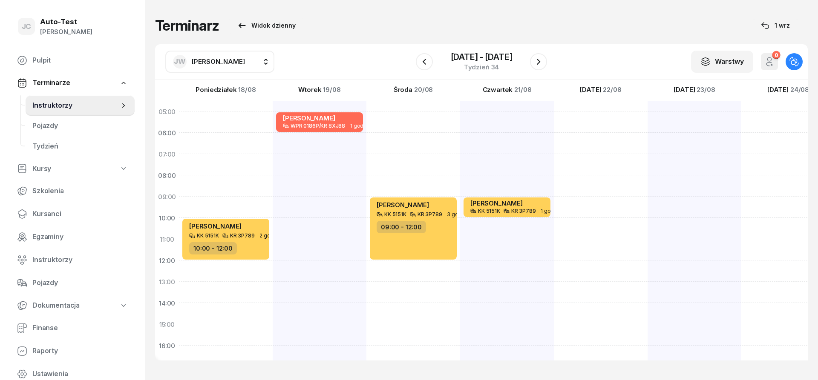
click at [421, 269] on div "[PERSON_NAME] KK 5151K KR 3P789 3 godz. 09:00 - 12:00" at bounding box center [413, 314] width 94 height 426
select select "12"
select select "14"
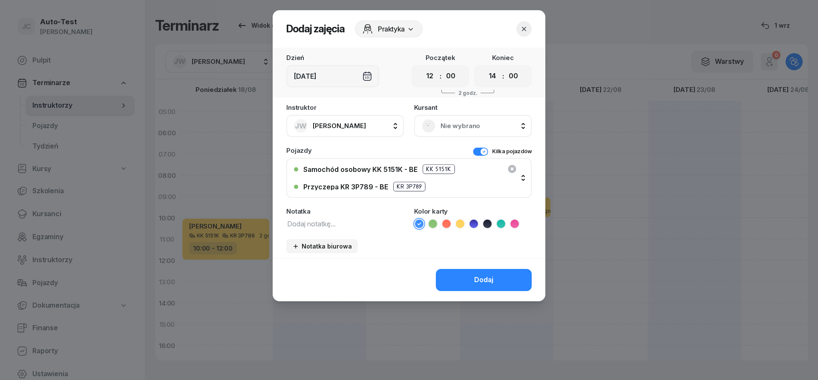
click at [481, 129] on span "Nie wybrano" at bounding box center [481, 126] width 83 height 11
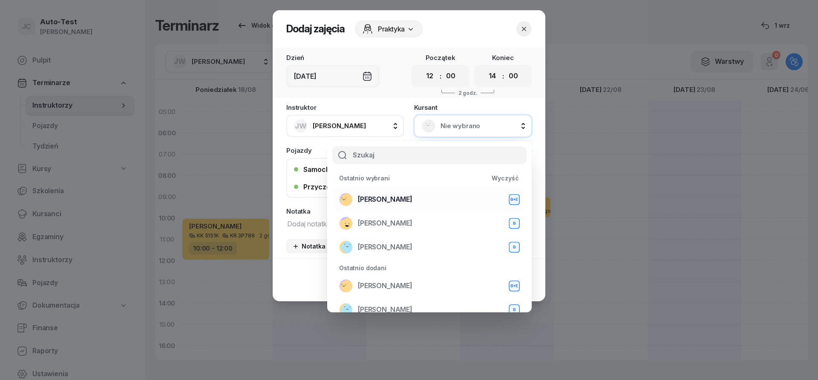
click at [420, 203] on div "[PERSON_NAME] B+E" at bounding box center [429, 200] width 181 height 14
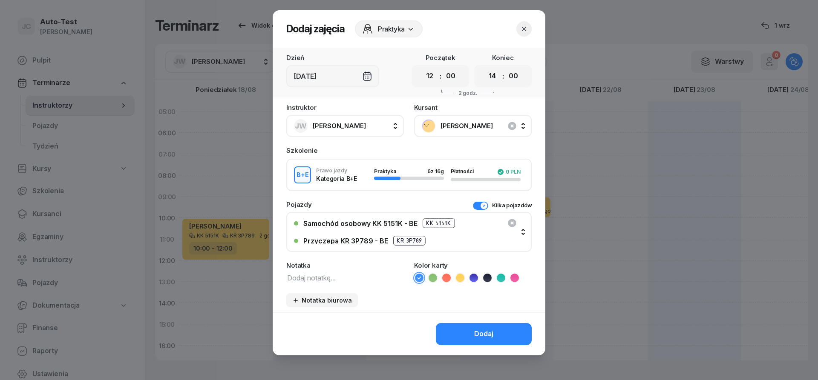
drag, startPoint x: 459, startPoint y: 278, endPoint x: 461, endPoint y: 291, distance: 13.4
click at [459, 279] on icon at bounding box center [460, 278] width 9 height 9
click at [471, 323] on div "Dodaj" at bounding box center [409, 334] width 273 height 43
click at [474, 329] on button "Dodaj" at bounding box center [484, 334] width 96 height 22
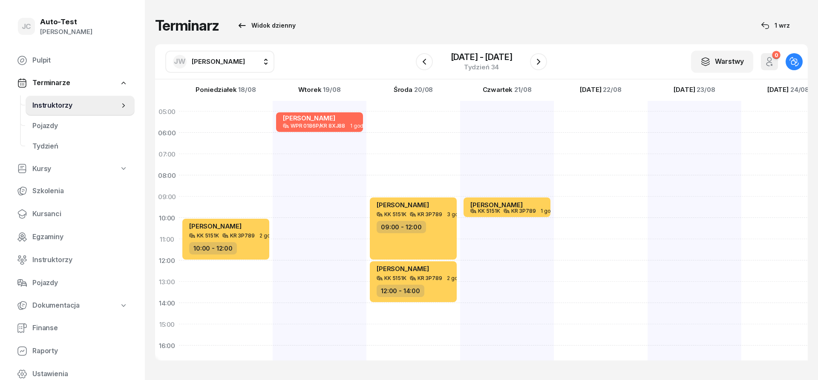
click at [506, 230] on div "[PERSON_NAME] KK 5151K KR 3P789 1 godz. 09:00 - 10:00" at bounding box center [507, 314] width 94 height 426
select select "10"
select select "12"
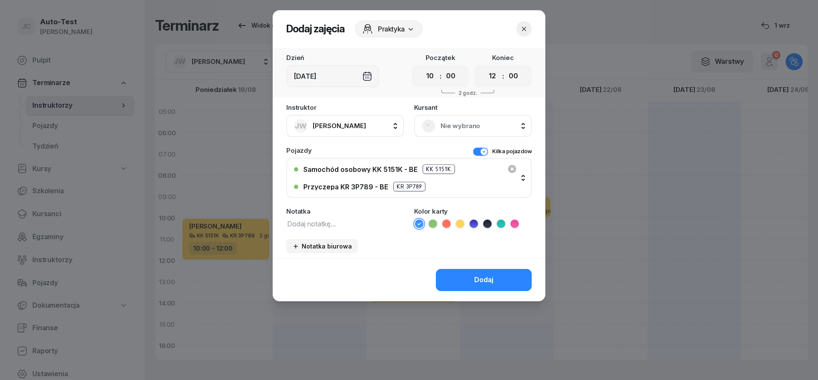
click at [459, 219] on ul at bounding box center [473, 224] width 118 height 10
click at [458, 221] on icon at bounding box center [460, 224] width 9 height 9
drag, startPoint x: 481, startPoint y: 265, endPoint x: 483, endPoint y: 271, distance: 6.6
click at [481, 268] on div "Dodaj" at bounding box center [409, 280] width 273 height 43
click at [483, 271] on button "Dodaj" at bounding box center [484, 280] width 96 height 22
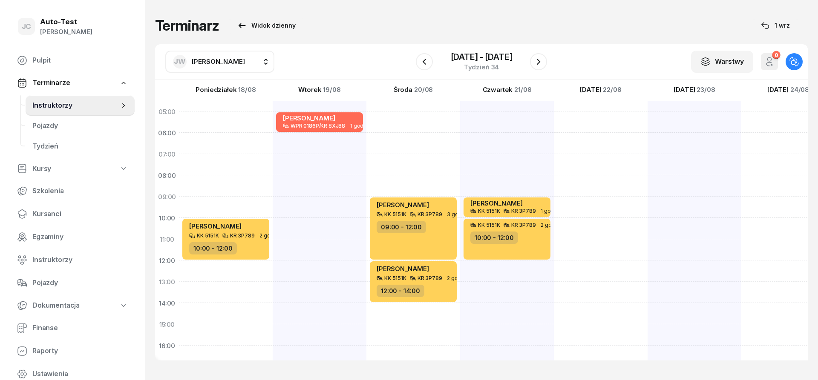
click at [586, 203] on div at bounding box center [601, 314] width 94 height 426
select select "09"
select select "11"
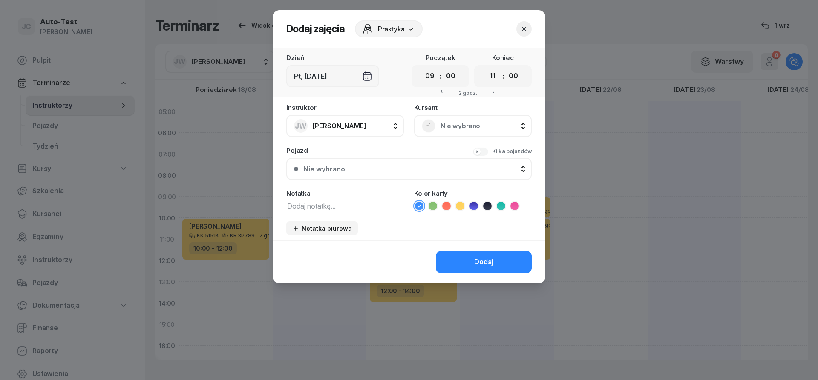
click at [463, 122] on span "Nie wybrano" at bounding box center [481, 126] width 83 height 11
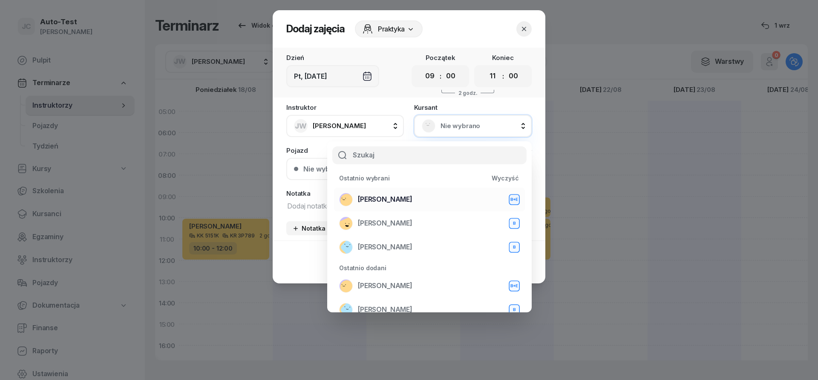
click at [391, 200] on span "[PERSON_NAME]" at bounding box center [385, 199] width 55 height 11
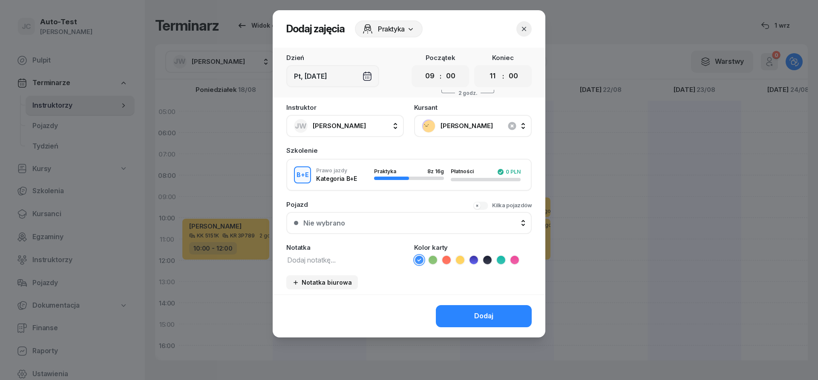
click at [457, 258] on icon at bounding box center [460, 260] width 9 height 9
drag, startPoint x: 489, startPoint y: 210, endPoint x: 447, endPoint y: 226, distance: 44.9
click at [488, 211] on div "Kilka pojazdów" at bounding box center [502, 206] width 59 height 10
click at [445, 227] on button "Nie wybrano" at bounding box center [408, 223] width 245 height 22
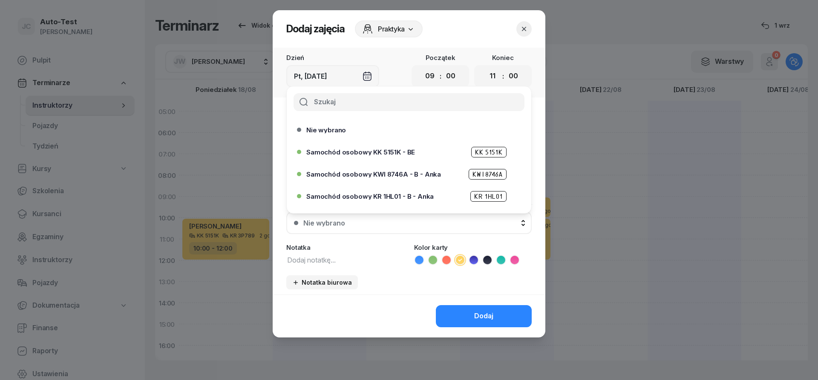
click at [384, 149] on span "Samochód osobowy KK 5151K - BE" at bounding box center [360, 152] width 109 height 6
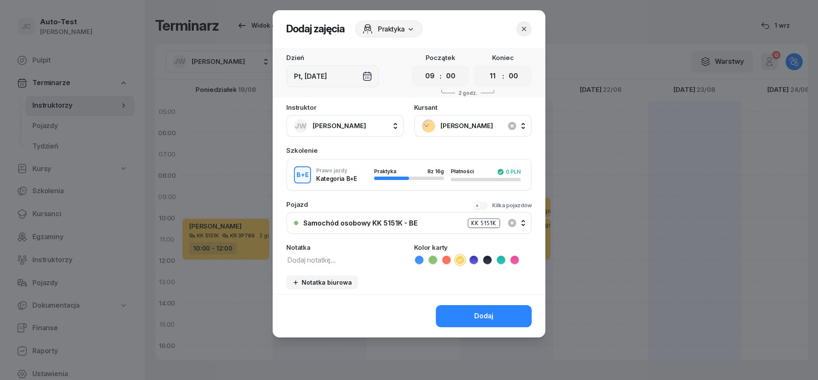
click at [493, 210] on div "Kilka pojazdów" at bounding box center [512, 205] width 40 height 9
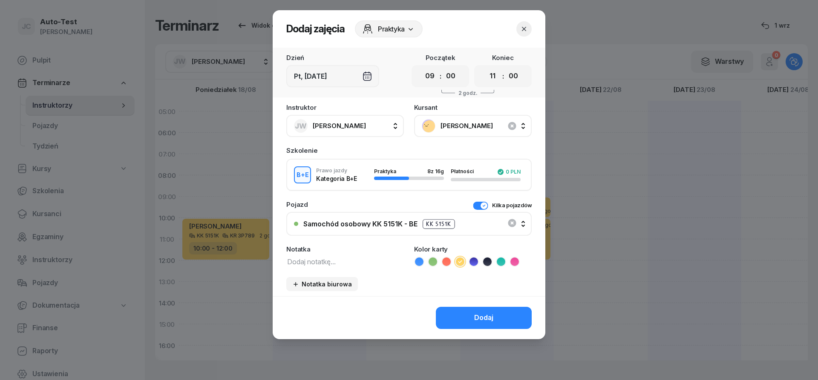
click at [480, 227] on div "Samochód osobowy KK 5151K - BE KK 5151K" at bounding box center [409, 224] width 230 height 21
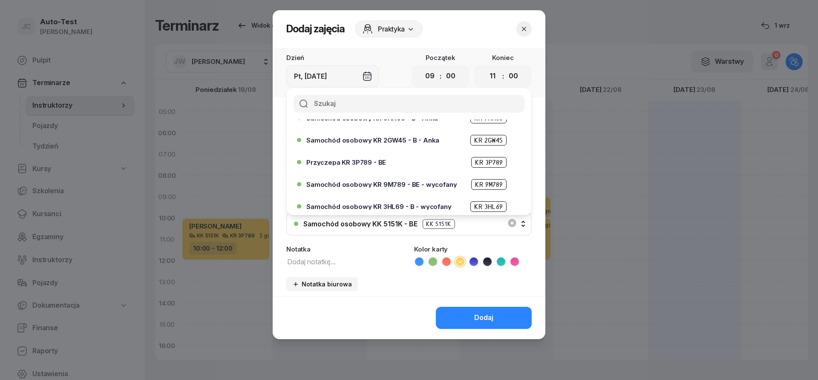
click at [389, 166] on div "Przyczepa KR 3P789 - BE KR 3P789" at bounding box center [411, 162] width 210 height 11
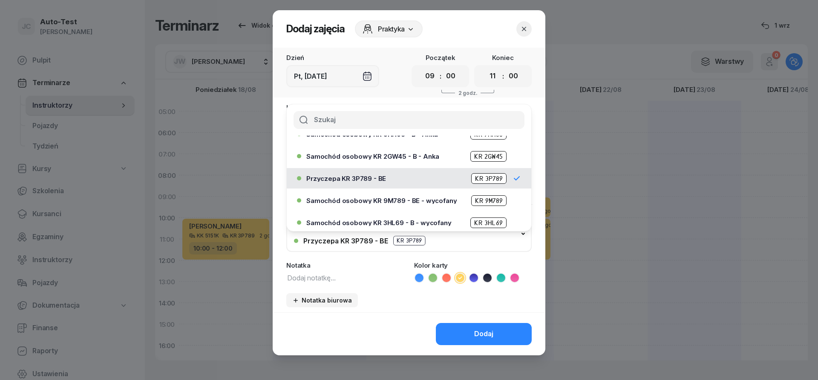
click at [473, 328] on button "Dodaj" at bounding box center [484, 334] width 96 height 22
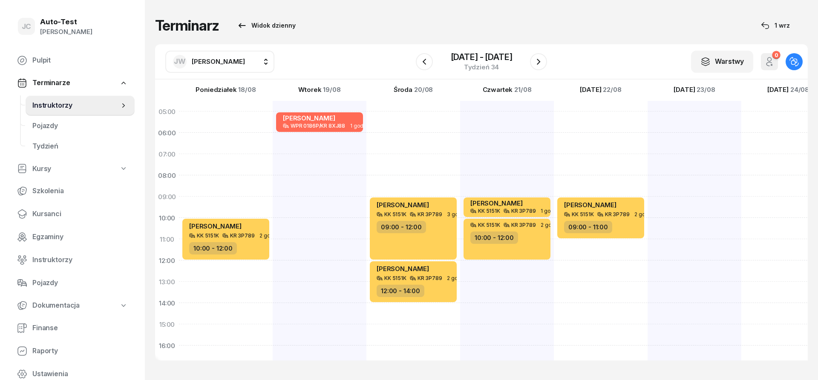
click at [688, 210] on div at bounding box center [694, 314] width 94 height 426
select select "09"
select select "11"
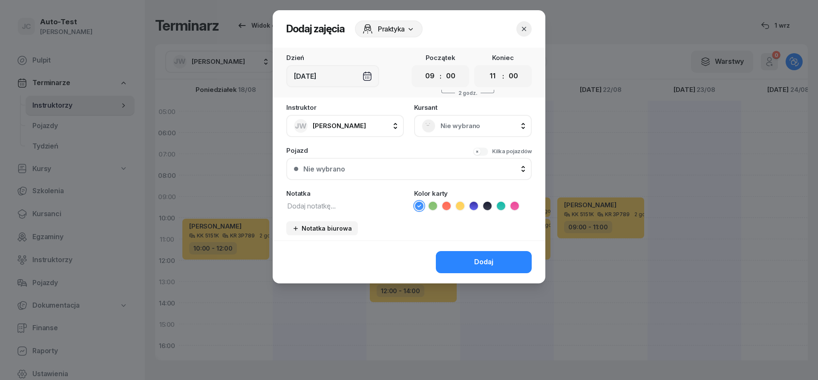
drag, startPoint x: 475, startPoint y: 126, endPoint x: 463, endPoint y: 134, distance: 14.4
click at [475, 126] on span "Nie wybrano" at bounding box center [481, 126] width 83 height 11
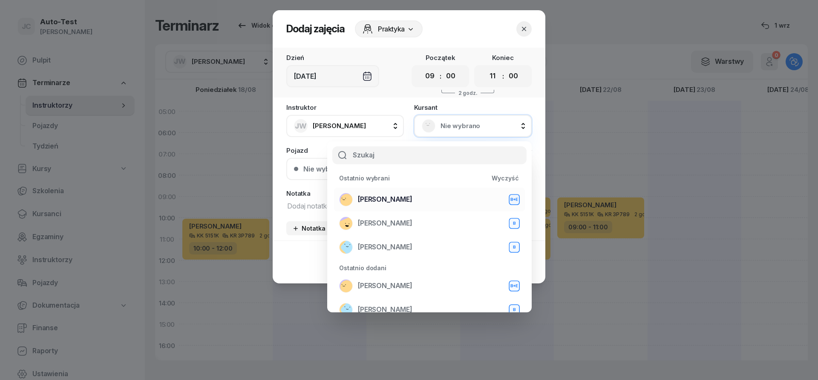
click at [404, 194] on div "[PERSON_NAME] B+E" at bounding box center [429, 200] width 181 height 14
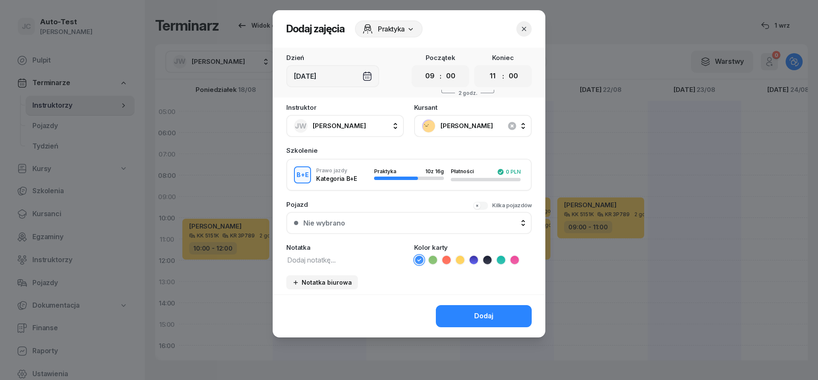
click at [493, 206] on div "Kilka pojazdów" at bounding box center [512, 205] width 40 height 9
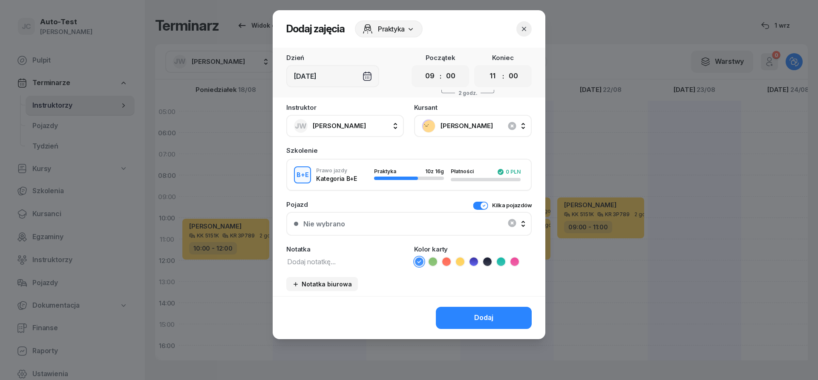
click at [457, 229] on div "Nie wybrano" at bounding box center [409, 223] width 230 height 17
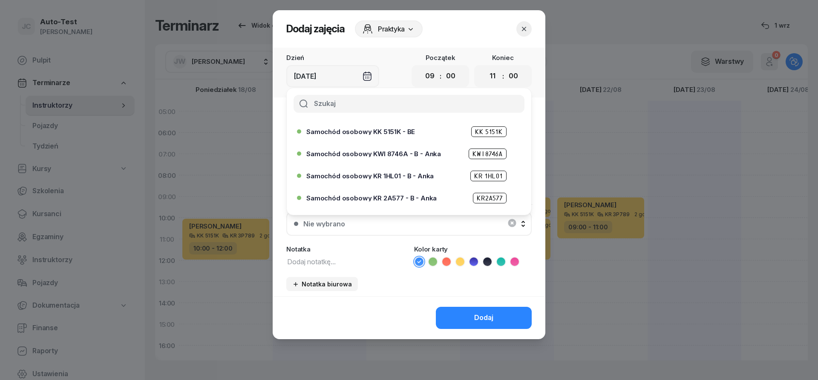
click at [394, 133] on span "Samochód osobowy KK 5151K - BE" at bounding box center [360, 132] width 109 height 6
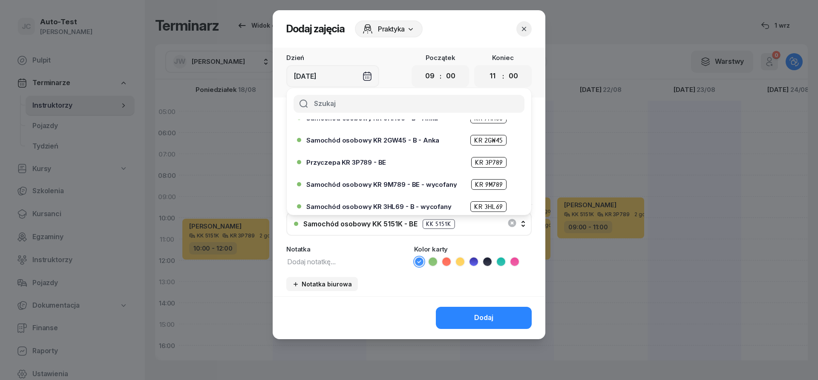
click at [374, 157] on div "Przyczepa KR 3P789 - BE KR 3P789" at bounding box center [411, 162] width 210 height 11
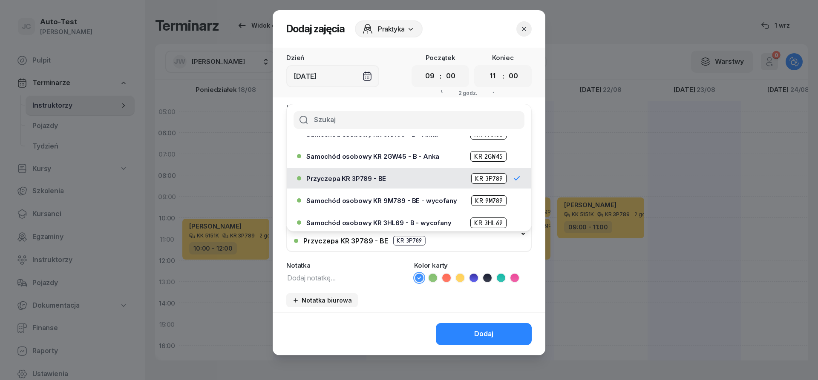
click at [463, 279] on icon at bounding box center [460, 278] width 9 height 9
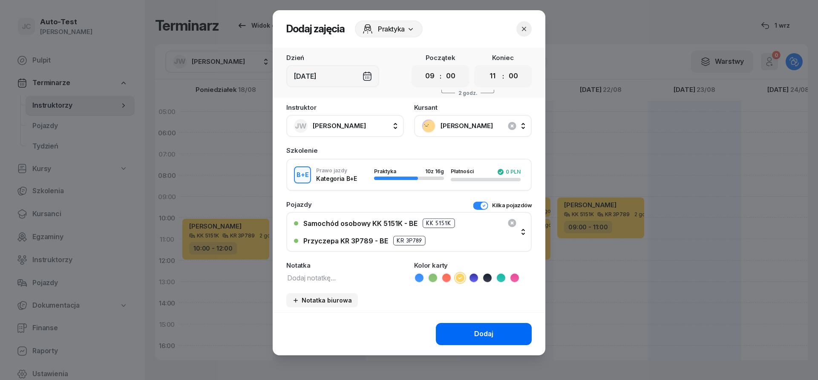
click at [479, 339] on div "Dodaj" at bounding box center [483, 334] width 19 height 11
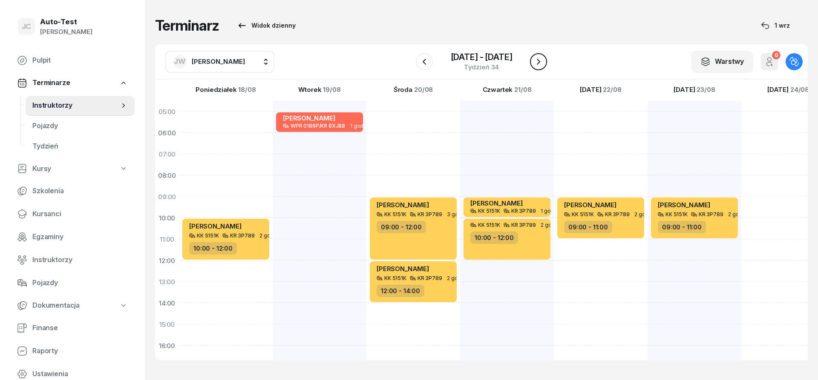
click at [536, 69] on button "button" at bounding box center [538, 61] width 17 height 17
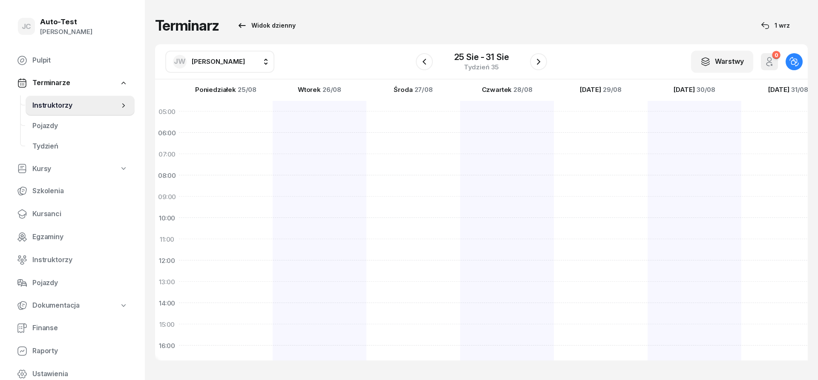
click at [412, 207] on div at bounding box center [413, 314] width 94 height 426
select select "09"
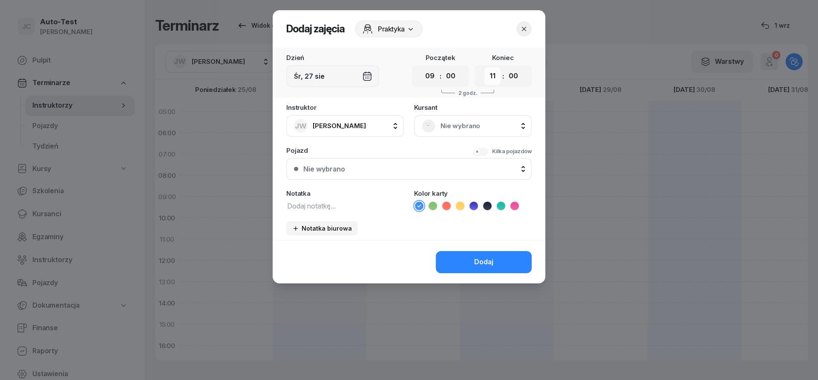
click at [484, 67] on select "00 01 02 03 04 05 06 07 08 09 10 11 12 13 14 15 16 17 18 19 20 21 22 23" at bounding box center [492, 76] width 16 height 18
select select "10"
click option "10" at bounding box center [0, 0] width 0 height 0
click at [448, 126] on span "Nie wybrano" at bounding box center [481, 126] width 83 height 11
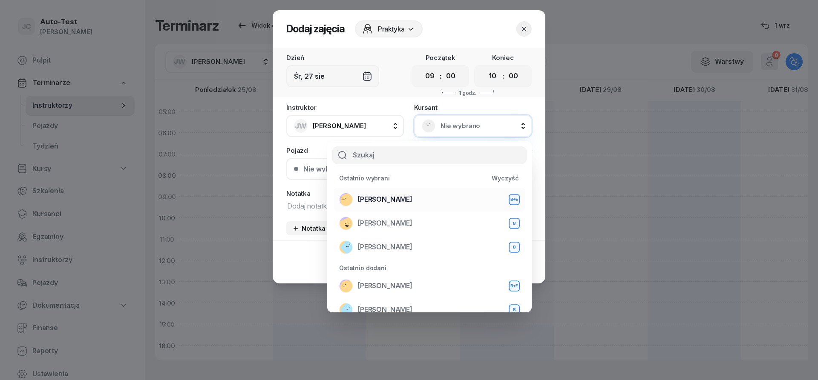
click at [388, 201] on span "[PERSON_NAME]" at bounding box center [385, 199] width 55 height 11
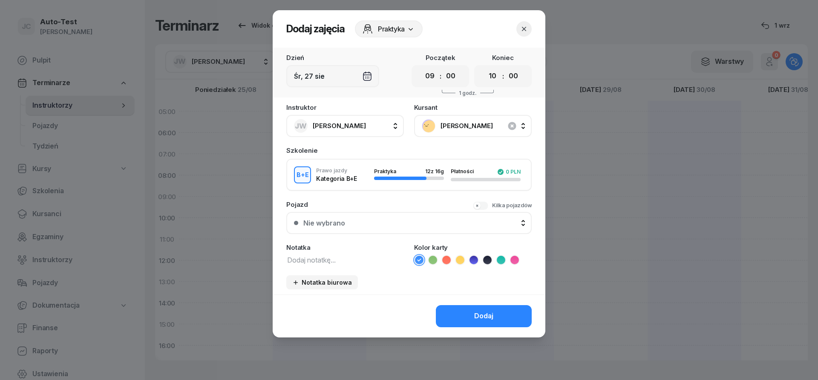
drag, startPoint x: 483, startPoint y: 204, endPoint x: 483, endPoint y: 209, distance: 5.1
click at [483, 208] on button "Kilka pojazdów" at bounding box center [502, 205] width 59 height 9
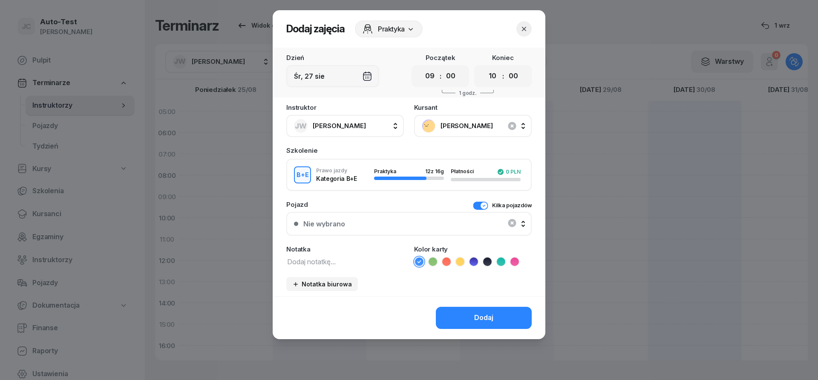
click at [458, 224] on div "Nie wybrano" at bounding box center [409, 223] width 230 height 17
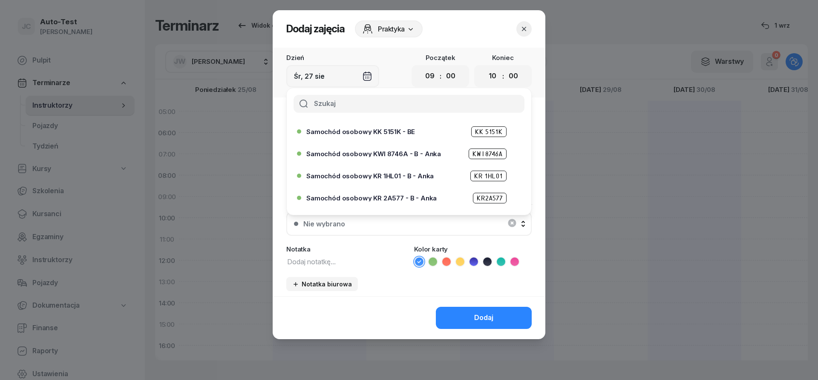
click at [385, 138] on li "Samochód osobowy KK 5151K - BE KK 5151K" at bounding box center [409, 131] width 244 height 20
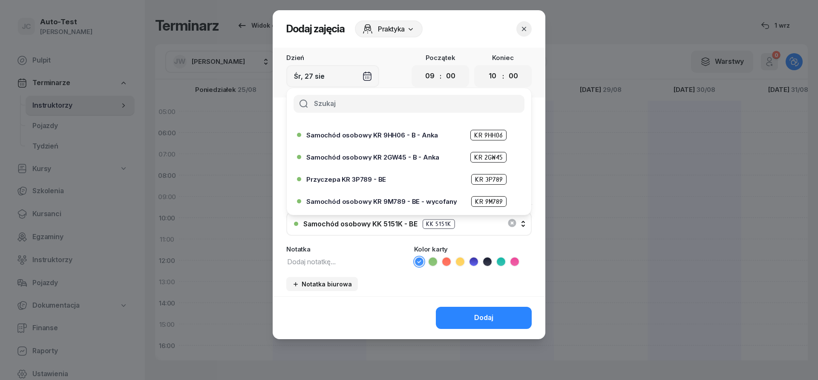
scroll to position [102, 0]
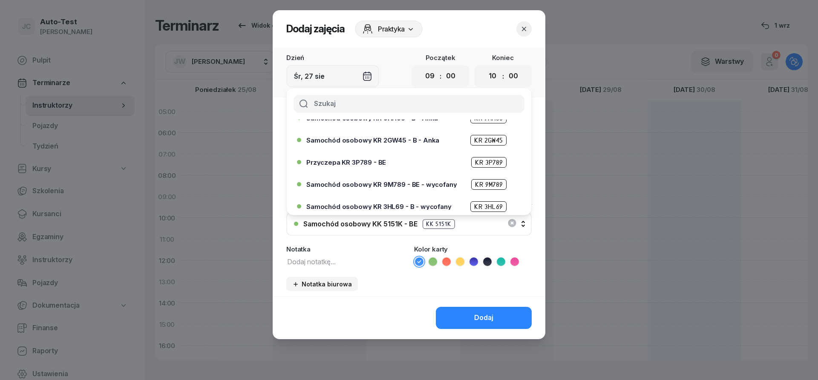
click at [377, 161] on span "Przyczepa KR 3P789 - BE" at bounding box center [346, 162] width 80 height 6
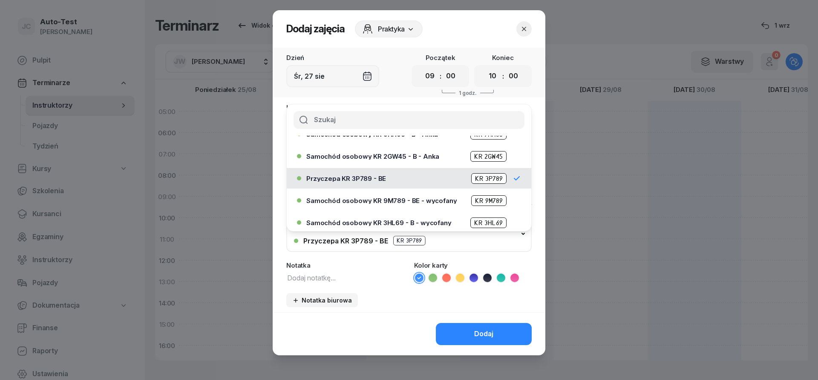
click at [461, 283] on li at bounding box center [460, 278] width 10 height 10
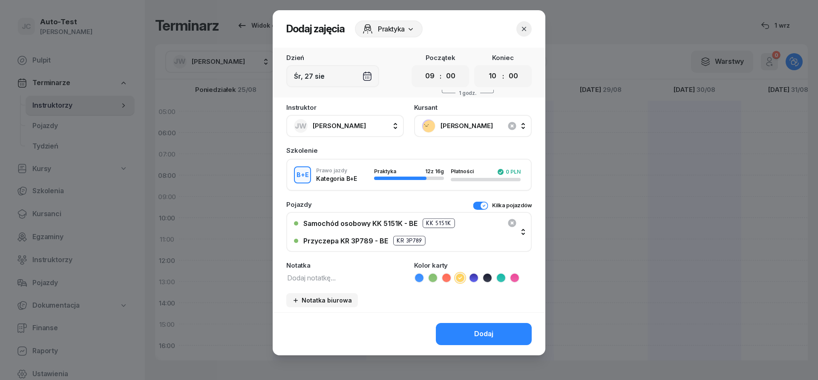
click at [467, 325] on button "Dodaj" at bounding box center [484, 334] width 96 height 22
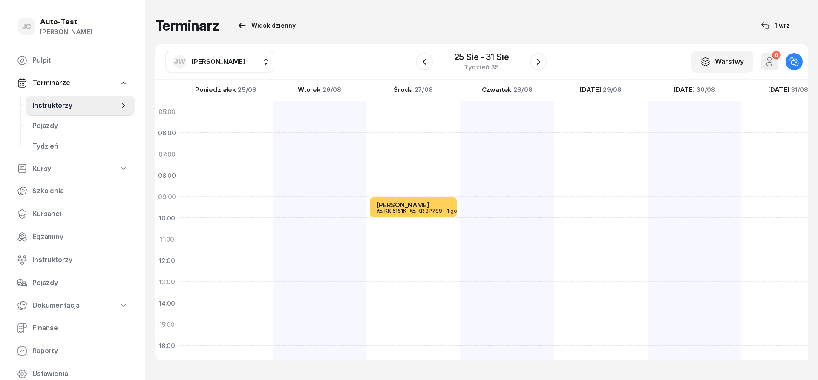
click at [437, 235] on div "[PERSON_NAME] KK 5151K KR 3P789 1 godz. 09:00 - 10:00" at bounding box center [413, 314] width 94 height 426
select select "10"
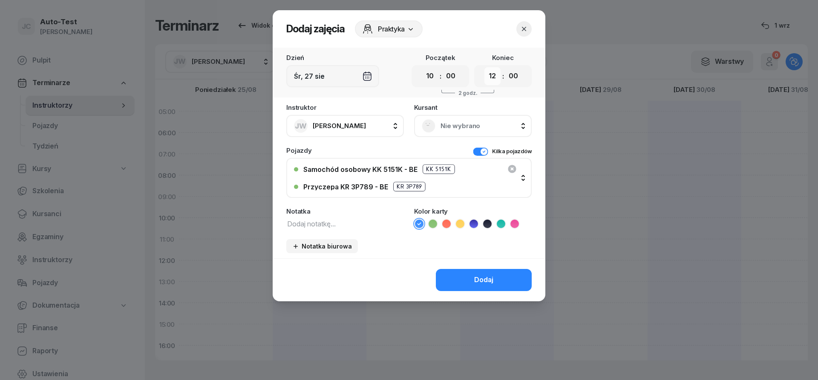
click at [484, 67] on select "00 01 02 03 04 05 06 07 08 09 10 11 12 13 14 15 16 17 18 19 20 21 22 23" at bounding box center [492, 76] width 16 height 18
select select "11"
click option "11" at bounding box center [0, 0] width 0 height 0
click at [456, 128] on span "Nie wybrano" at bounding box center [481, 126] width 83 height 11
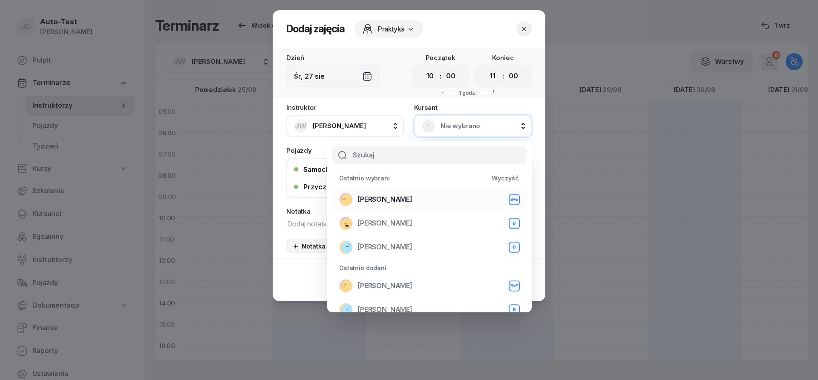
click at [398, 202] on span "[PERSON_NAME]" at bounding box center [385, 199] width 55 height 11
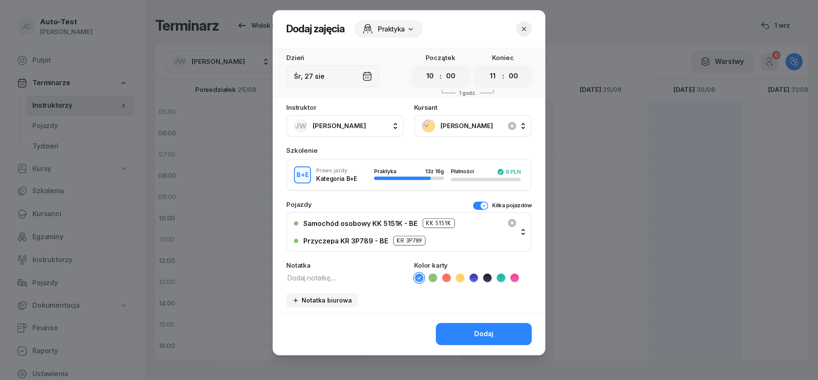
drag, startPoint x: 460, startPoint y: 278, endPoint x: 457, endPoint y: 307, distance: 28.6
click at [460, 279] on icon at bounding box center [460, 278] width 9 height 9
click at [456, 330] on button "Dodaj" at bounding box center [484, 334] width 96 height 22
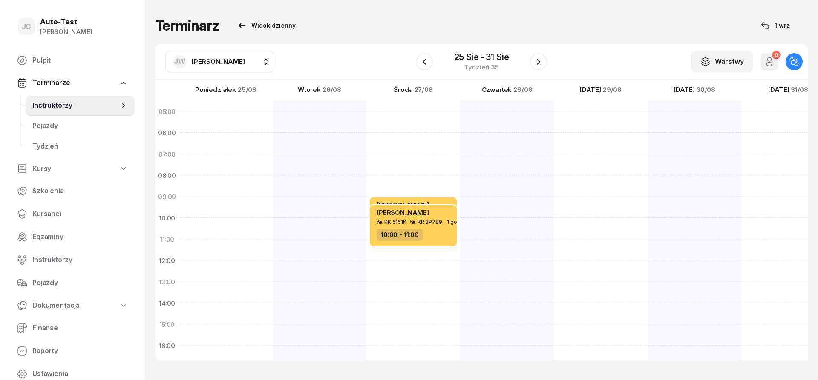
click at [432, 233] on div "10:00 - 11:00" at bounding box center [413, 235] width 75 height 12
select select "10"
select select "11"
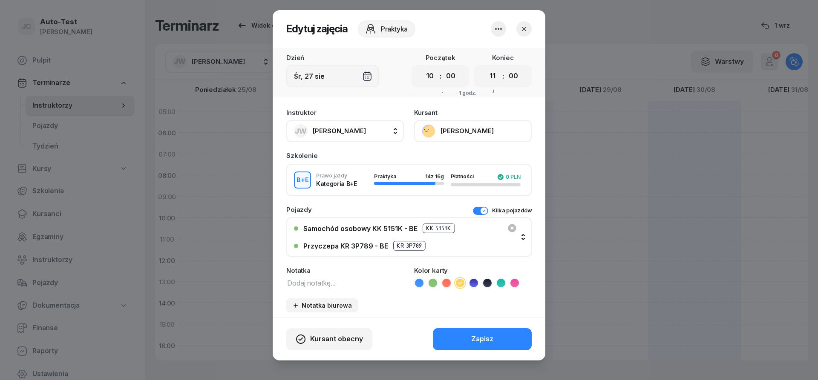
click at [521, 30] on icon "button" at bounding box center [524, 29] width 9 height 9
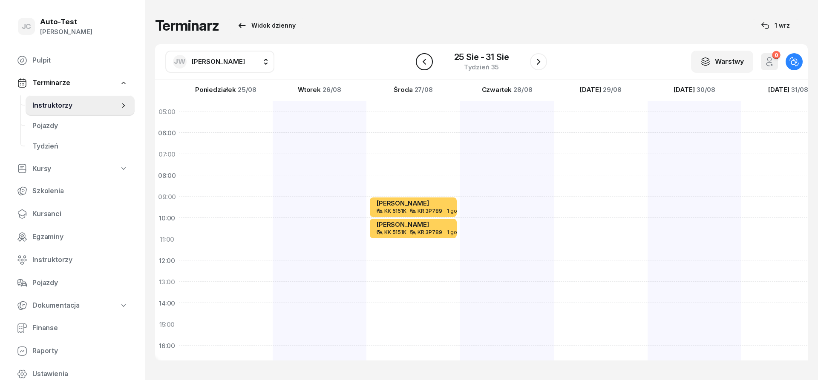
click at [425, 59] on icon "button" at bounding box center [424, 62] width 10 height 10
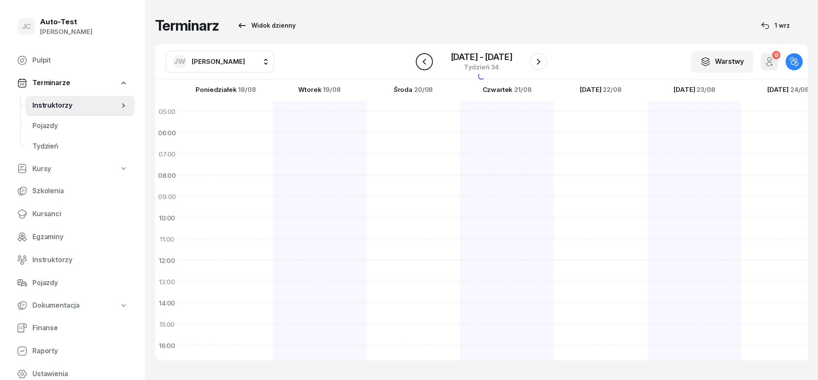
click at [425, 58] on icon "button" at bounding box center [424, 62] width 10 height 10
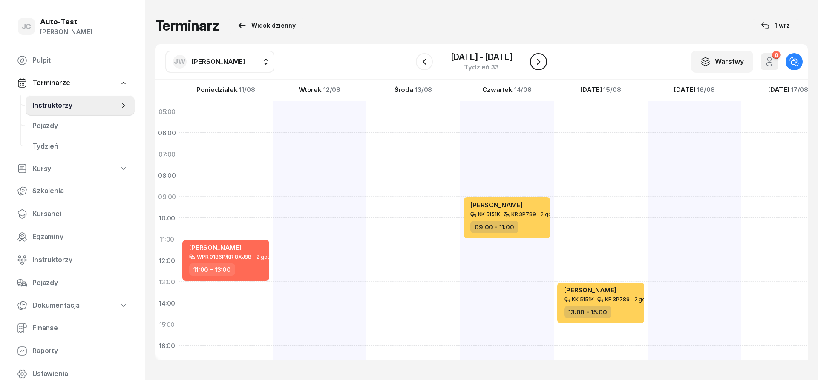
click at [543, 64] on button "button" at bounding box center [538, 61] width 17 height 17
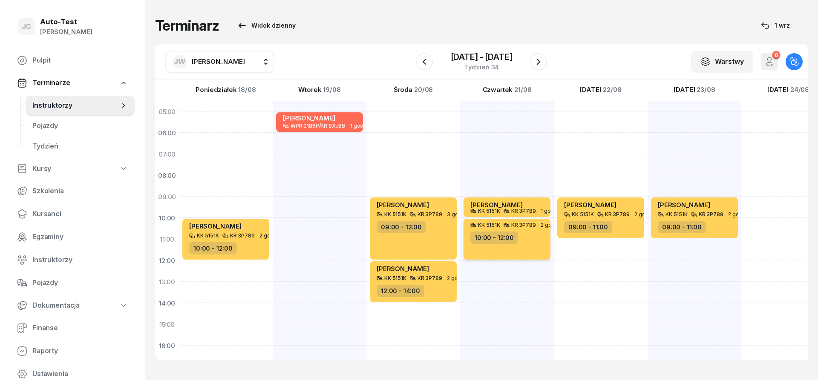
click at [528, 249] on div "KK 5151K KR 3P789 2 godz. 10:00 - 12:00" at bounding box center [506, 239] width 87 height 41
select select "10"
select select "12"
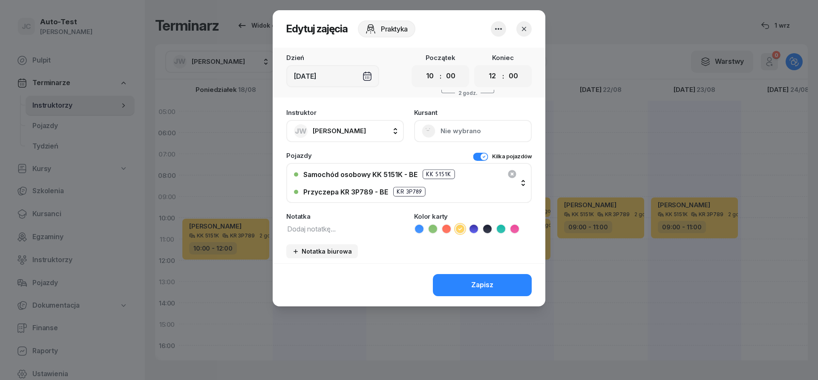
click at [446, 135] on div "[DEMOGRAPHIC_DATA] Nie wybrano" at bounding box center [473, 125] width 118 height 33
click at [452, 134] on div "[DEMOGRAPHIC_DATA] Nie wybrano" at bounding box center [473, 125] width 118 height 33
click at [485, 133] on div "[DEMOGRAPHIC_DATA] Nie wybrano" at bounding box center [473, 125] width 118 height 33
click at [485, 132] on div "[DEMOGRAPHIC_DATA] Nie wybrano" at bounding box center [473, 125] width 118 height 33
click at [485, 131] on div "[DEMOGRAPHIC_DATA] Nie wybrano" at bounding box center [473, 125] width 118 height 33
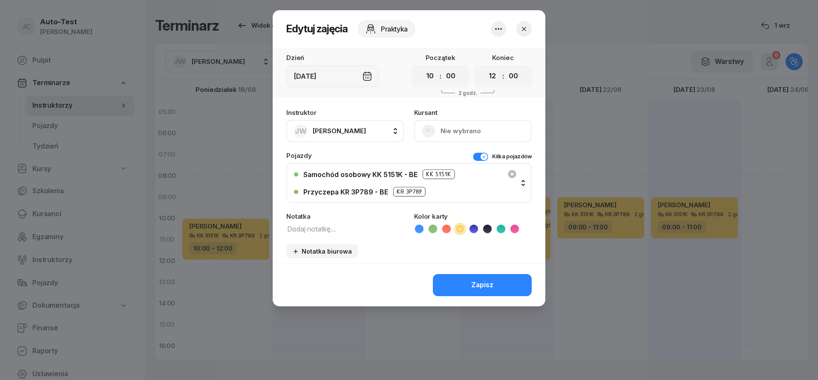
click at [485, 130] on div "[DEMOGRAPHIC_DATA] Nie wybrano" at bounding box center [473, 125] width 118 height 33
click at [485, 129] on div "[DEMOGRAPHIC_DATA] Nie wybrano" at bounding box center [473, 125] width 118 height 33
click at [484, 129] on div "[DEMOGRAPHIC_DATA] Nie wybrano" at bounding box center [473, 125] width 118 height 33
click at [492, 33] on button "button" at bounding box center [498, 28] width 15 height 15
click at [489, 54] on link "Usuń" at bounding box center [494, 54] width 112 height 21
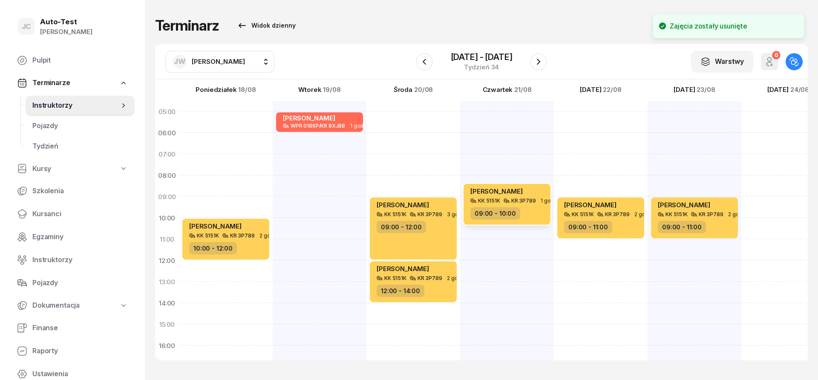
click at [510, 227] on div "[PERSON_NAME] KK 5151K KR 3P789 1 godz. 09:00 - 10:00" at bounding box center [507, 314] width 94 height 426
select select "10"
select select "12"
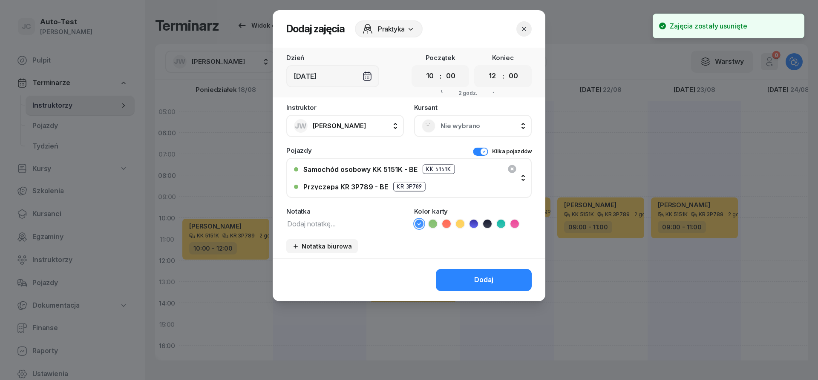
click at [483, 134] on div "Nie wybrano" at bounding box center [473, 126] width 118 height 22
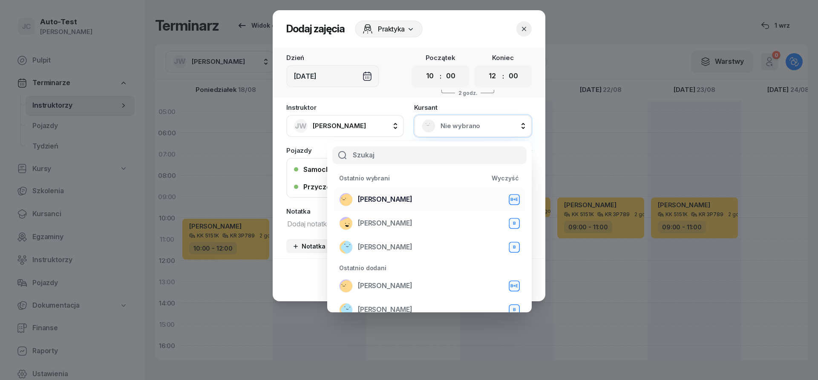
click at [429, 202] on div "[PERSON_NAME] B+E" at bounding box center [429, 200] width 181 height 14
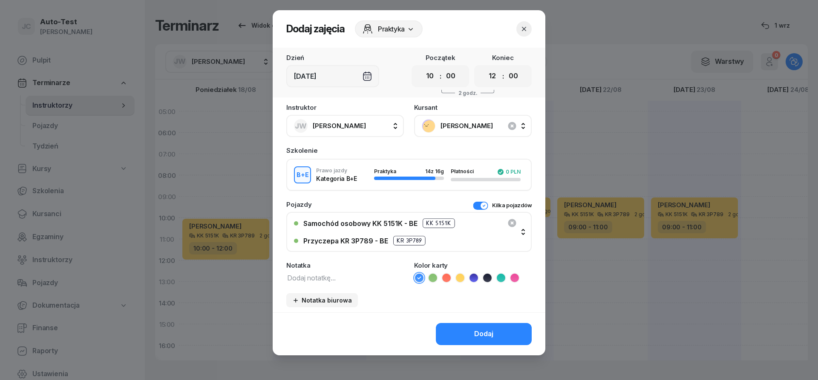
click at [462, 279] on icon at bounding box center [460, 278] width 9 height 9
click at [472, 331] on button "Dodaj" at bounding box center [484, 334] width 96 height 22
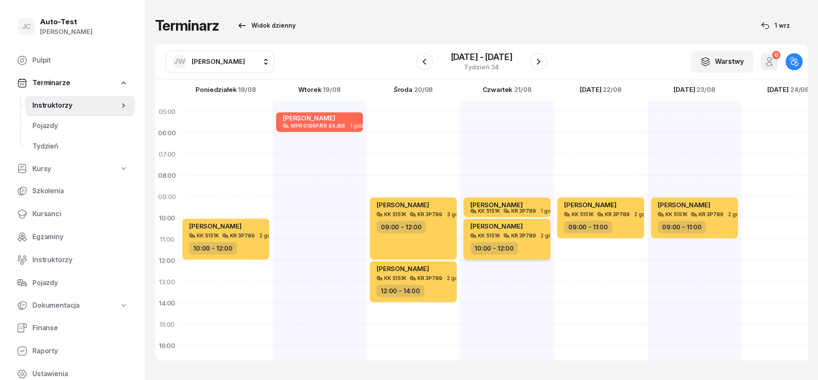
click at [529, 245] on div "10:00 - 12:00" at bounding box center [507, 248] width 75 height 12
select select "10"
select select "12"
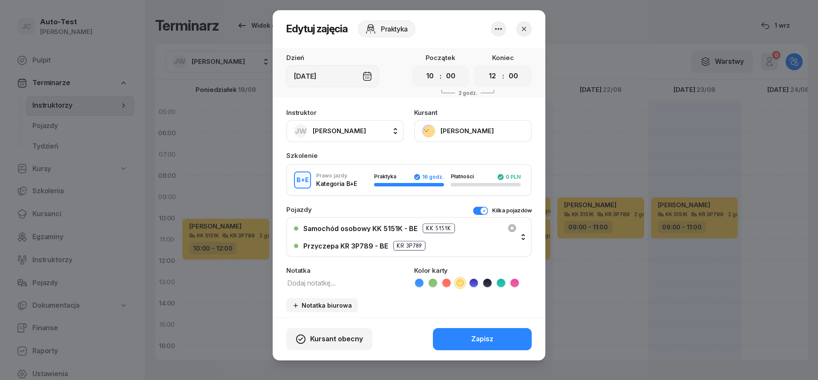
click at [521, 27] on icon "button" at bounding box center [524, 29] width 9 height 9
